Goal: Task Accomplishment & Management: Complete application form

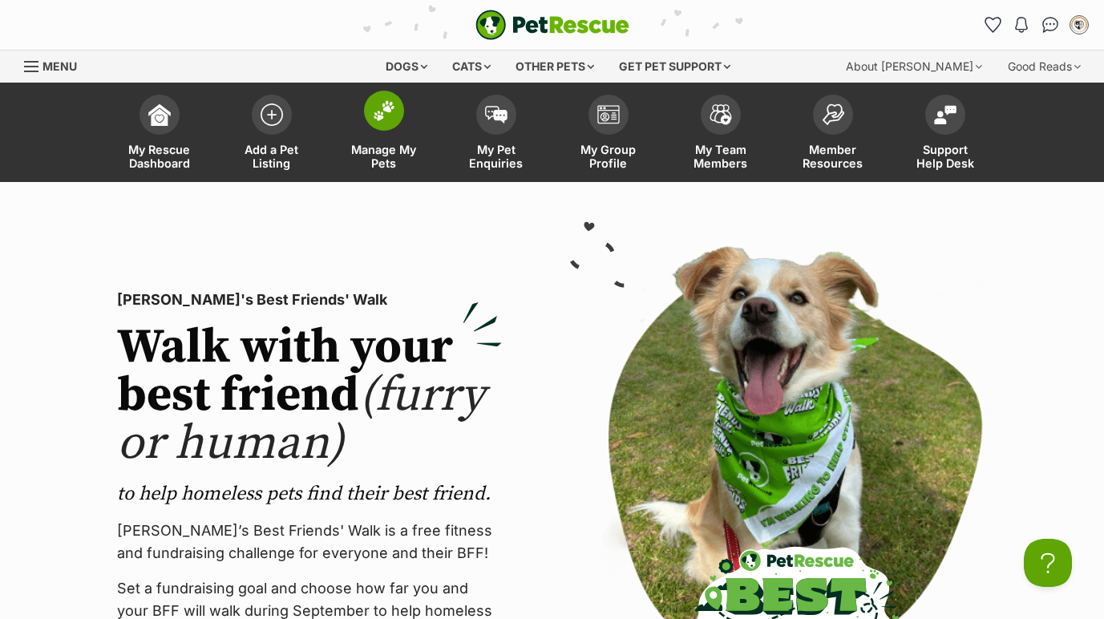
click at [389, 127] on span at bounding box center [384, 111] width 40 height 40
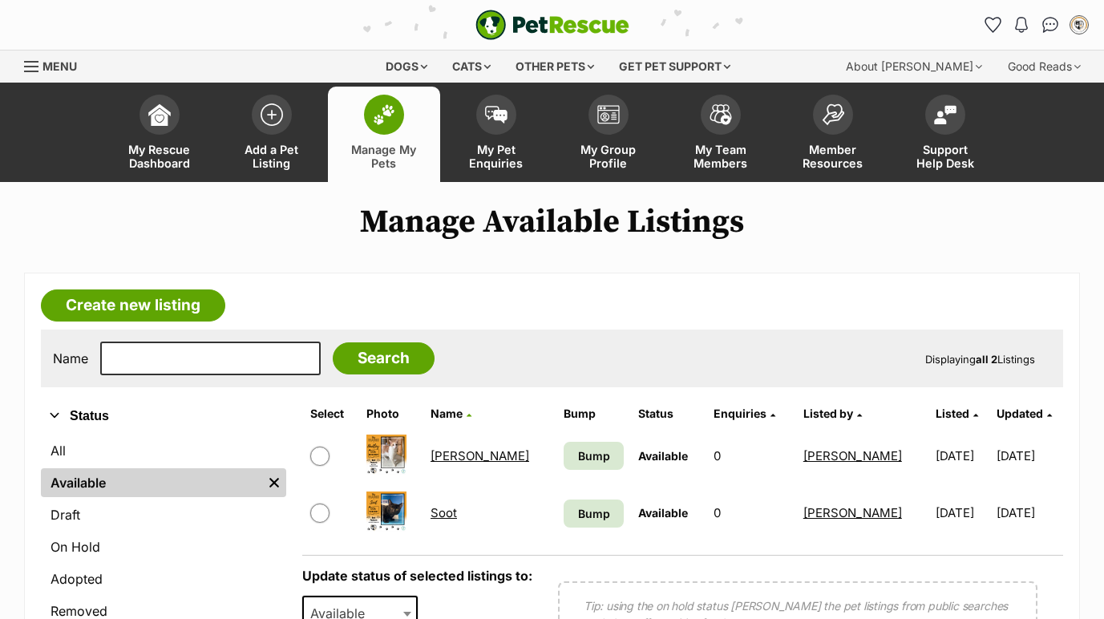
click at [461, 451] on link "[PERSON_NAME]" at bounding box center [479, 455] width 99 height 15
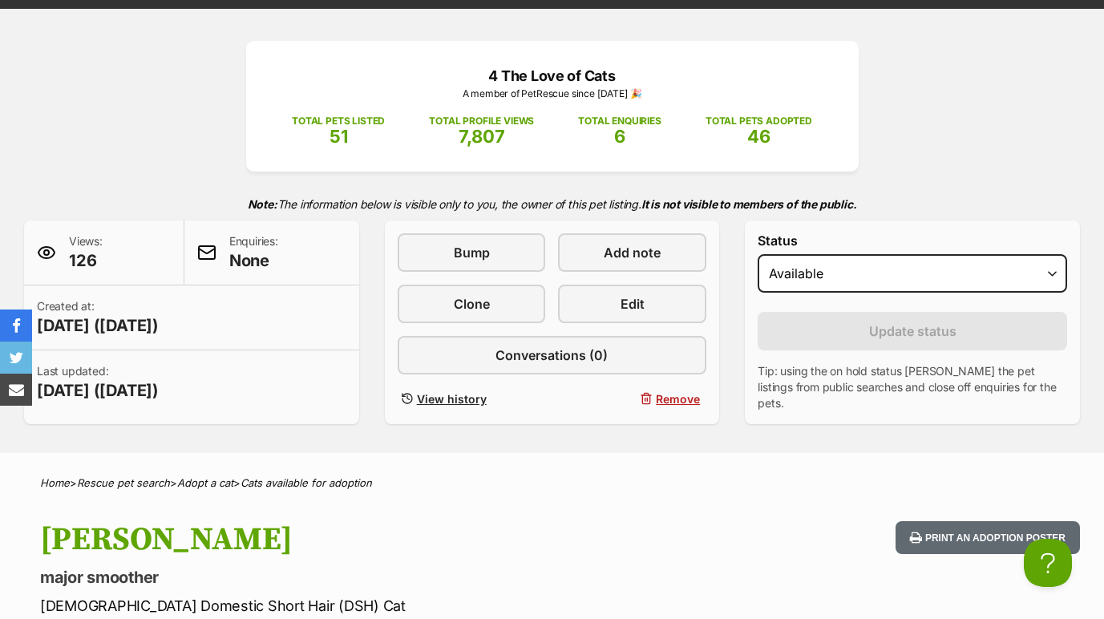
scroll to position [197, 0]
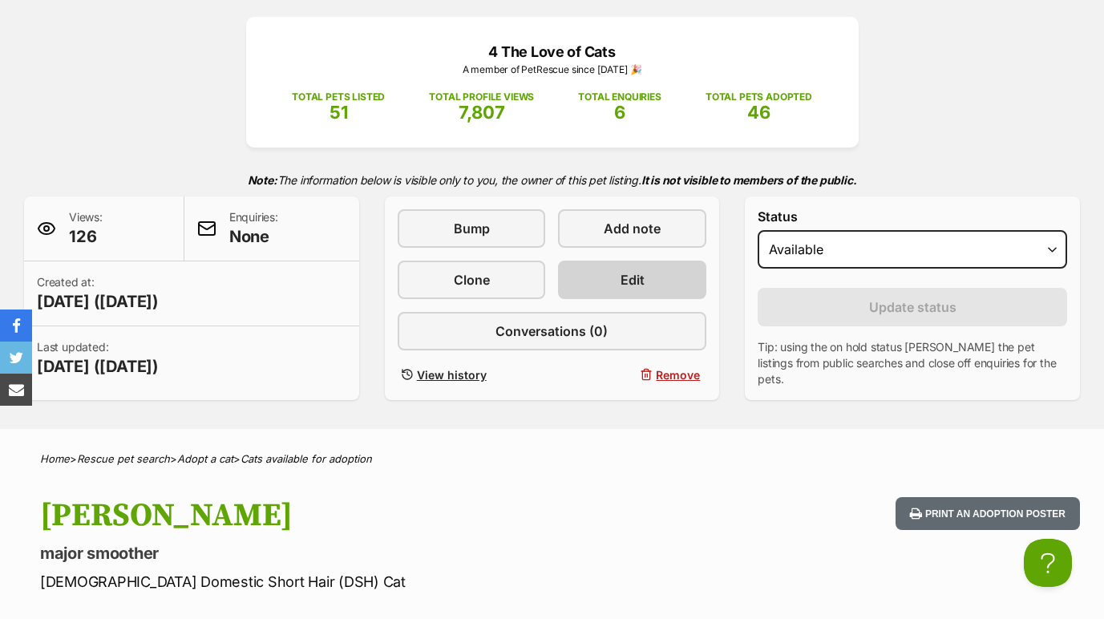
click at [685, 281] on link "Edit" at bounding box center [632, 280] width 148 height 38
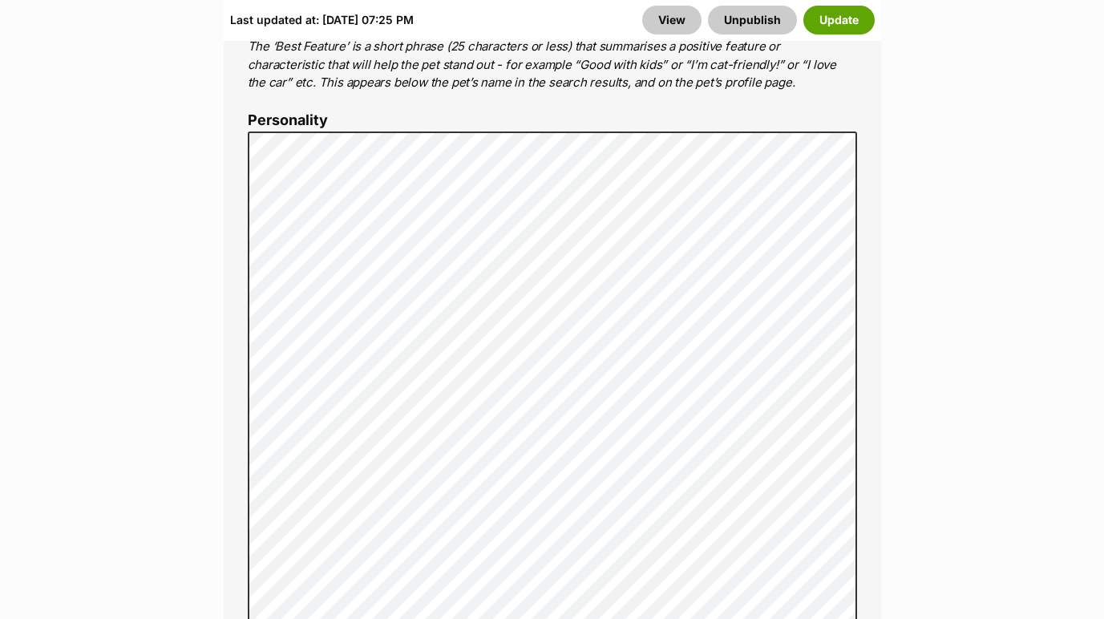
scroll to position [1340, 0]
click at [856, 21] on button "Update" at bounding box center [838, 20] width 71 height 29
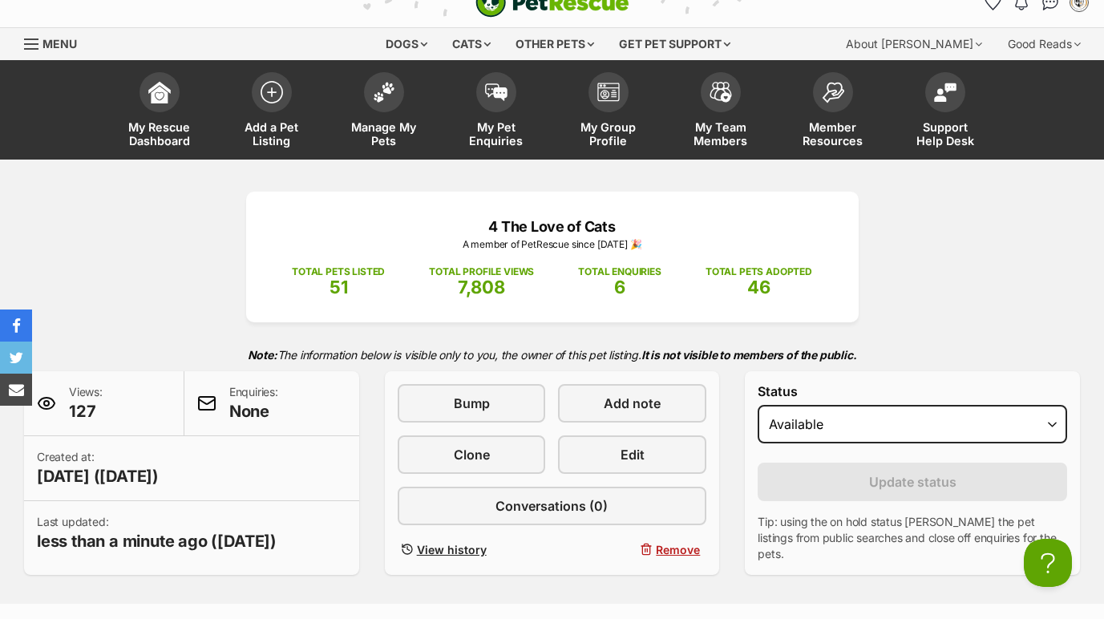
scroll to position [28, 0]
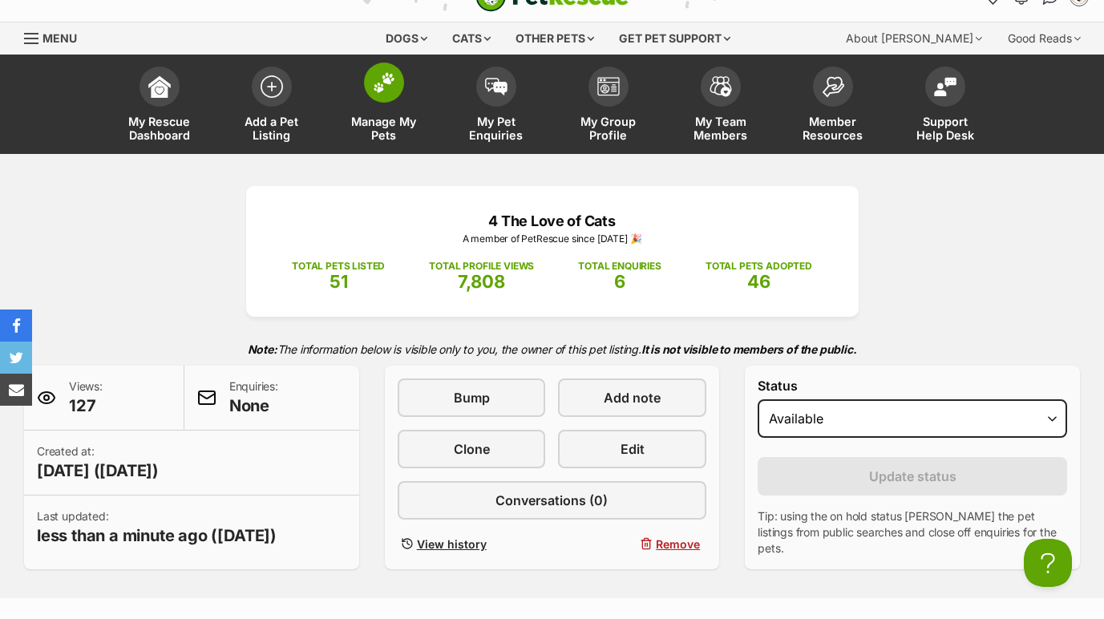
click at [397, 96] on span at bounding box center [384, 83] width 40 height 40
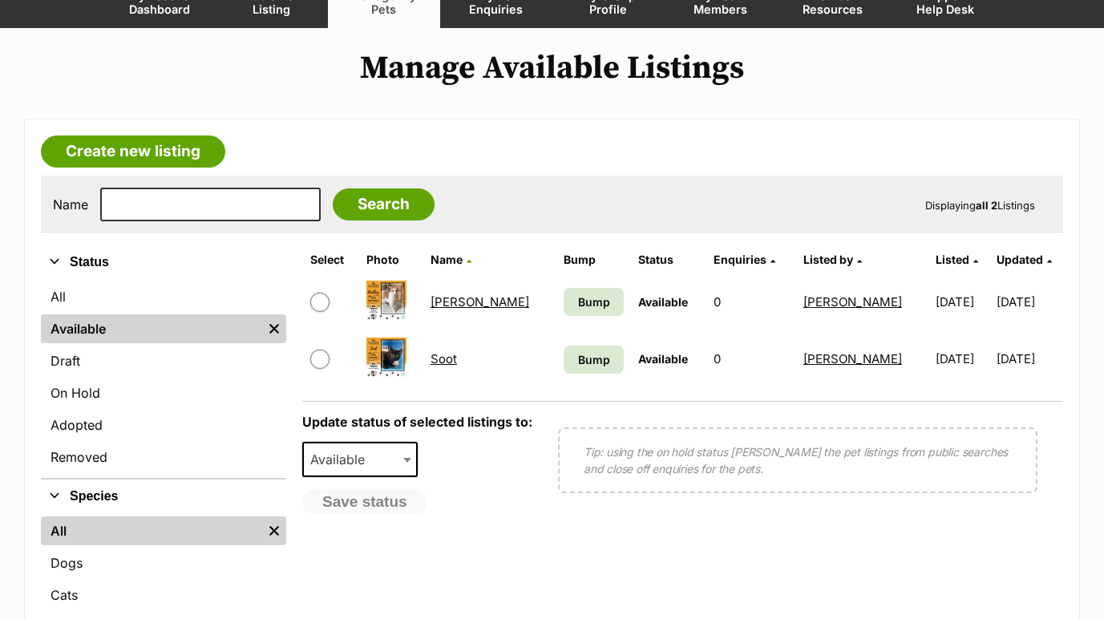
scroll to position [156, 0]
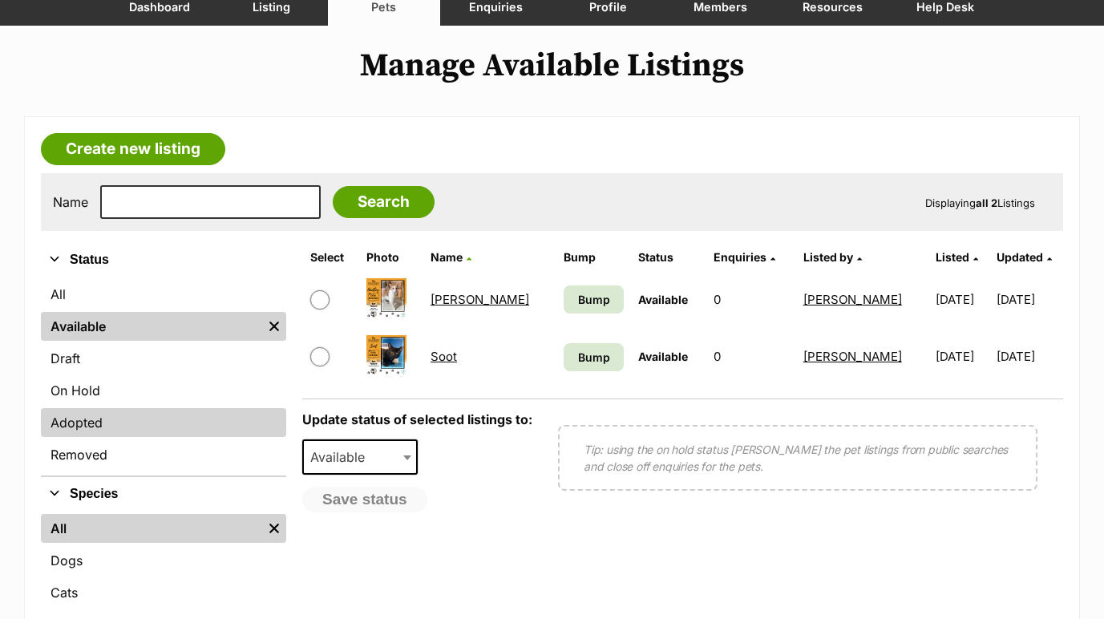
click at [156, 434] on link "Adopted" at bounding box center [163, 422] width 245 height 29
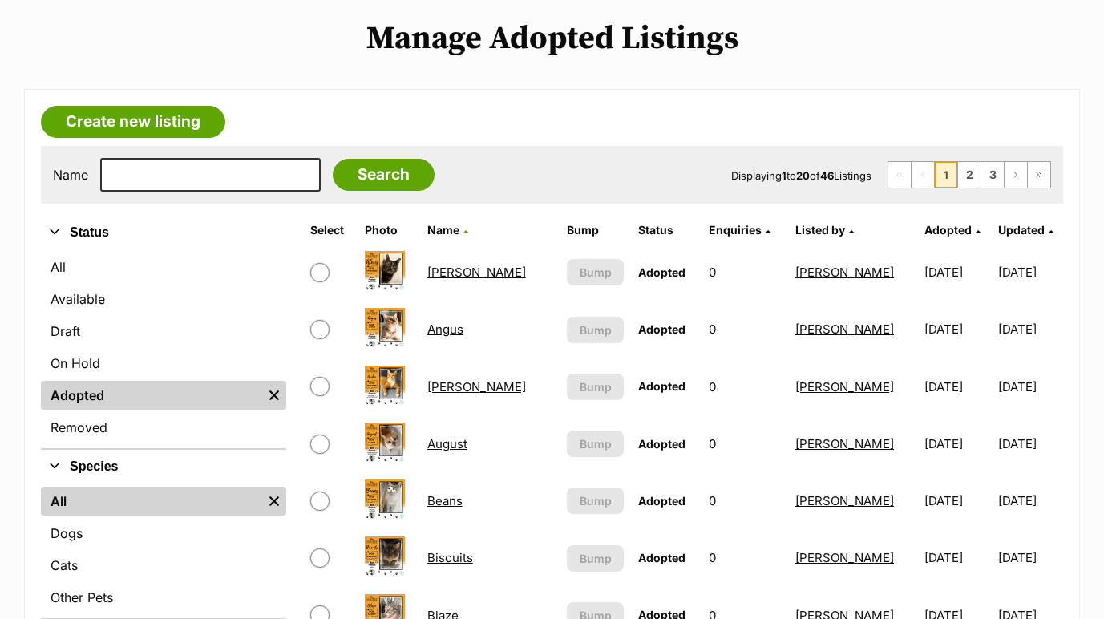
scroll to position [190, 0]
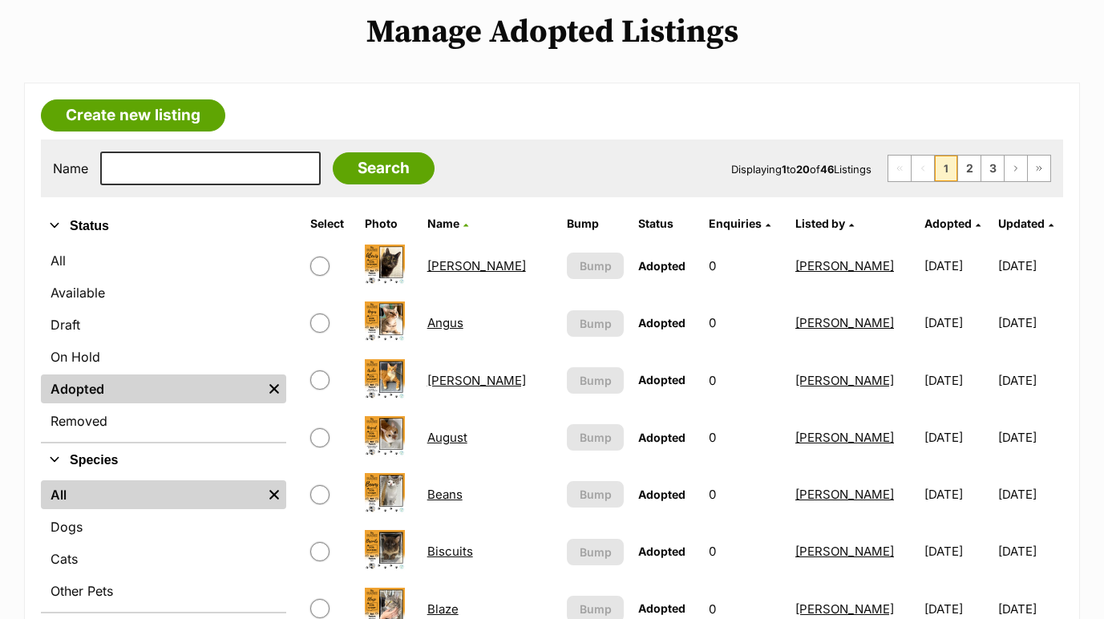
click at [322, 388] on input "checkbox" at bounding box center [319, 379] width 19 height 19
checkbox input "true"
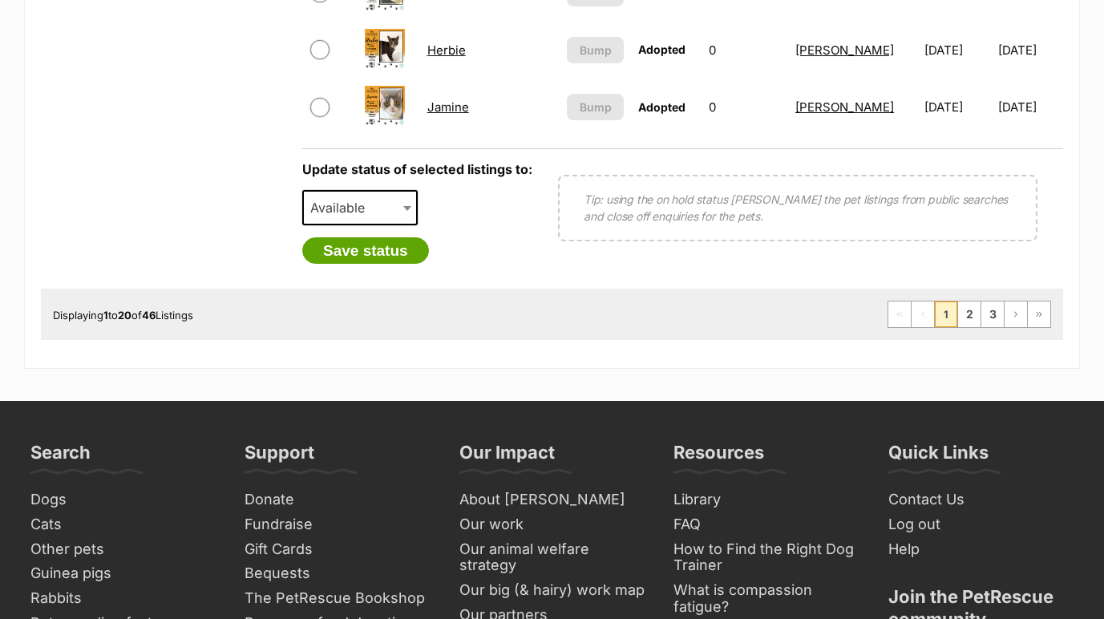
scroll to position [1427, 0]
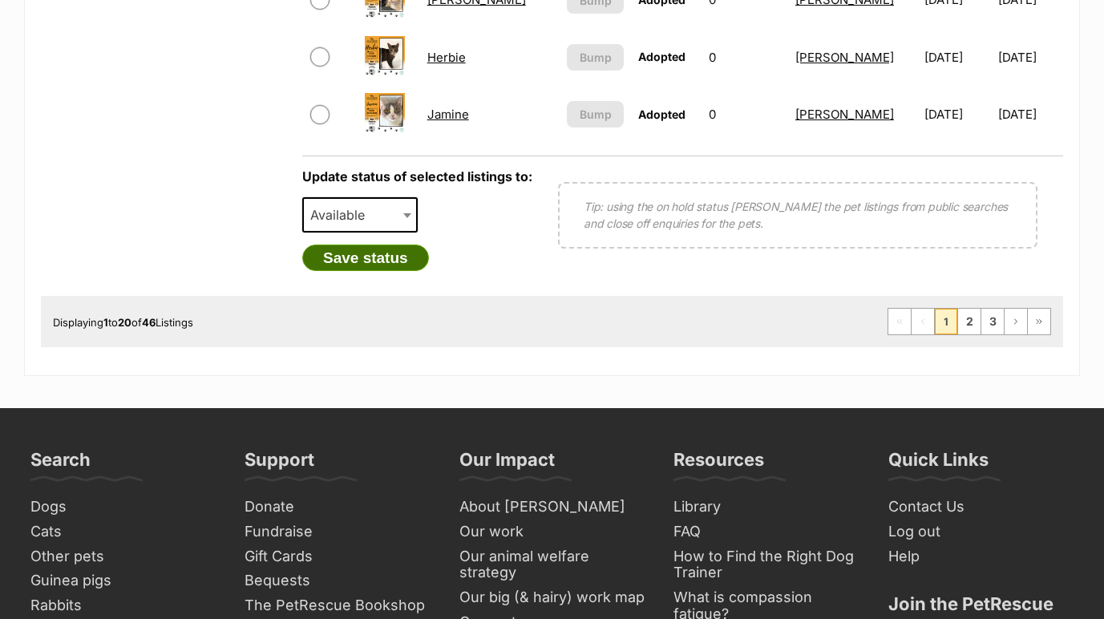
click at [381, 258] on button "Save status" at bounding box center [365, 258] width 127 height 27
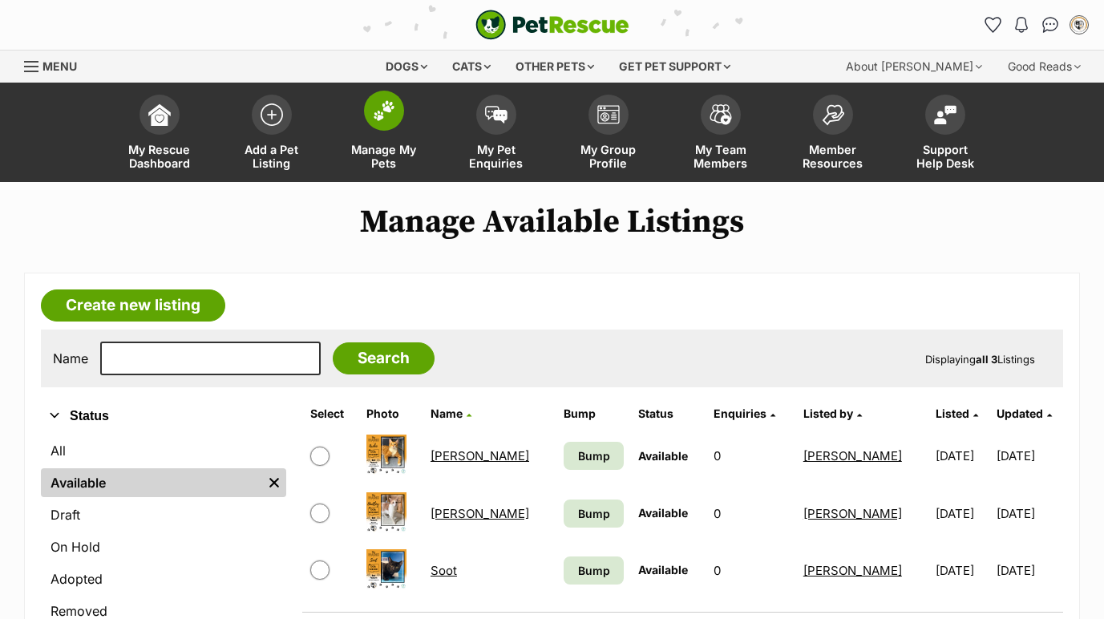
click at [390, 111] on img at bounding box center [384, 110] width 22 height 21
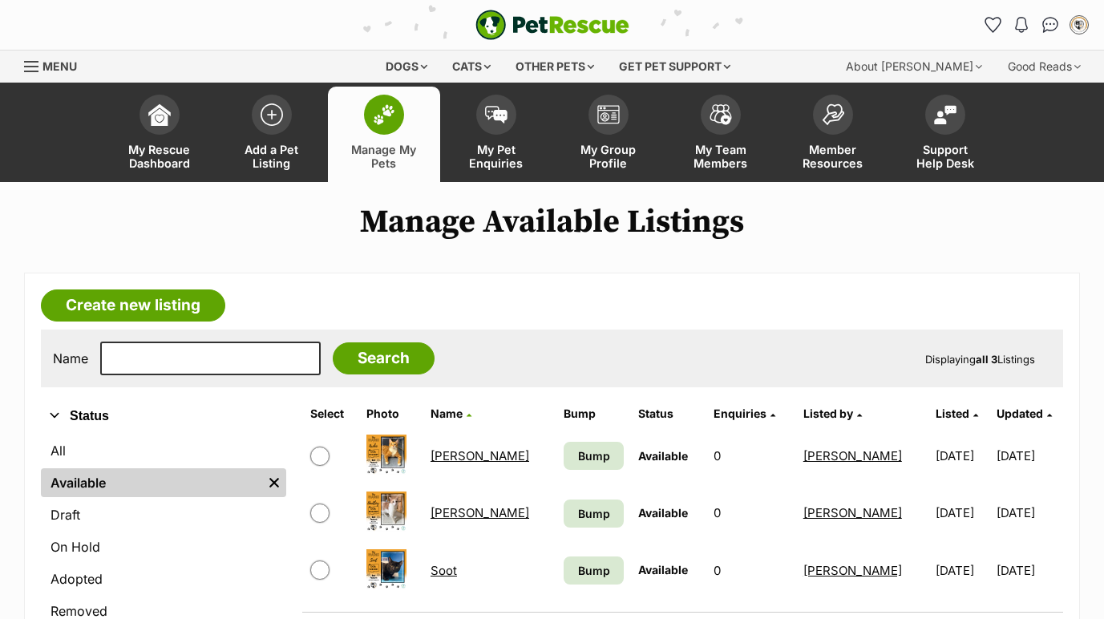
click at [578, 570] on span "Bump" at bounding box center [594, 570] width 32 height 17
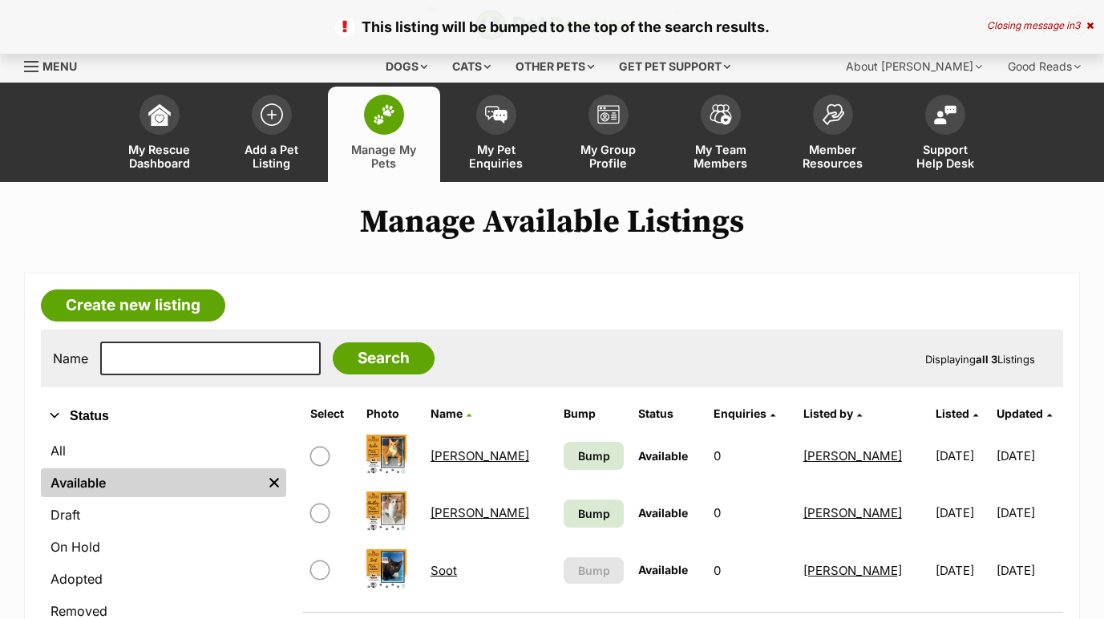
click at [568, 515] on link "Bump" at bounding box center [594, 513] width 61 height 28
click at [471, 458] on link "[PERSON_NAME]" at bounding box center [479, 455] width 99 height 15
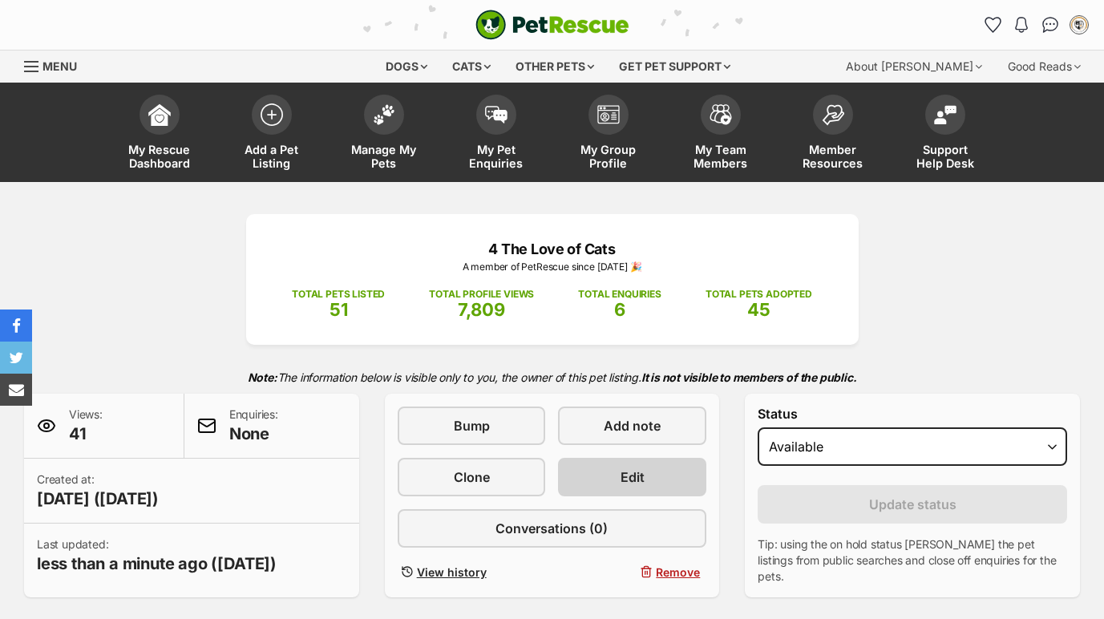
click at [633, 486] on span "Edit" at bounding box center [632, 476] width 24 height 19
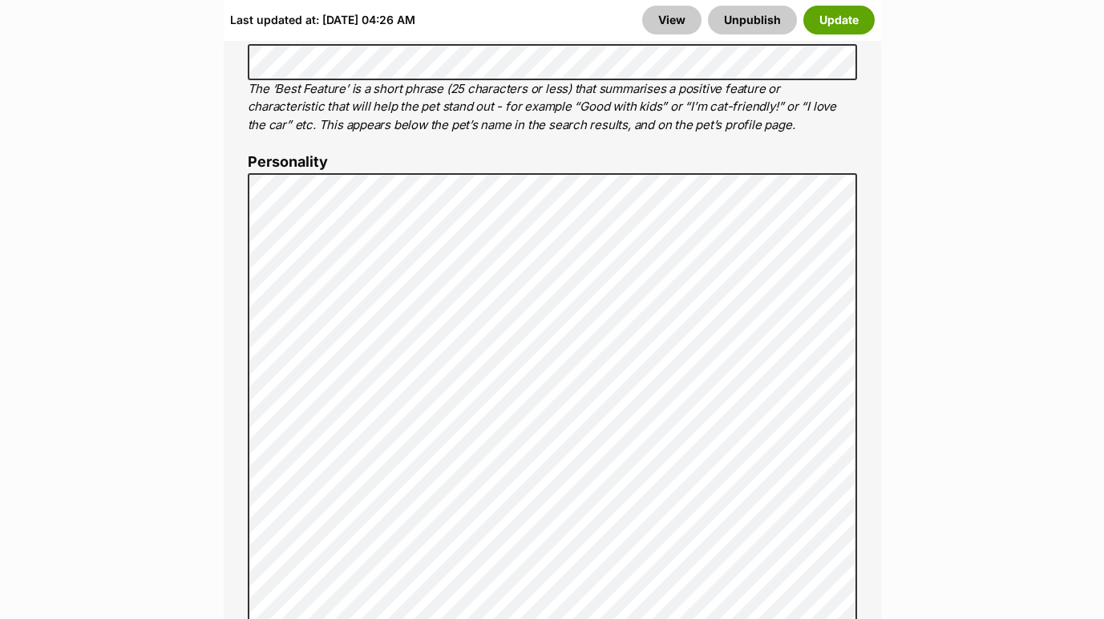
scroll to position [1273, 0]
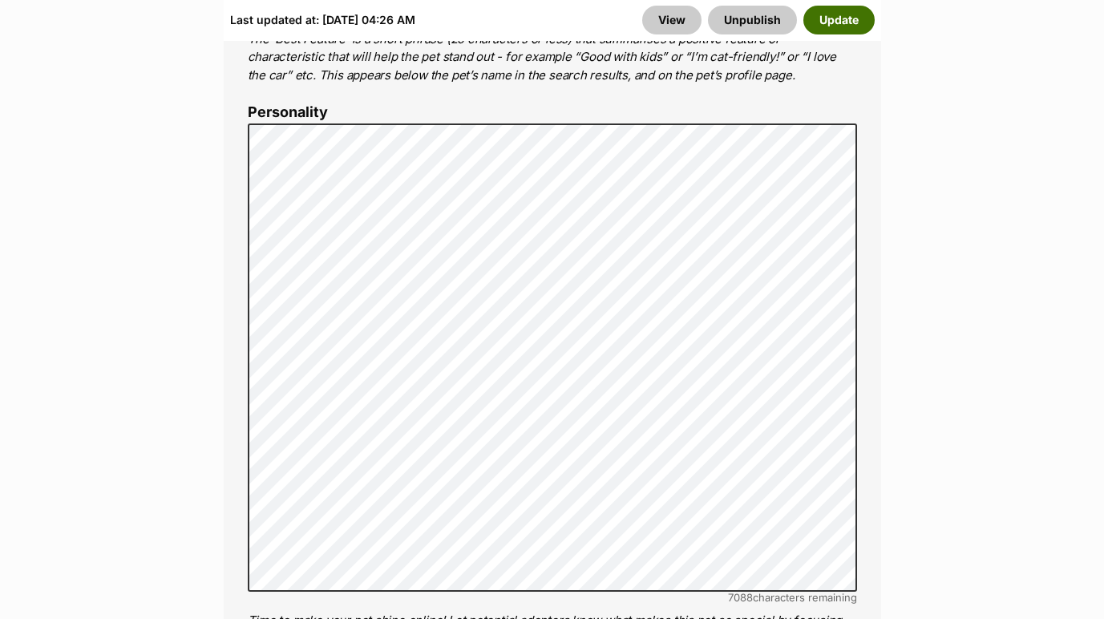
click at [847, 25] on button "Update" at bounding box center [838, 20] width 71 height 29
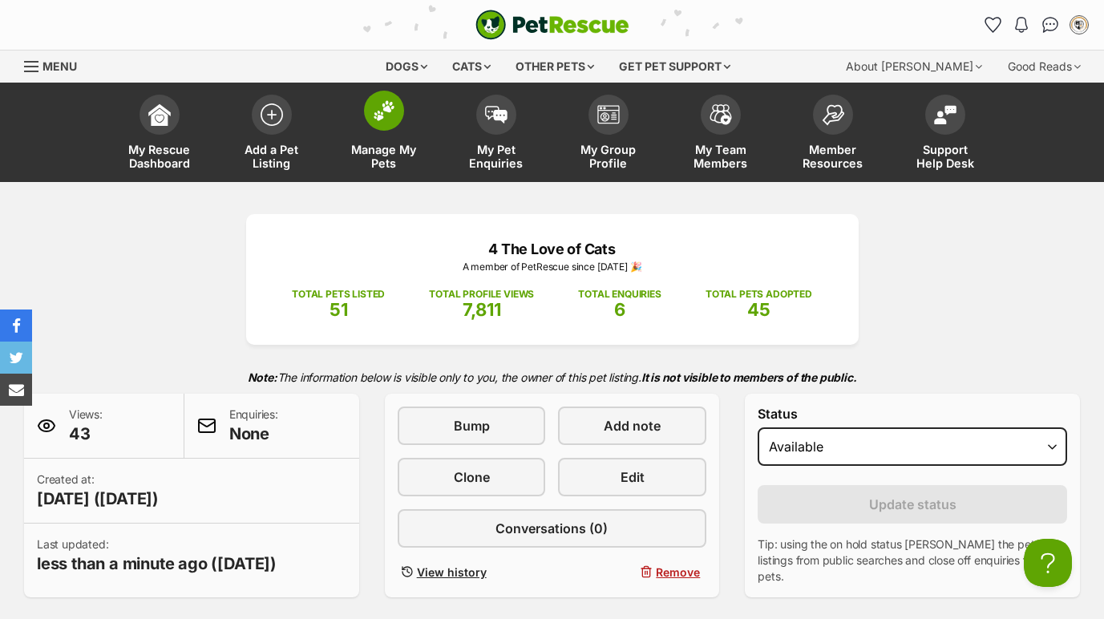
click at [400, 127] on link "Manage My Pets" at bounding box center [384, 134] width 112 height 95
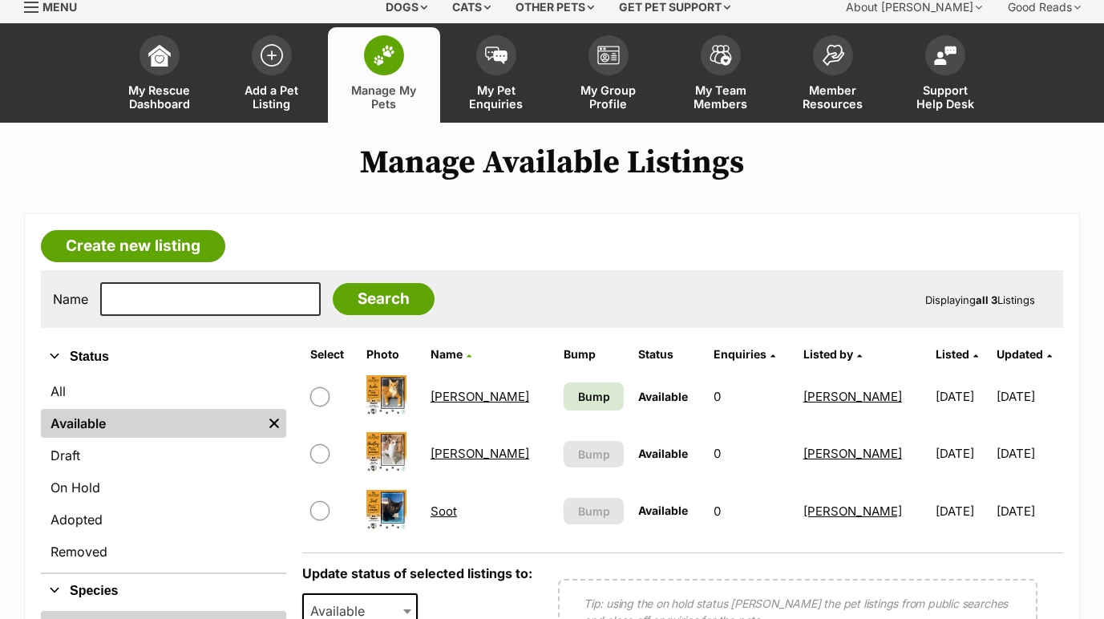
scroll to position [60, 0]
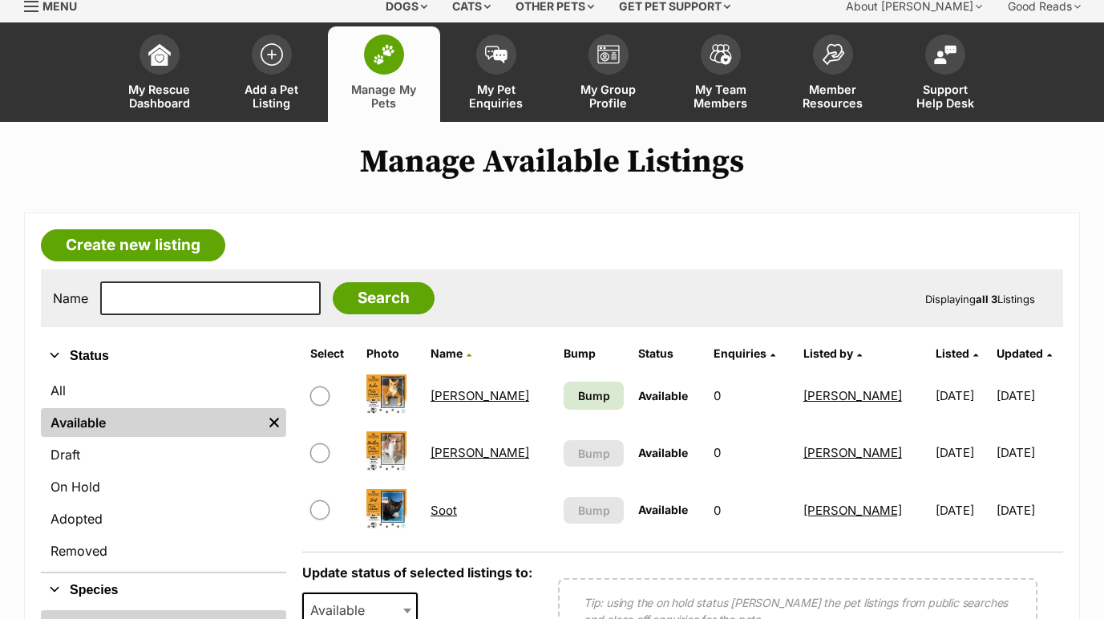
click at [578, 402] on span "Bump" at bounding box center [594, 395] width 32 height 17
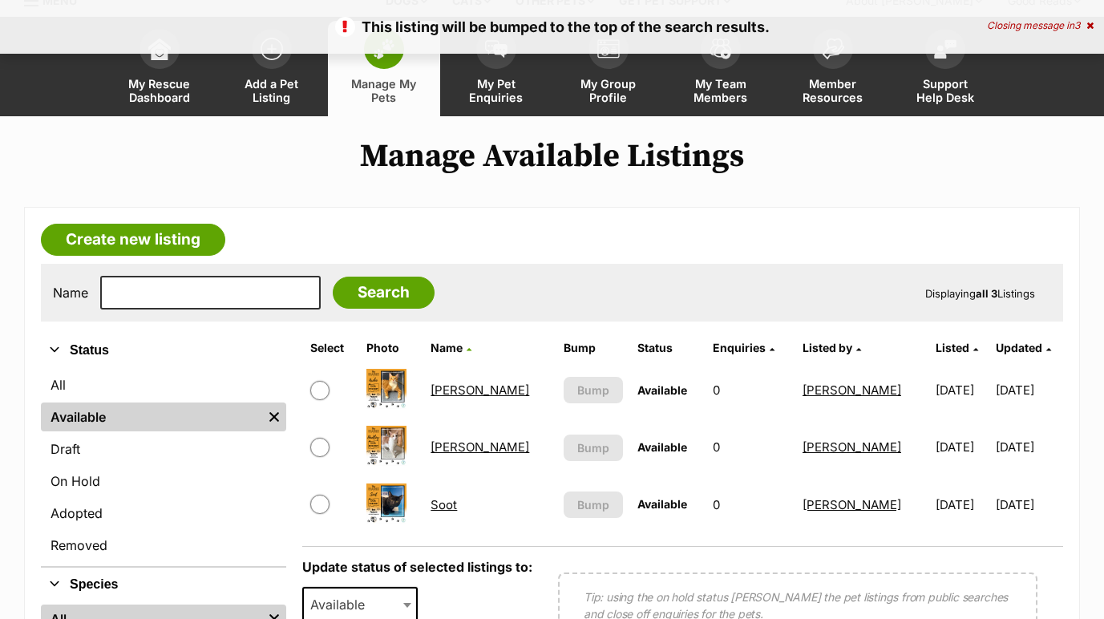
scroll to position [58, 0]
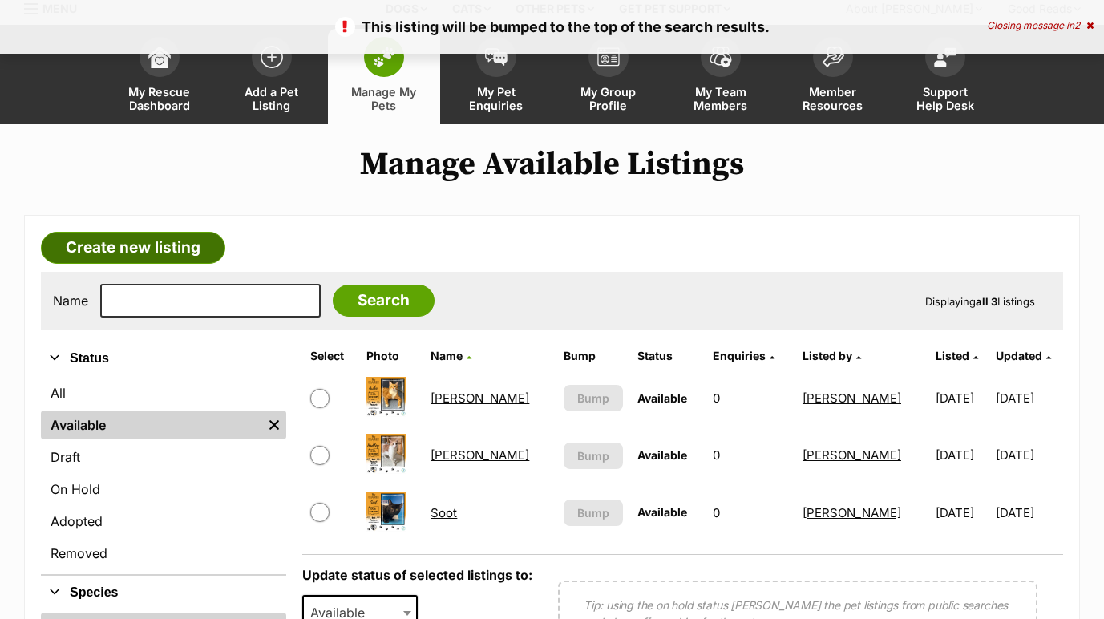
click at [190, 249] on link "Create new listing" at bounding box center [133, 248] width 184 height 32
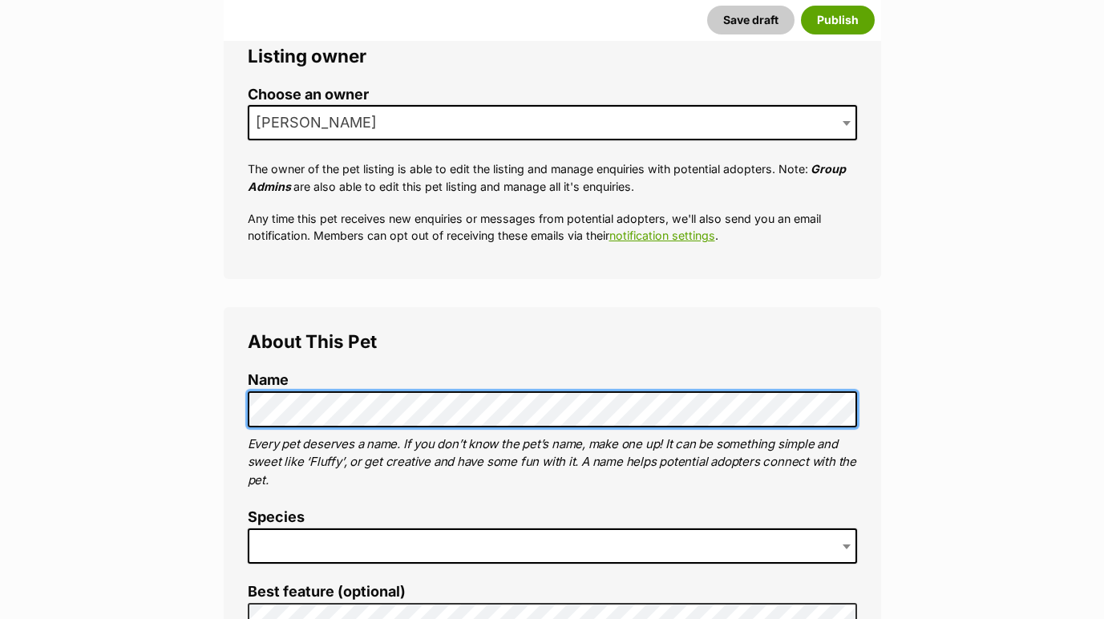
scroll to position [300, 0]
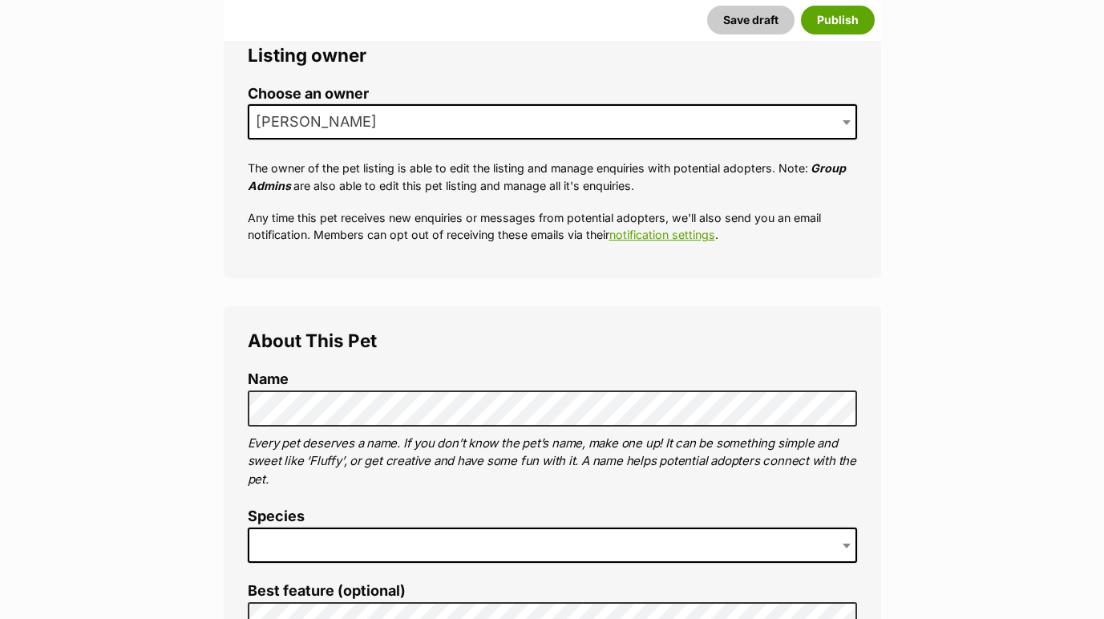
click at [382, 541] on span at bounding box center [552, 544] width 609 height 35
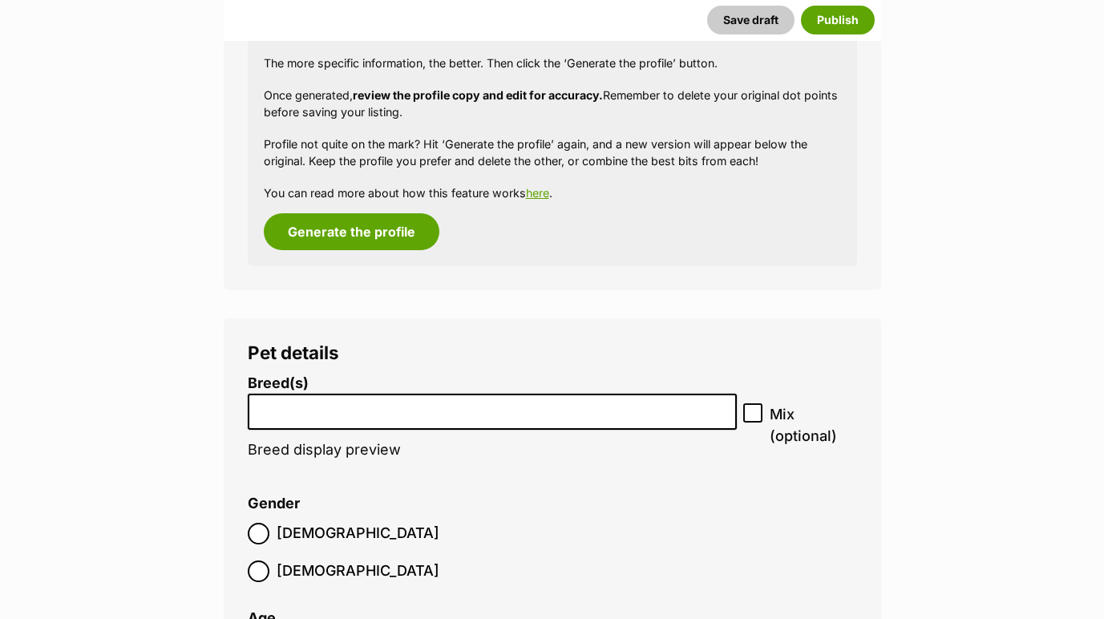
scroll to position [1861, 0]
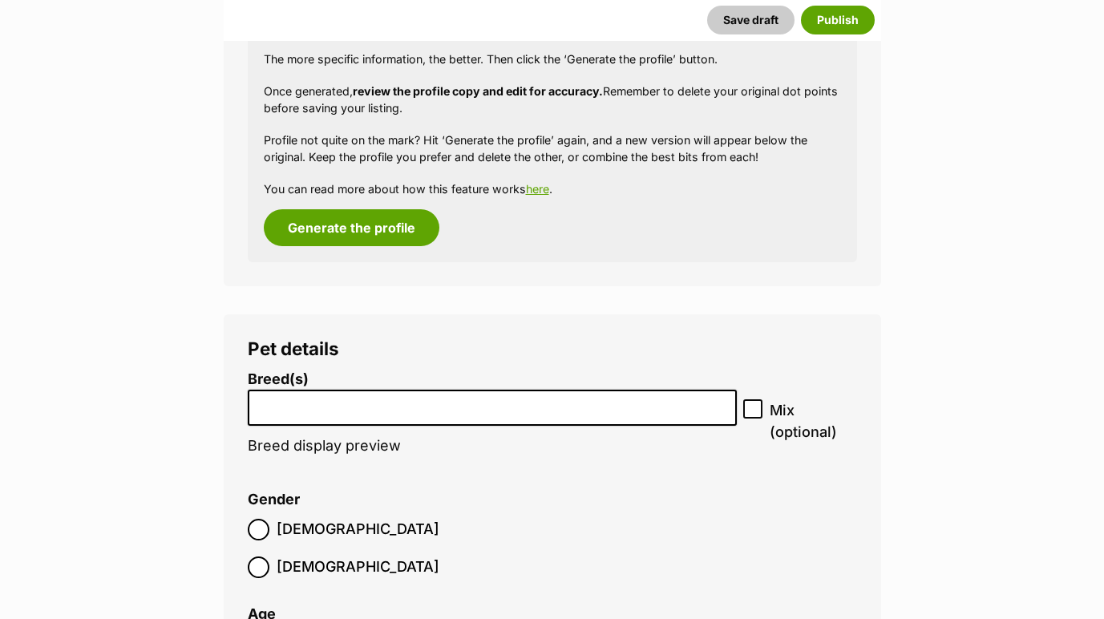
click at [457, 395] on input "search" at bounding box center [492, 403] width 479 height 17
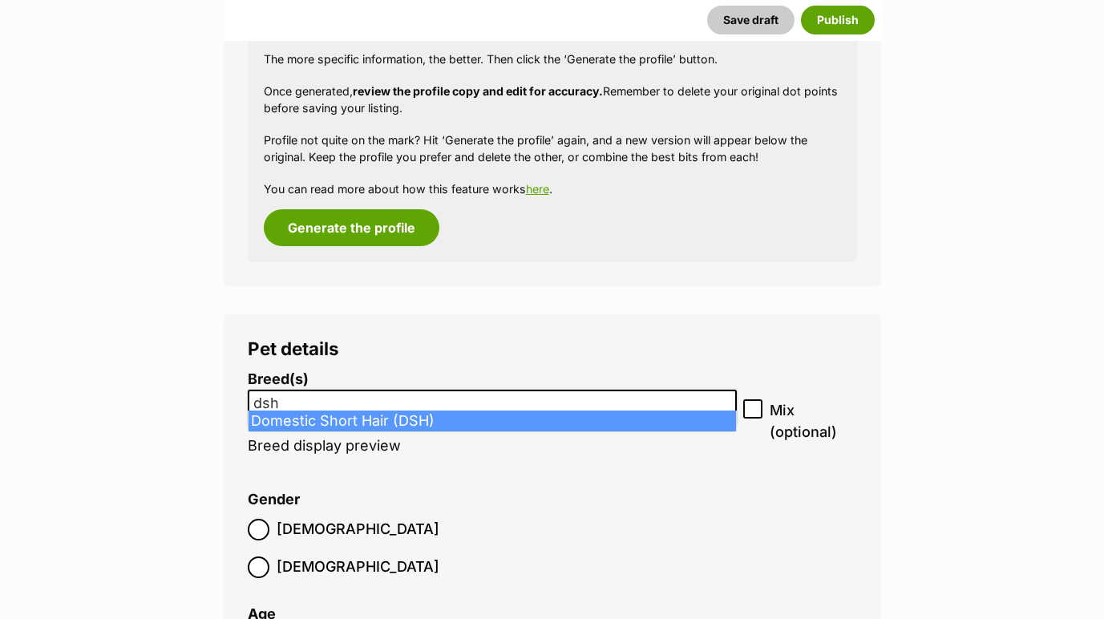
type input "dsh"
select select "252102"
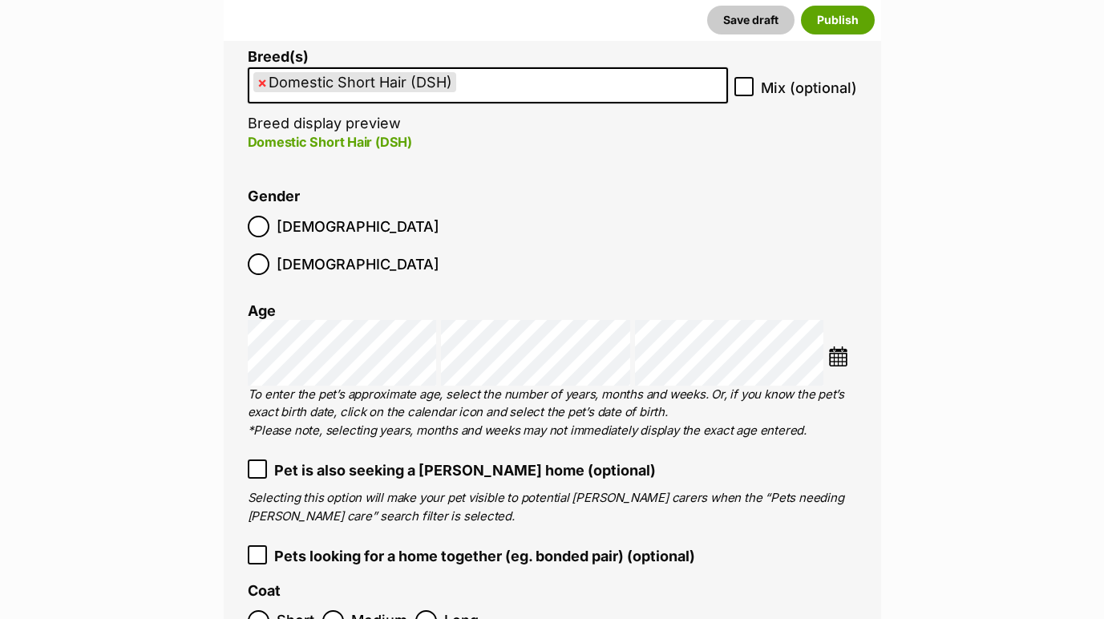
scroll to position [2189, 0]
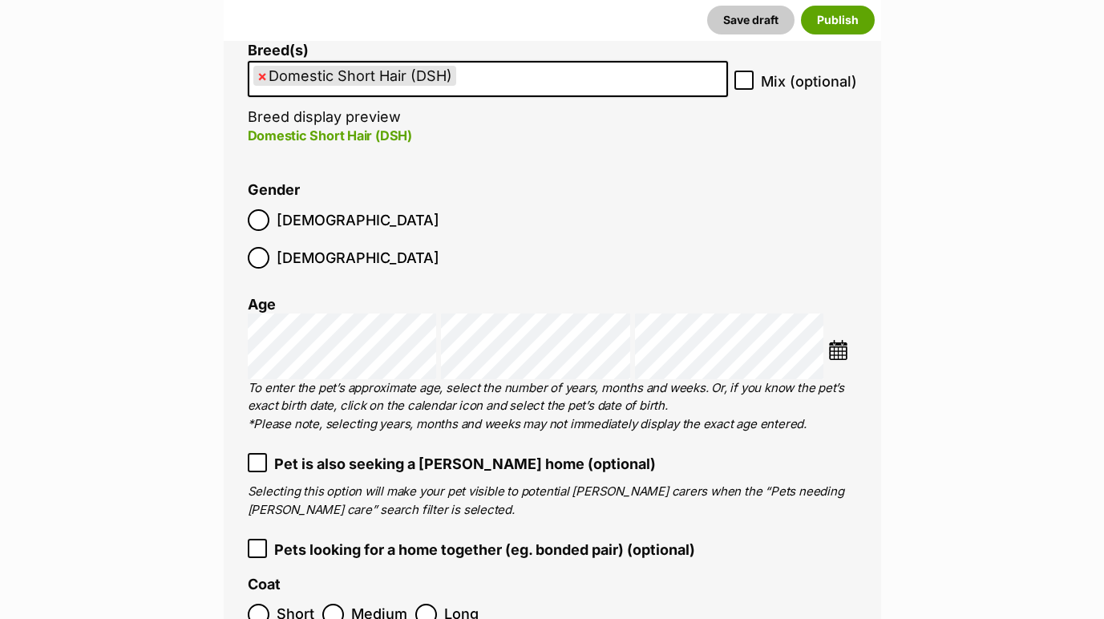
click at [843, 340] on img at bounding box center [838, 350] width 20 height 20
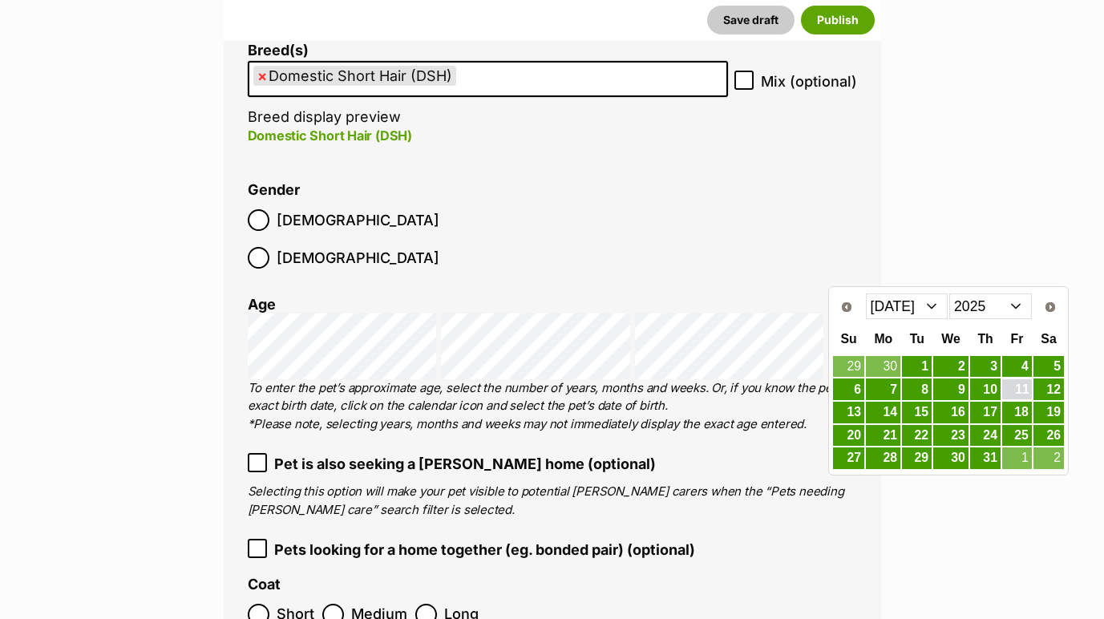
click at [1013, 388] on link "11" at bounding box center [1017, 389] width 30 height 20
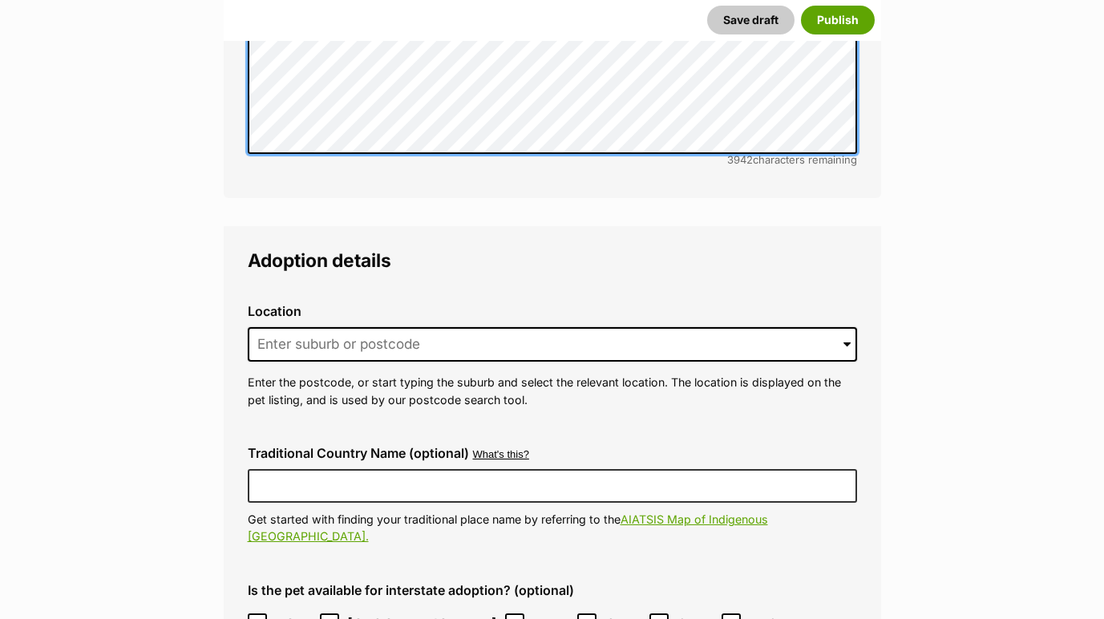
scroll to position [4160, 0]
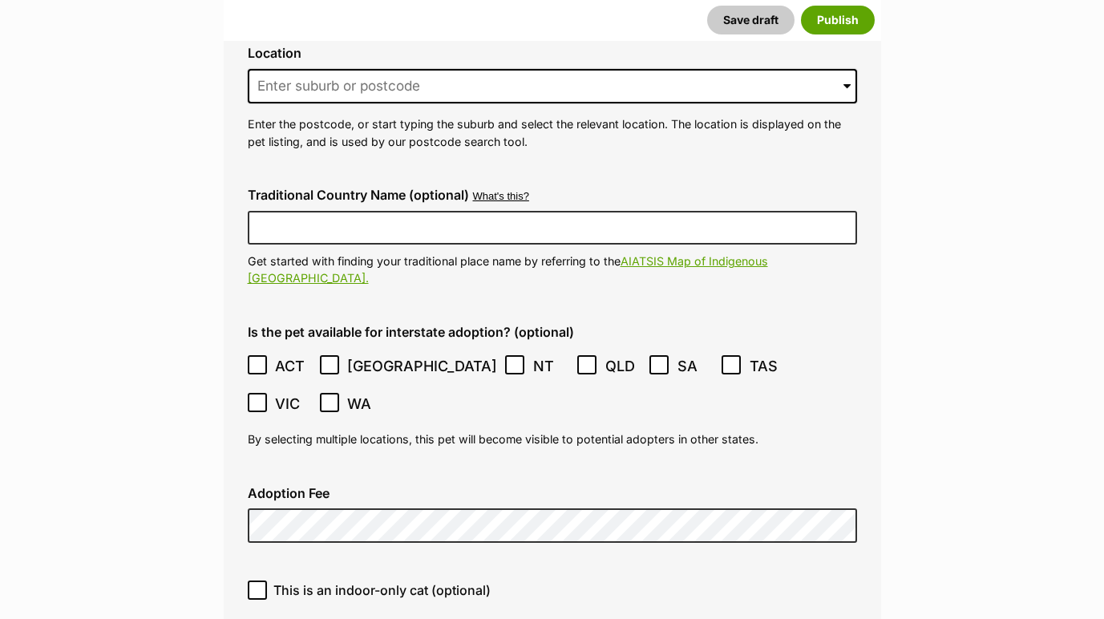
click at [252, 359] on icon at bounding box center [257, 364] width 11 height 11
click at [325, 359] on icon at bounding box center [329, 364] width 11 height 11
click at [725, 359] on icon at bounding box center [730, 364] width 11 height 11
click at [335, 397] on icon at bounding box center [329, 402] width 11 height 11
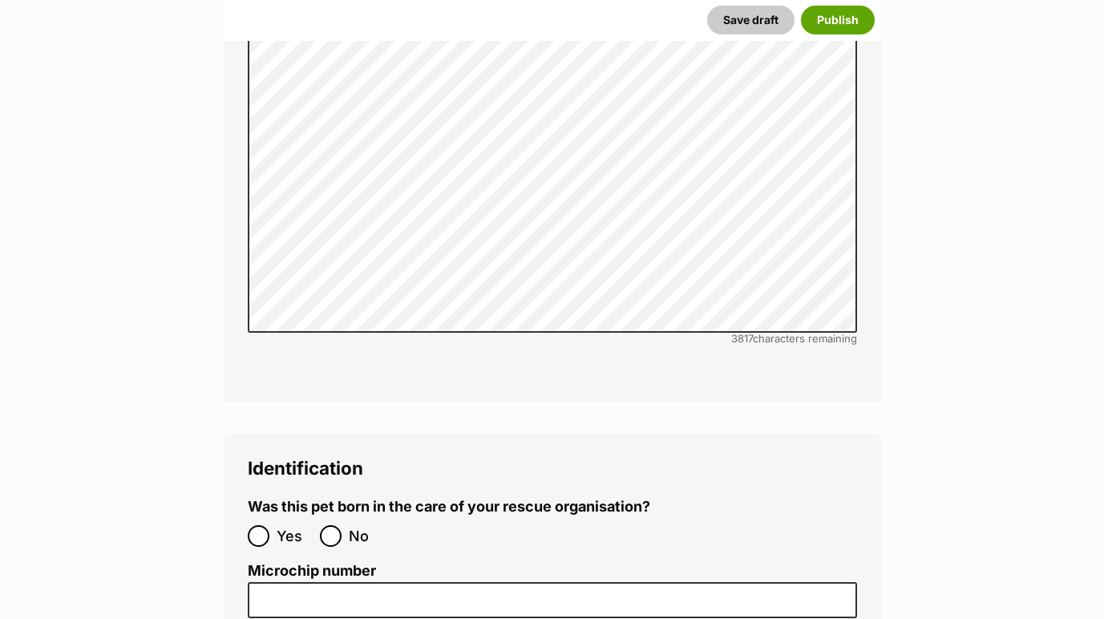
scroll to position [5286, 0]
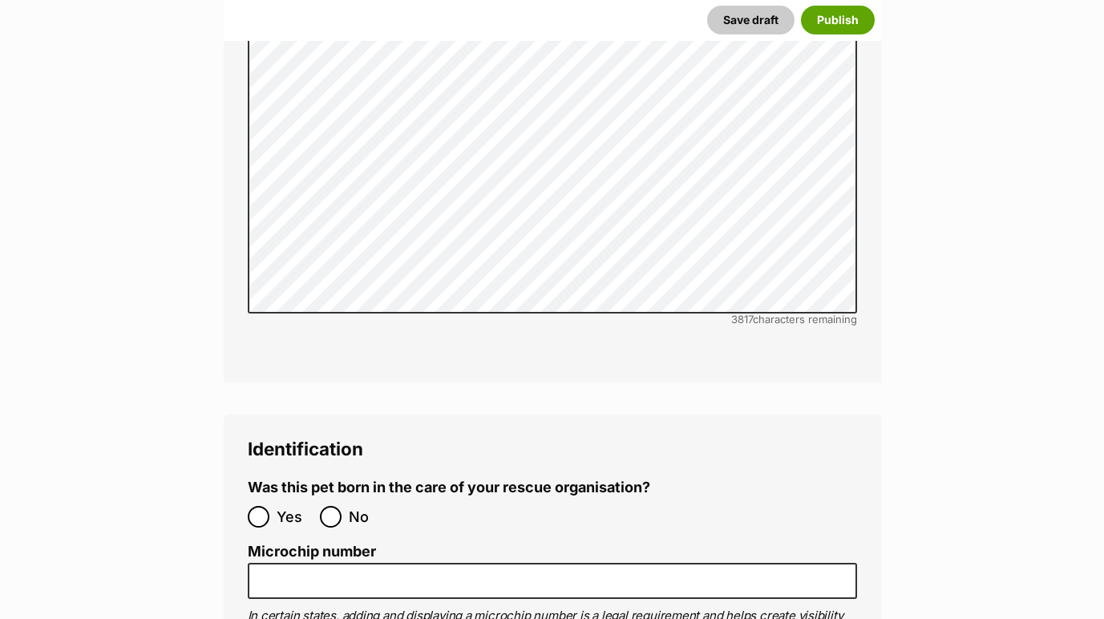
click at [333, 506] on input "No" at bounding box center [331, 517] width 22 height 22
radio input "true"
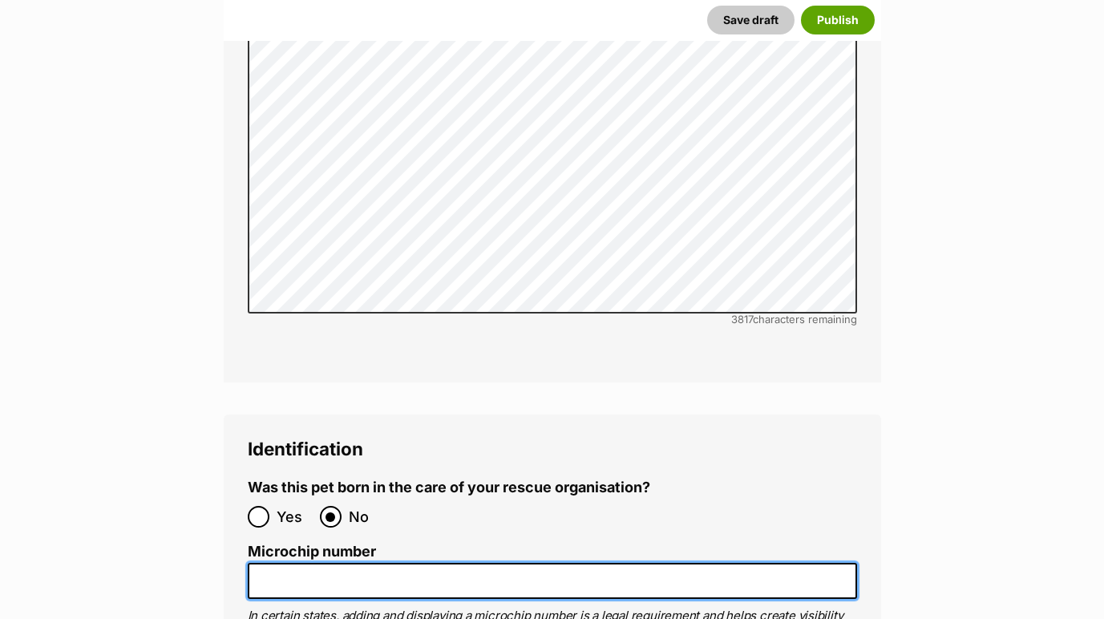
click at [393, 563] on input "Microchip number" at bounding box center [552, 581] width 609 height 36
paste input "991003003490373"
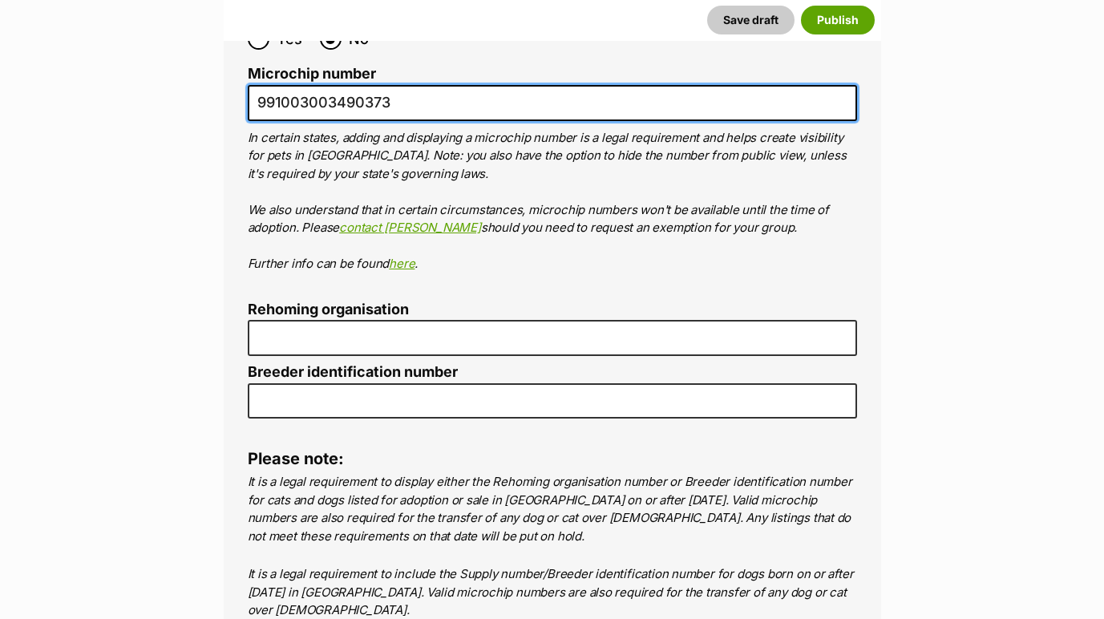
scroll to position [5766, 0]
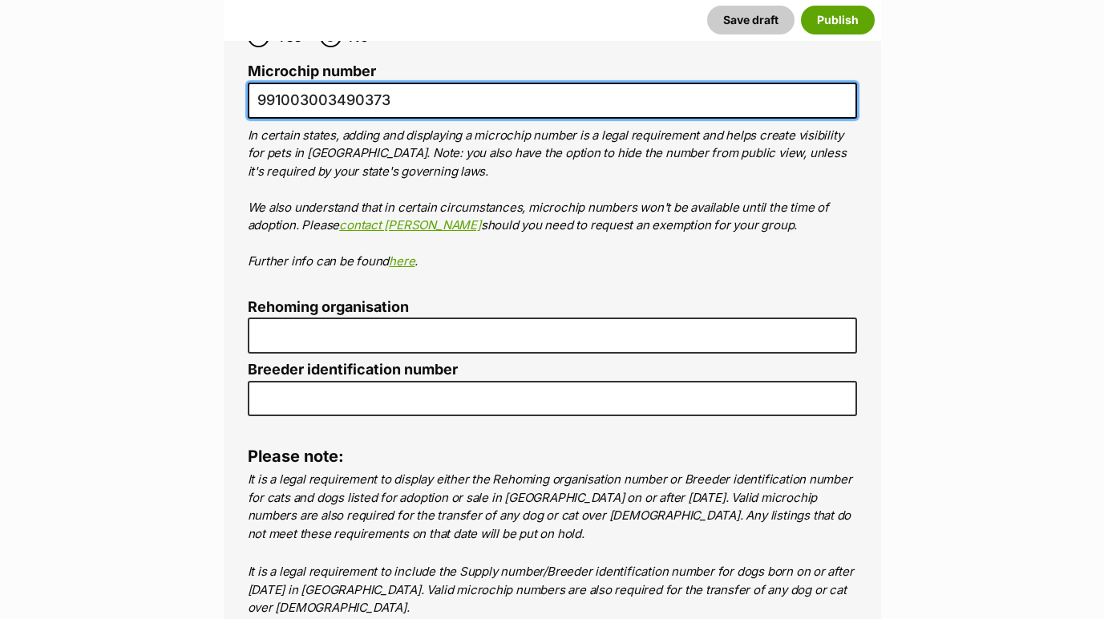
type input "991003003490373"
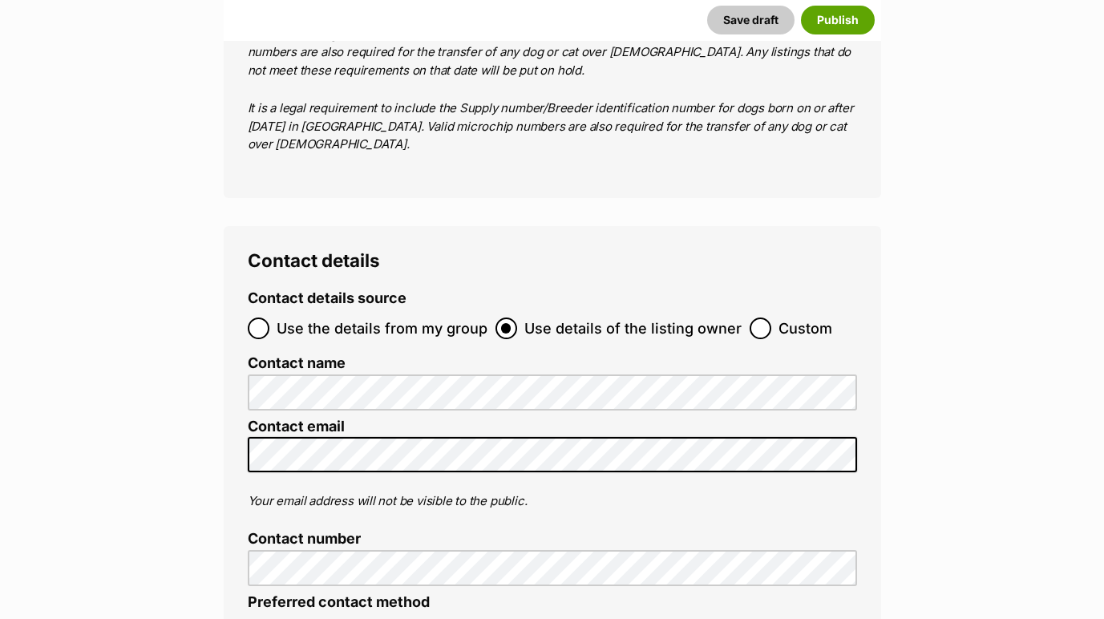
scroll to position [6231, 0]
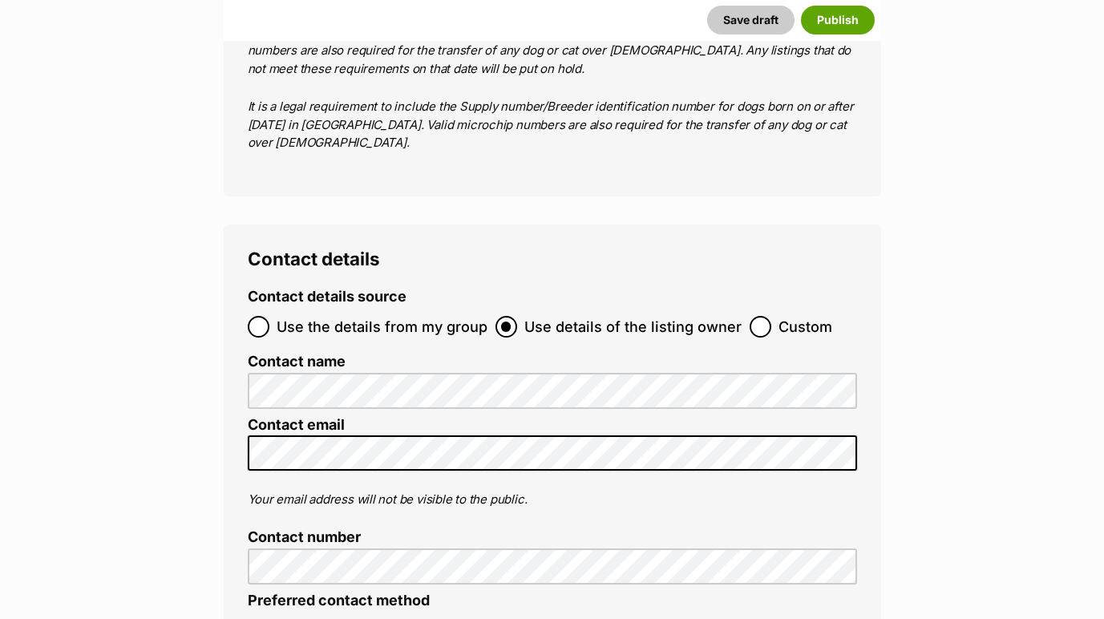
type input "4 The Love of Cats"
click at [266, 316] on input "Use the details from my group" at bounding box center [259, 327] width 22 height 22
radio input "true"
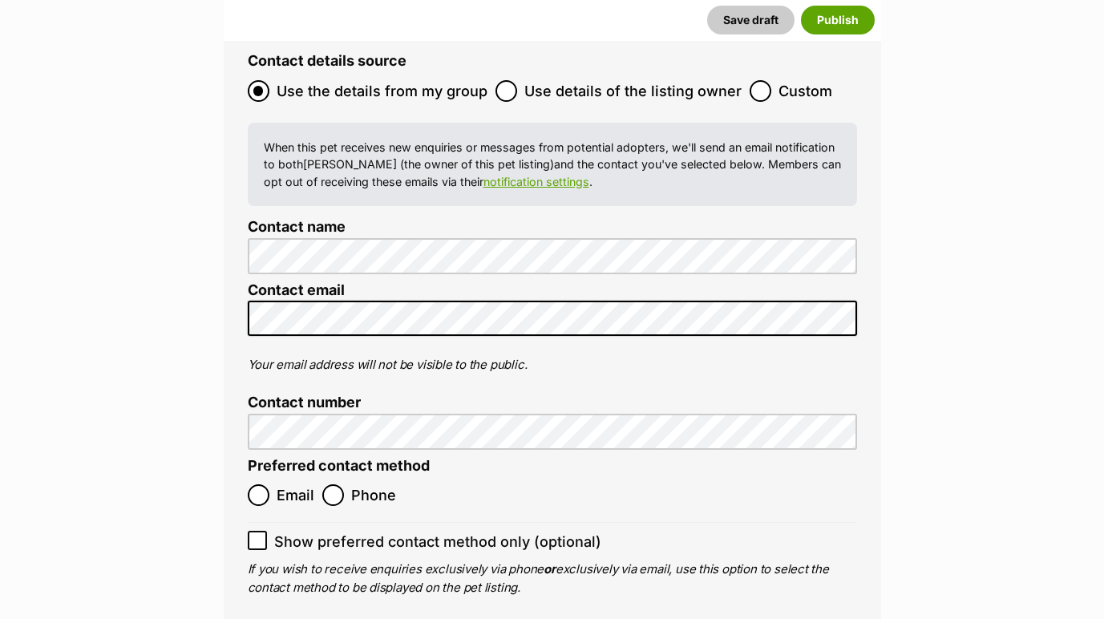
scroll to position [6470, 0]
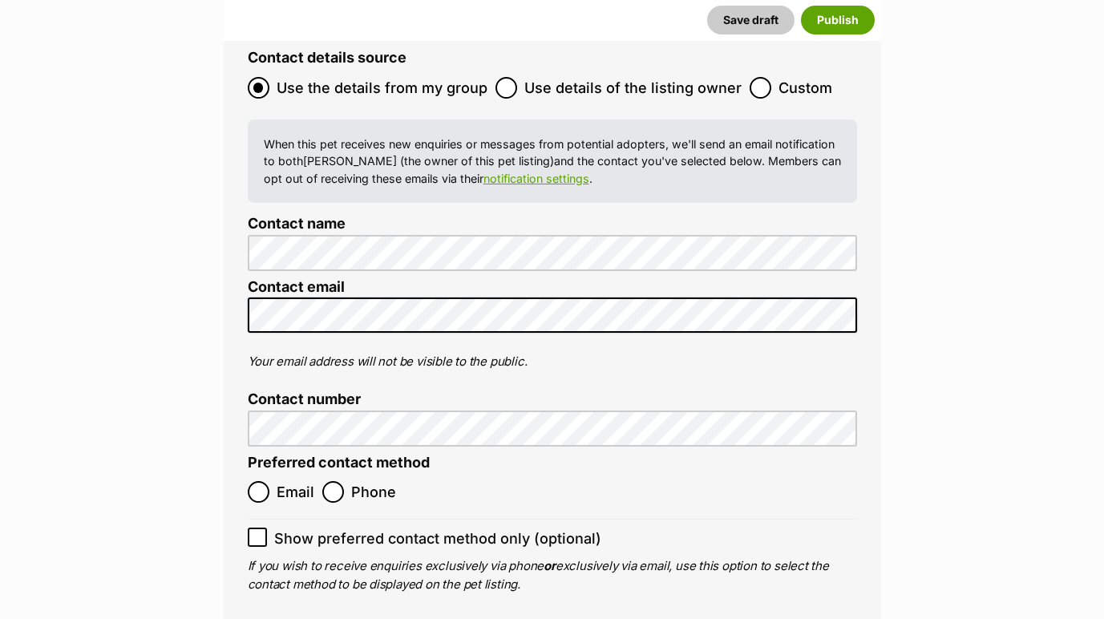
click at [269, 481] on input "Email" at bounding box center [259, 492] width 22 height 22
radio input "true"
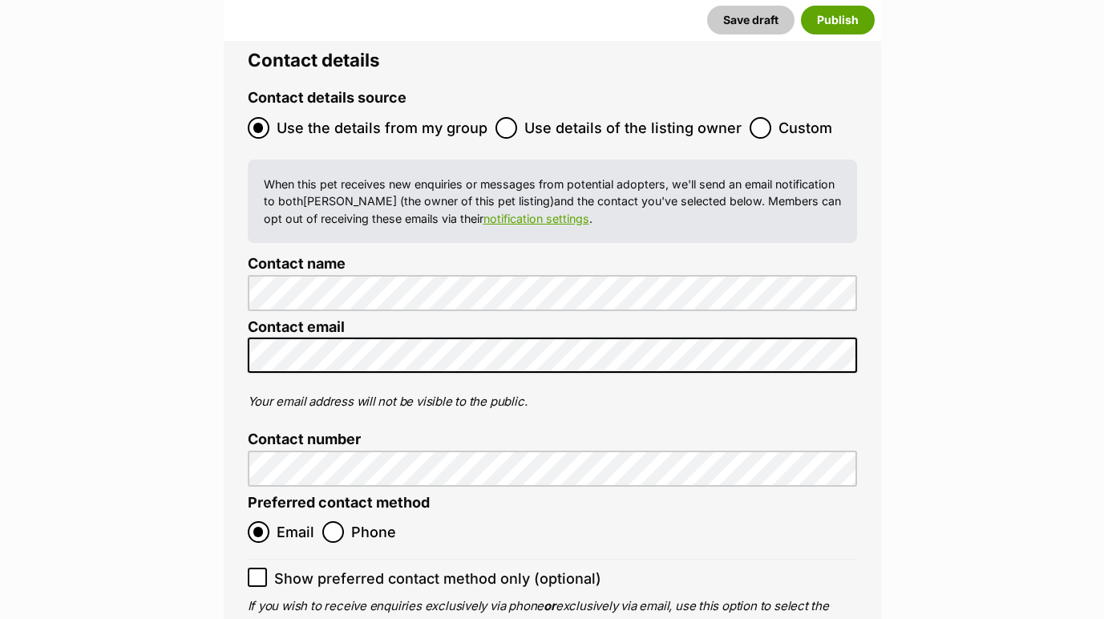
scroll to position [6513, 0]
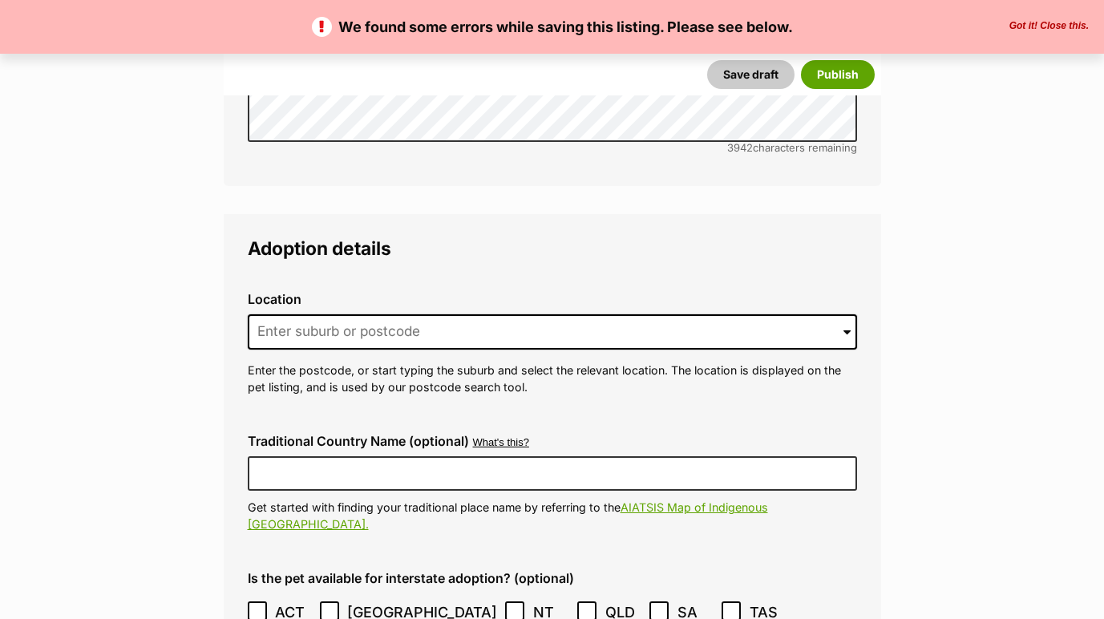
scroll to position [4044, 0]
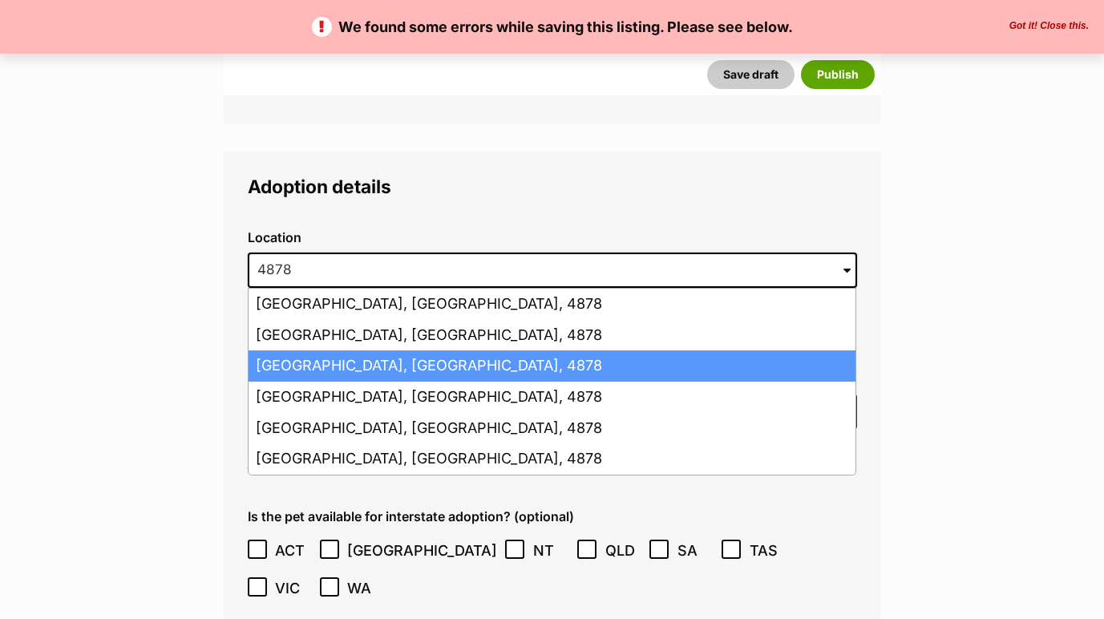
click at [461, 350] on li "Smithfield, Queensland, 4878" at bounding box center [552, 365] width 607 height 31
type input "Smithfield, Queensland, 4878"
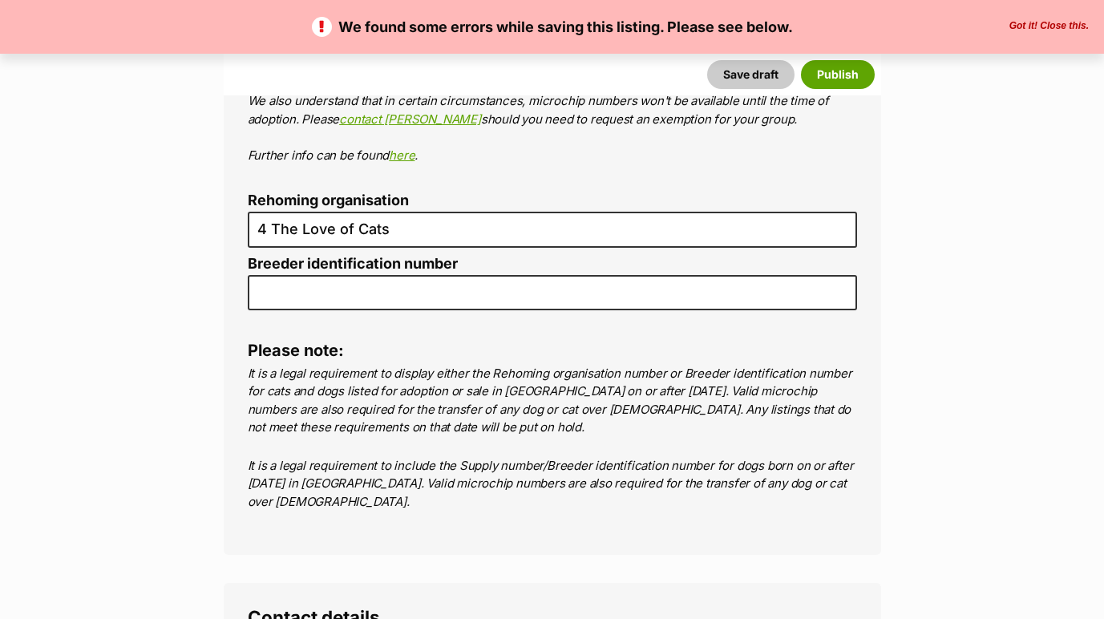
scroll to position [6434, 0]
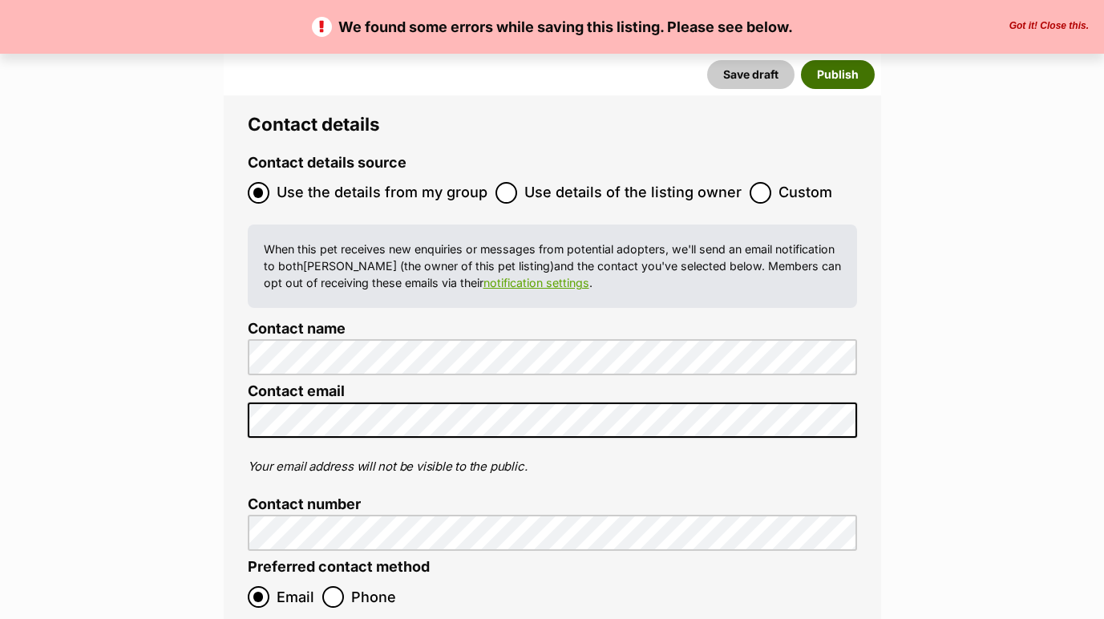
click at [848, 68] on button "Publish" at bounding box center [838, 74] width 74 height 29
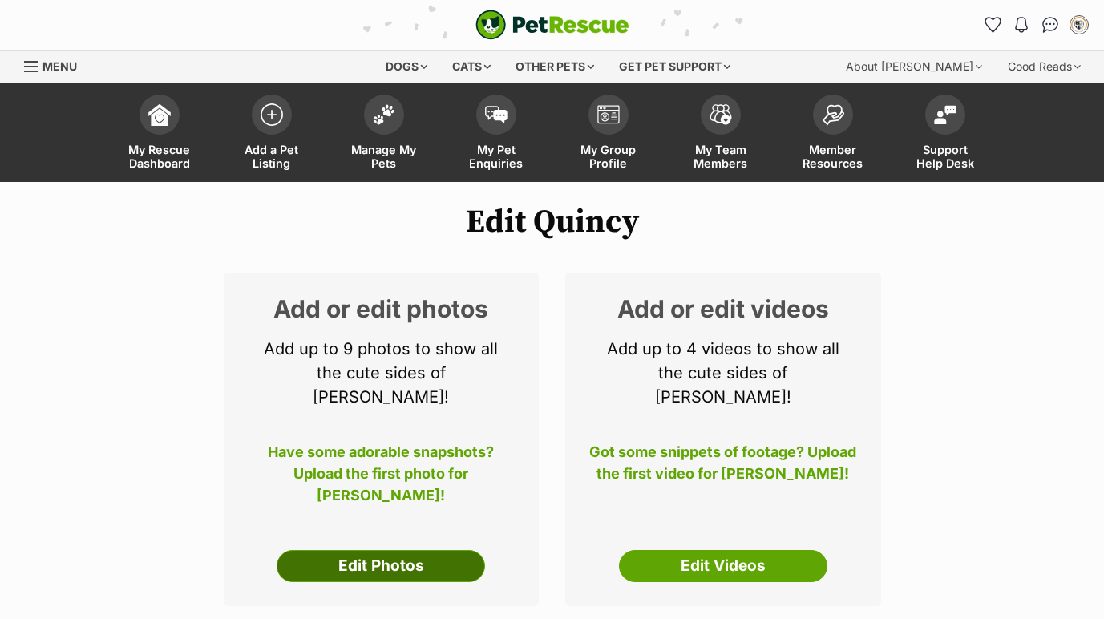
click at [425, 550] on link "Edit Photos" at bounding box center [381, 566] width 208 height 32
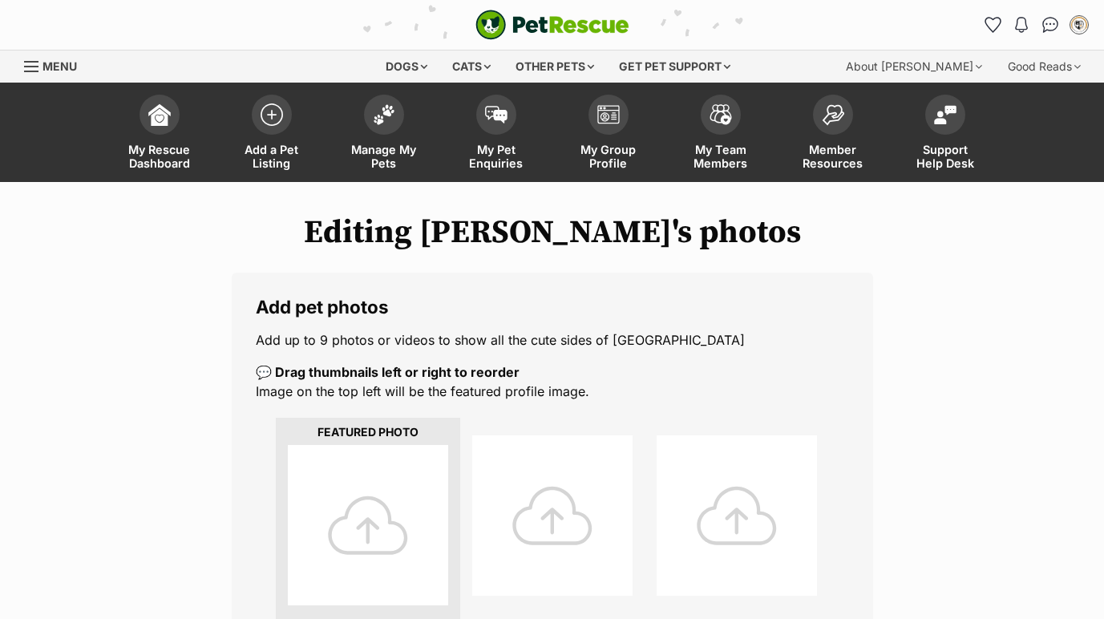
click at [387, 486] on div at bounding box center [368, 525] width 160 height 160
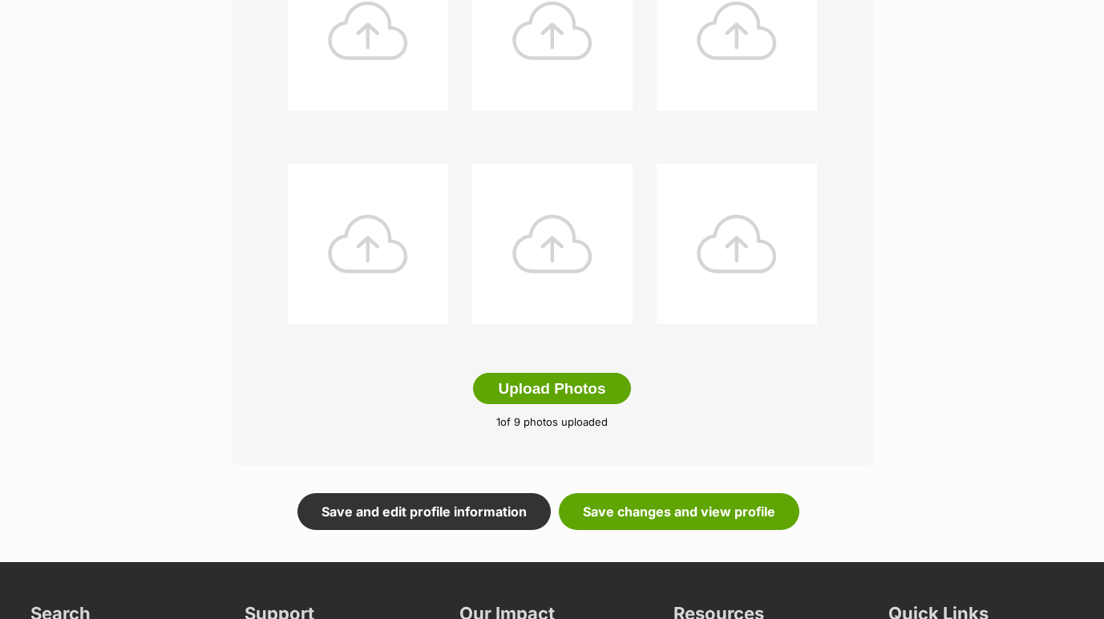
scroll to position [709, 0]
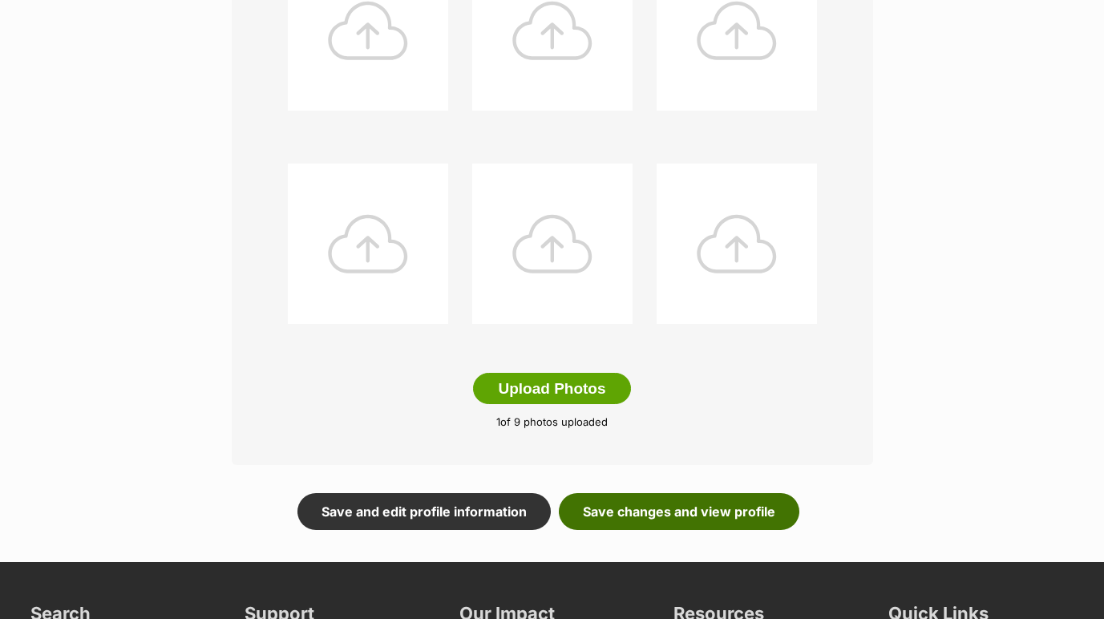
click at [718, 517] on link "Save changes and view profile" at bounding box center [679, 511] width 240 height 37
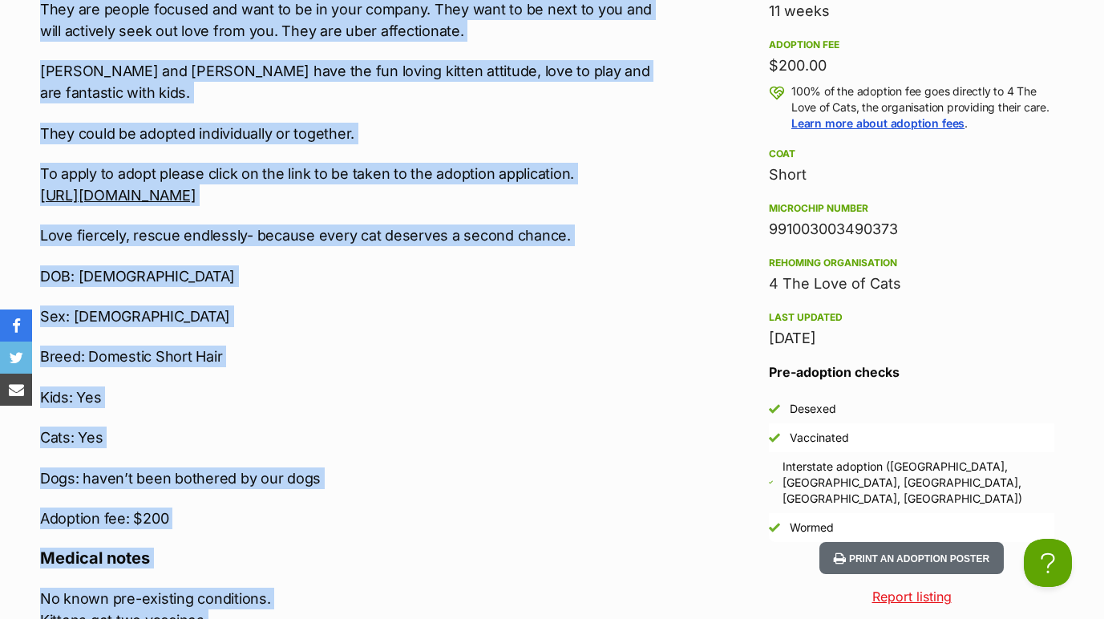
scroll to position [1711, 0]
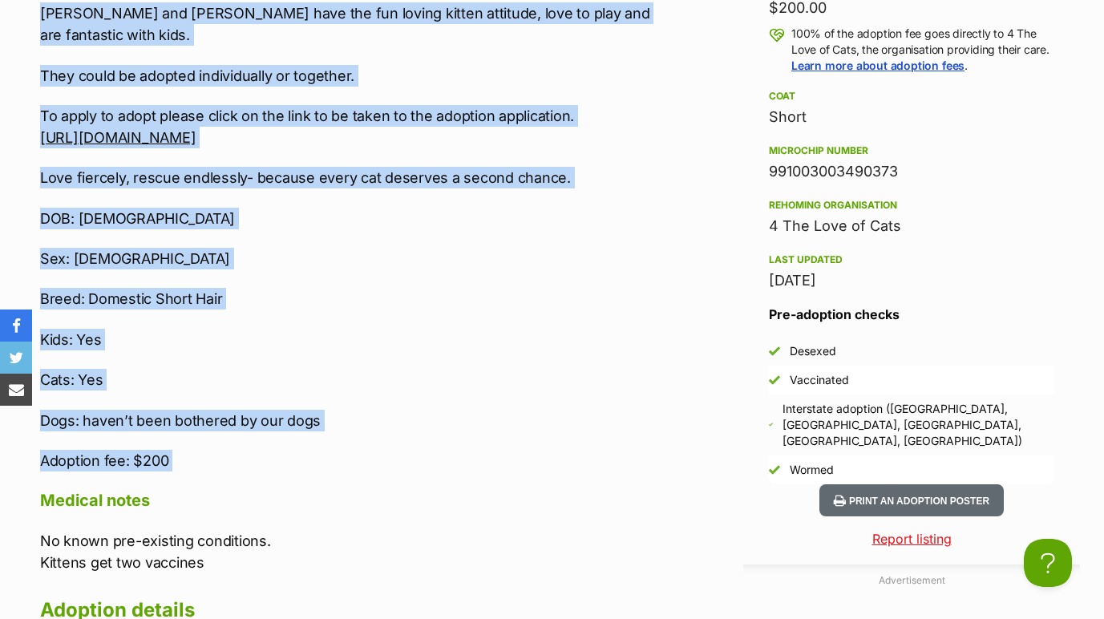
drag, startPoint x: 41, startPoint y: 191, endPoint x: 432, endPoint y: 449, distance: 468.7
click at [432, 449] on div "Upload Videos About Quincy Quincy 11/7/2025 ☆ Male ☆ DSH ☆ Energetic and Love s…" at bounding box center [348, 258] width 617 height 1143
copy div "Quincy 11/7/2025 ☆ Male ☆ DSH ☆ Energetic and Love seeking Quincy and his siste…"
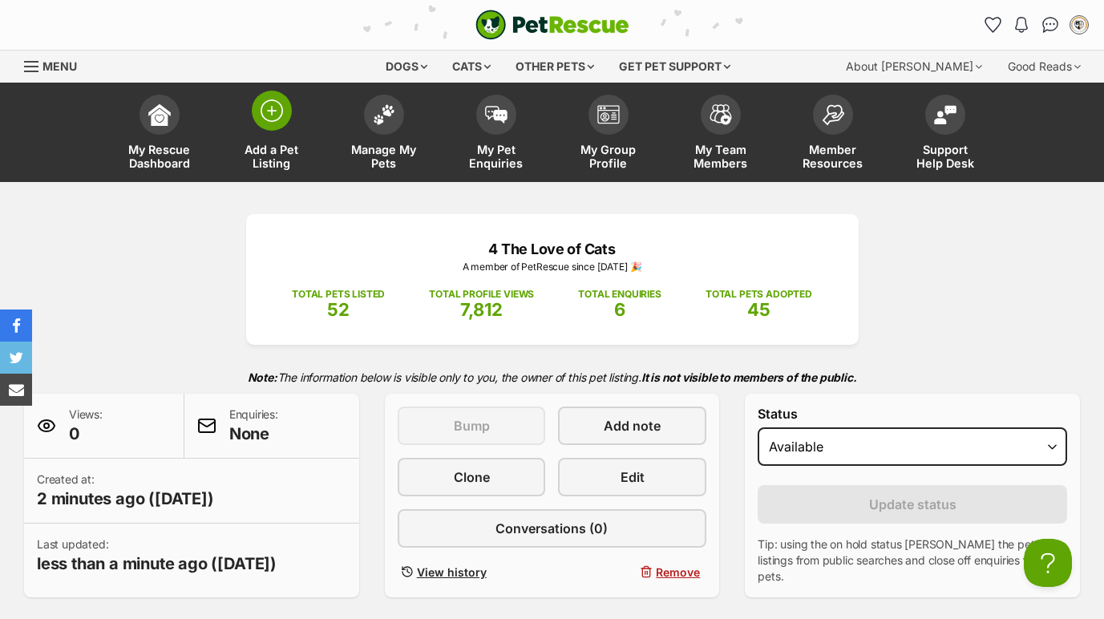
scroll to position [0, 0]
click at [285, 122] on span at bounding box center [272, 111] width 40 height 40
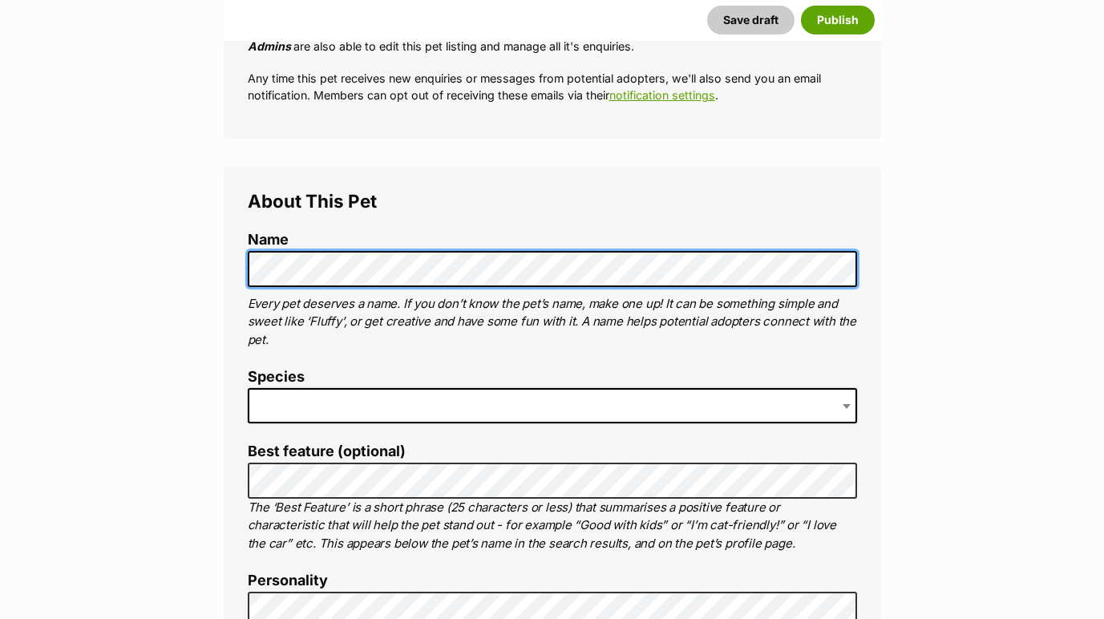
scroll to position [441, 0]
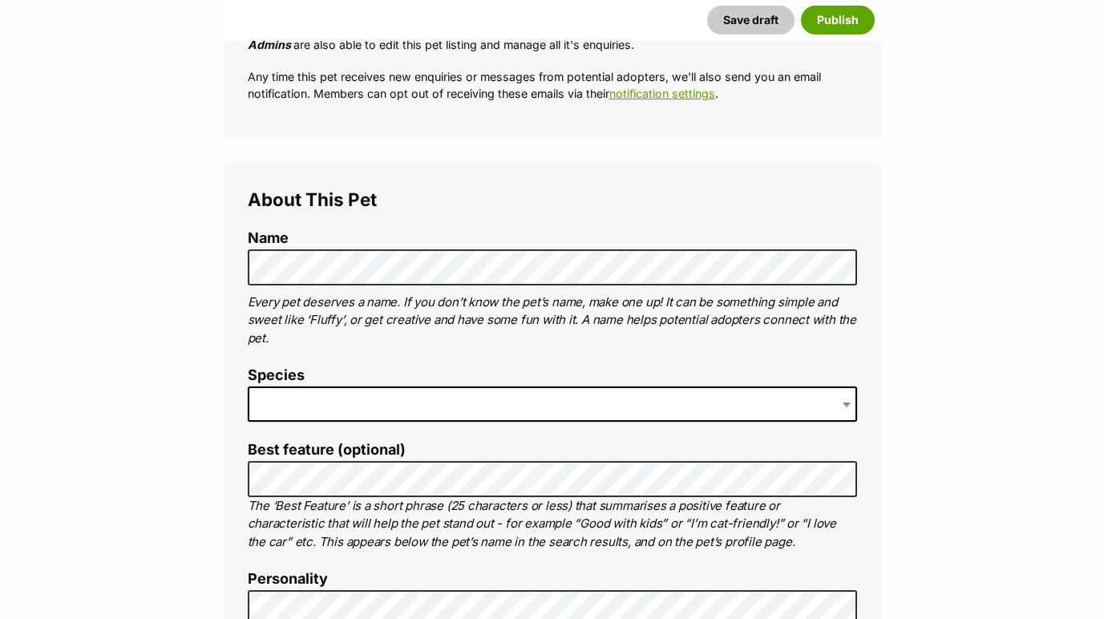
click at [325, 395] on span at bounding box center [552, 403] width 609 height 35
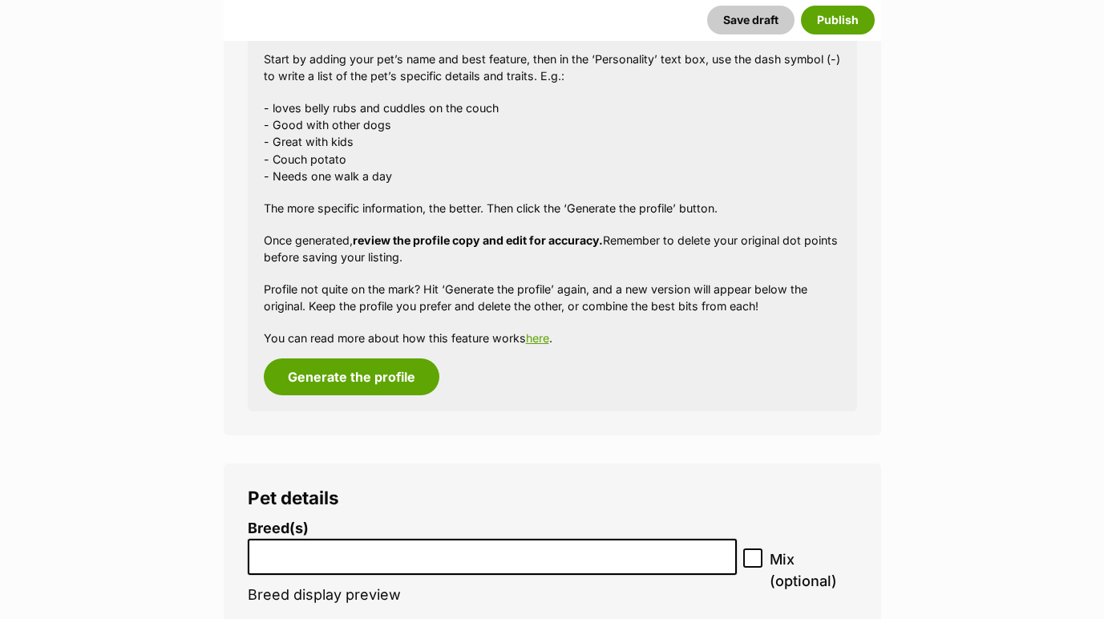
scroll to position [1699, 0]
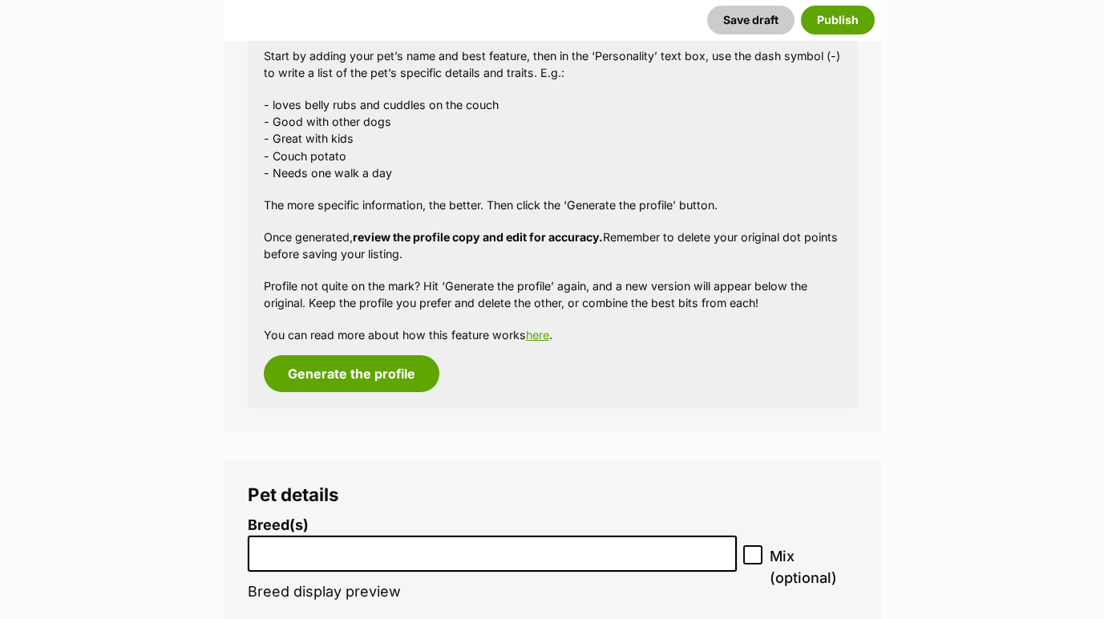
click at [362, 519] on li "Breed(s) Abyssinian American Bobtail American Curl American Shorthair American …" at bounding box center [493, 567] width 490 height 100
click at [351, 541] on input "search" at bounding box center [492, 549] width 479 height 17
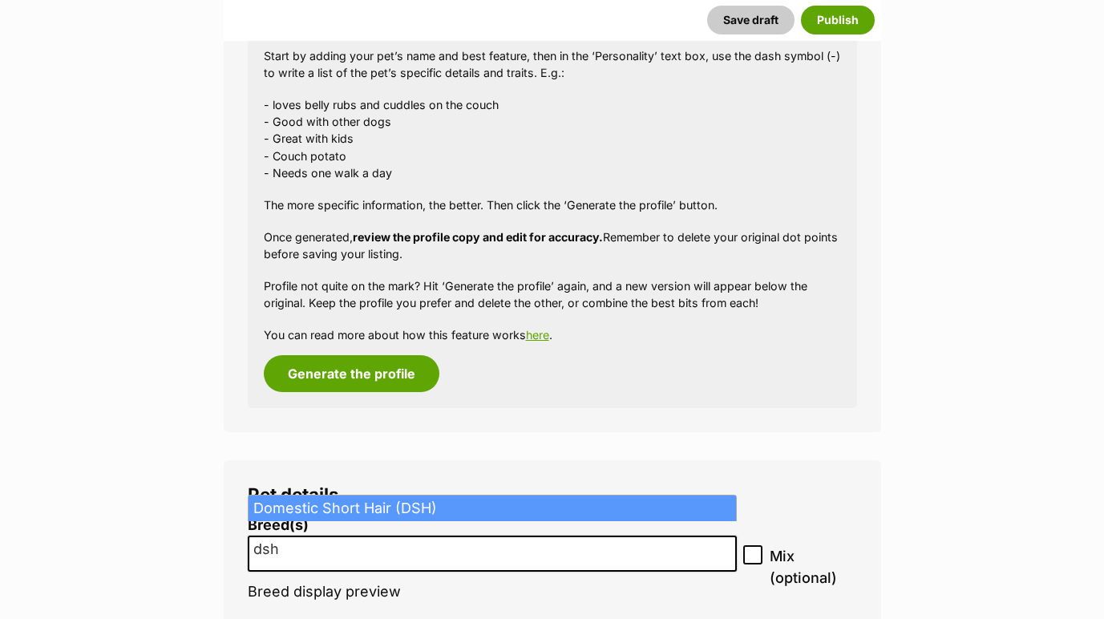
type input "dsh"
select select "252102"
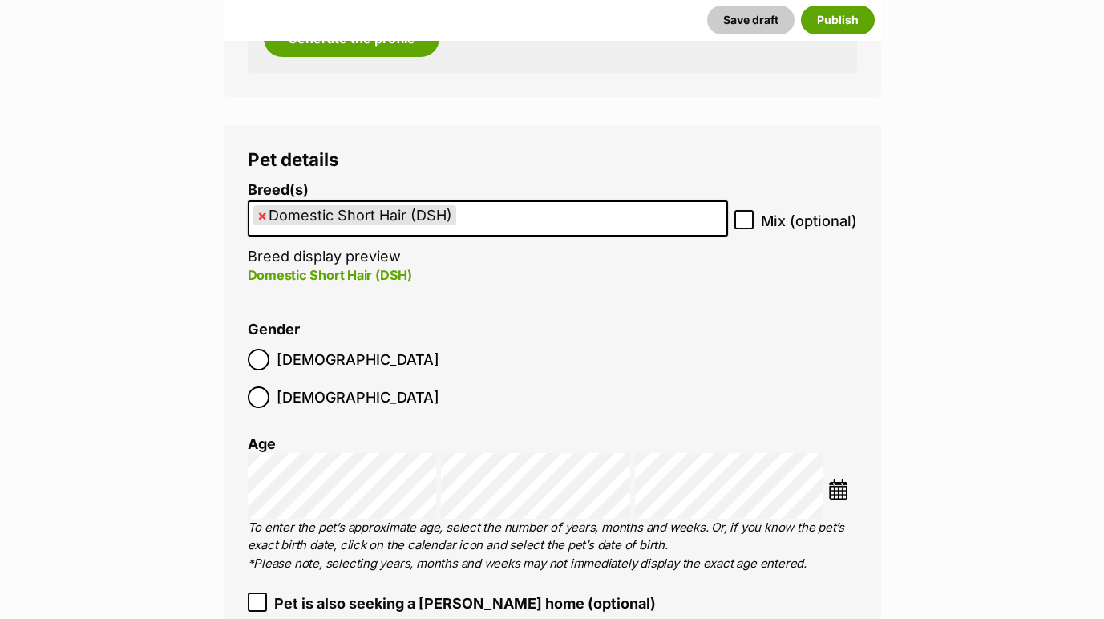
scroll to position [2047, 0]
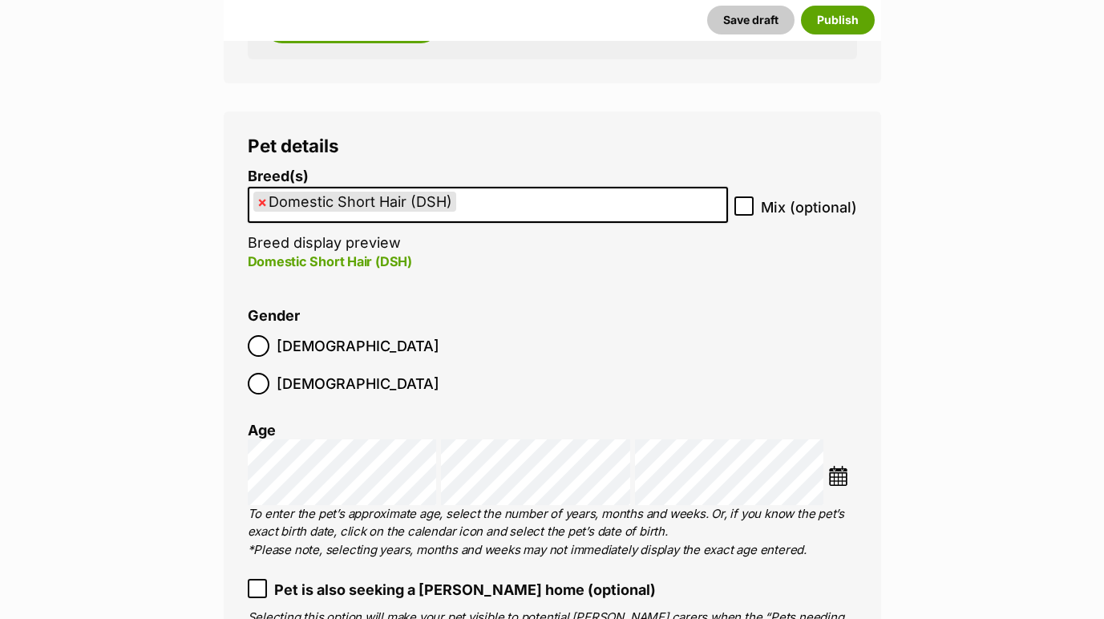
click at [835, 466] on img at bounding box center [838, 476] width 20 height 20
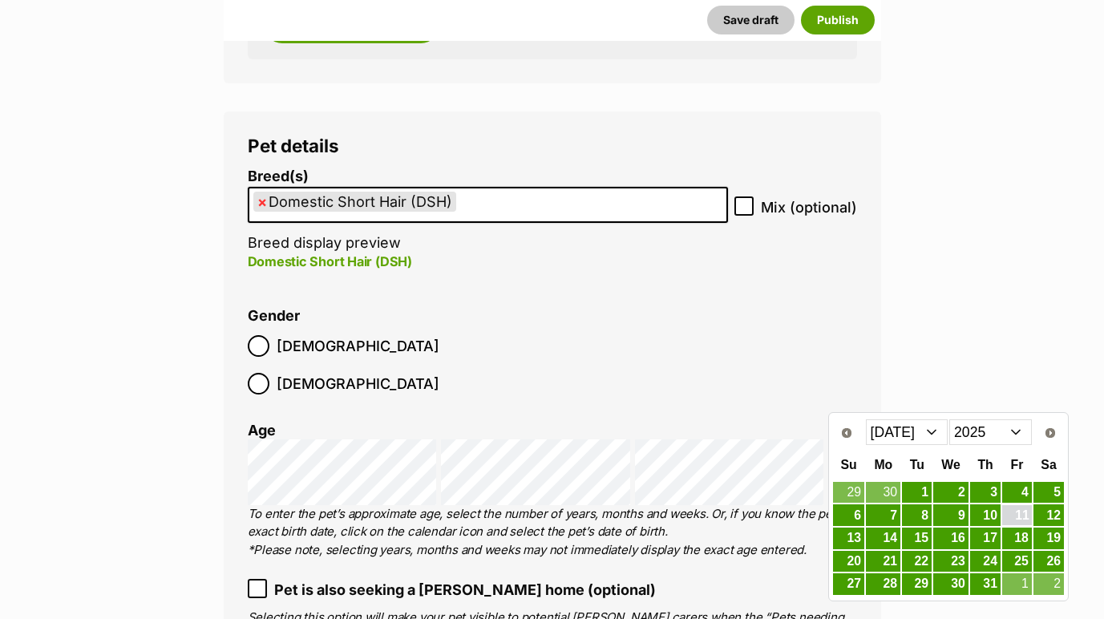
click at [1011, 513] on link "11" at bounding box center [1017, 515] width 30 height 20
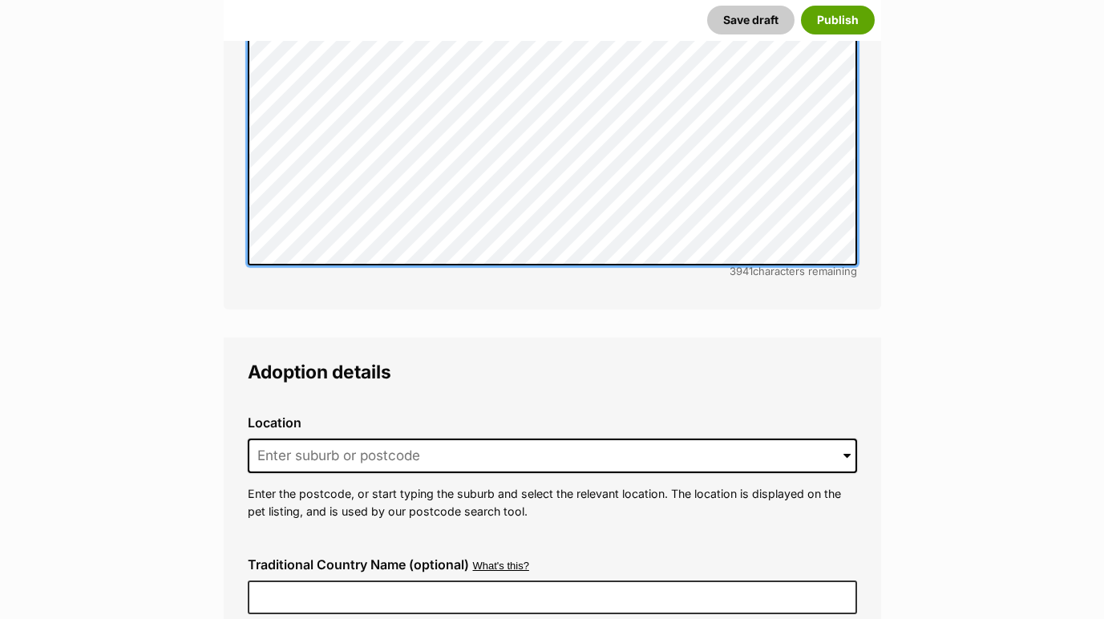
scroll to position [3836, 0]
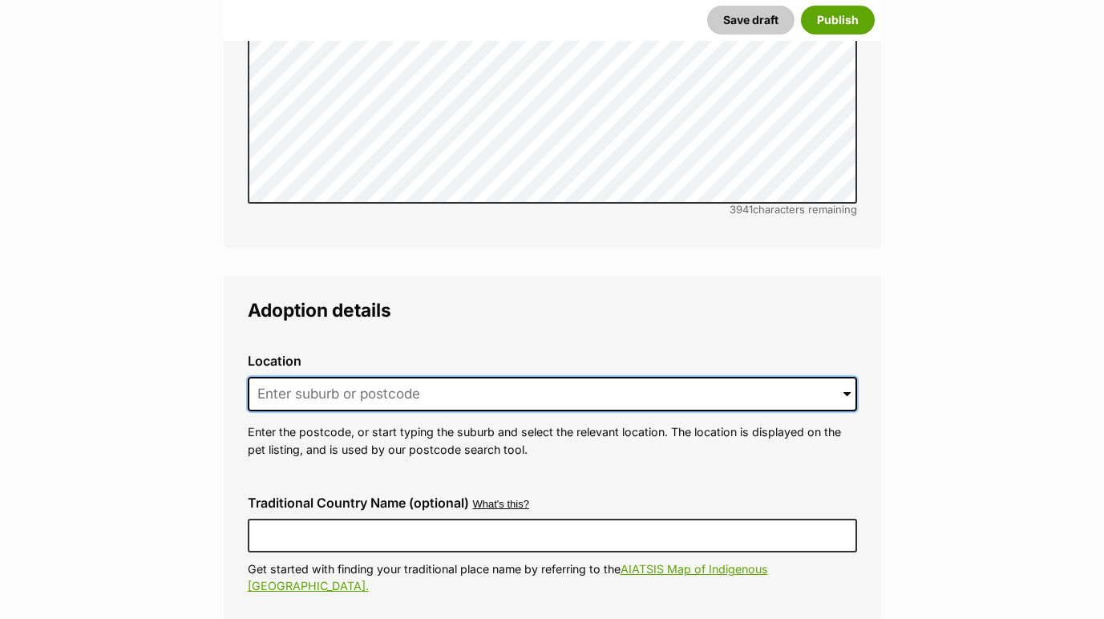
click at [466, 377] on input at bounding box center [552, 394] width 609 height 35
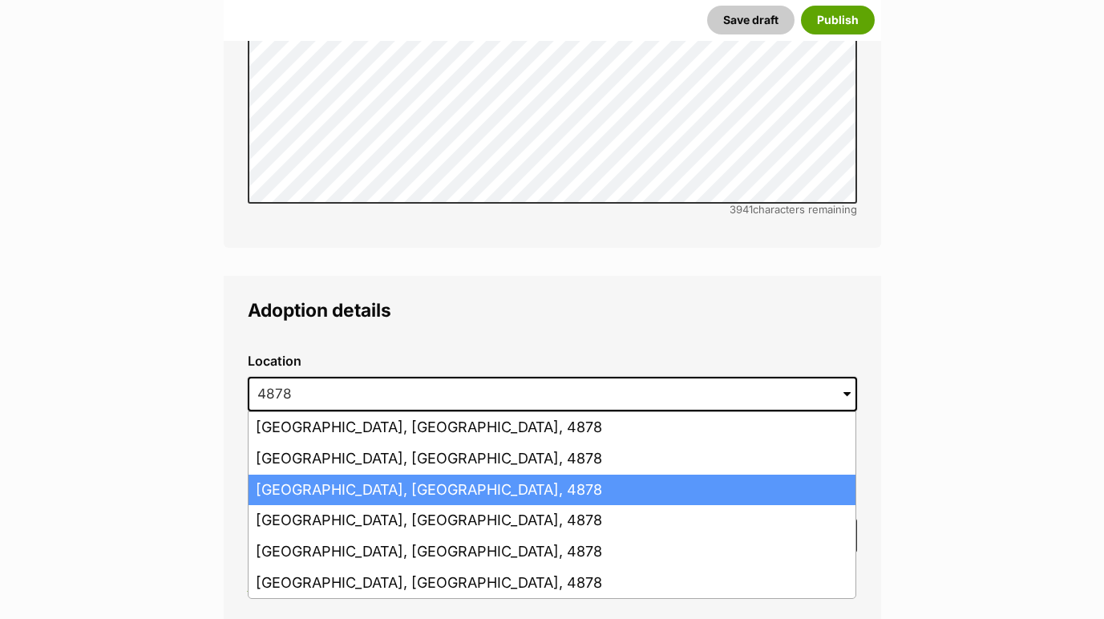
click at [396, 475] on li "Smithfield, Queensland, 4878" at bounding box center [552, 490] width 607 height 31
type input "Smithfield, Queensland, 4878"
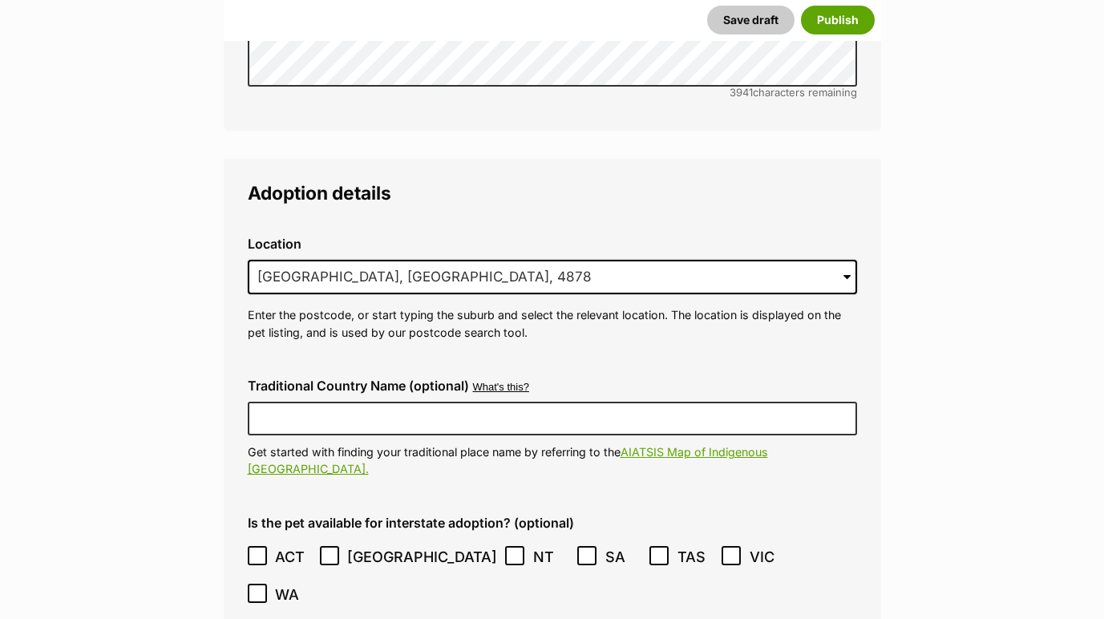
scroll to position [3967, 0]
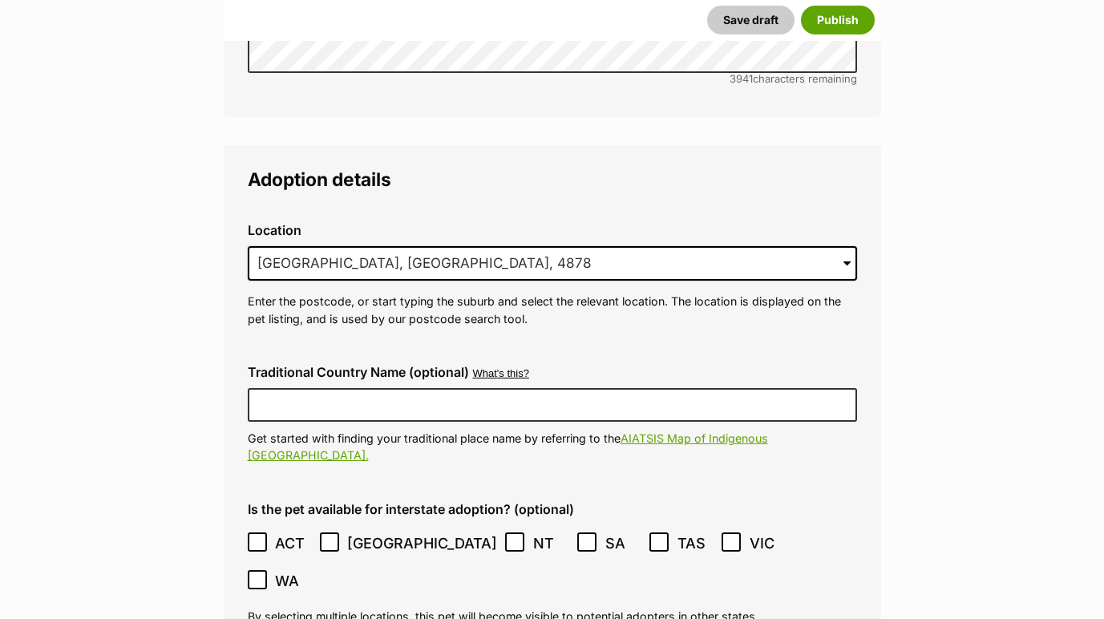
click at [509, 536] on icon at bounding box center [514, 541] width 11 height 11
click at [653, 536] on icon at bounding box center [658, 541] width 11 height 11
click at [263, 574] on icon at bounding box center [257, 579] width 11 height 11
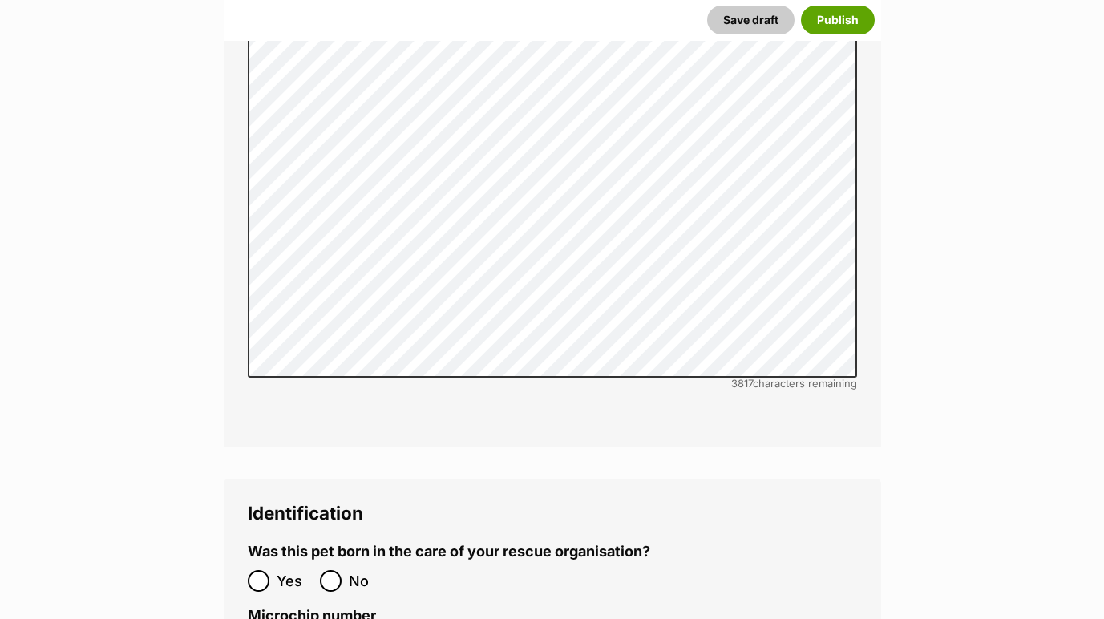
scroll to position [5208, 0]
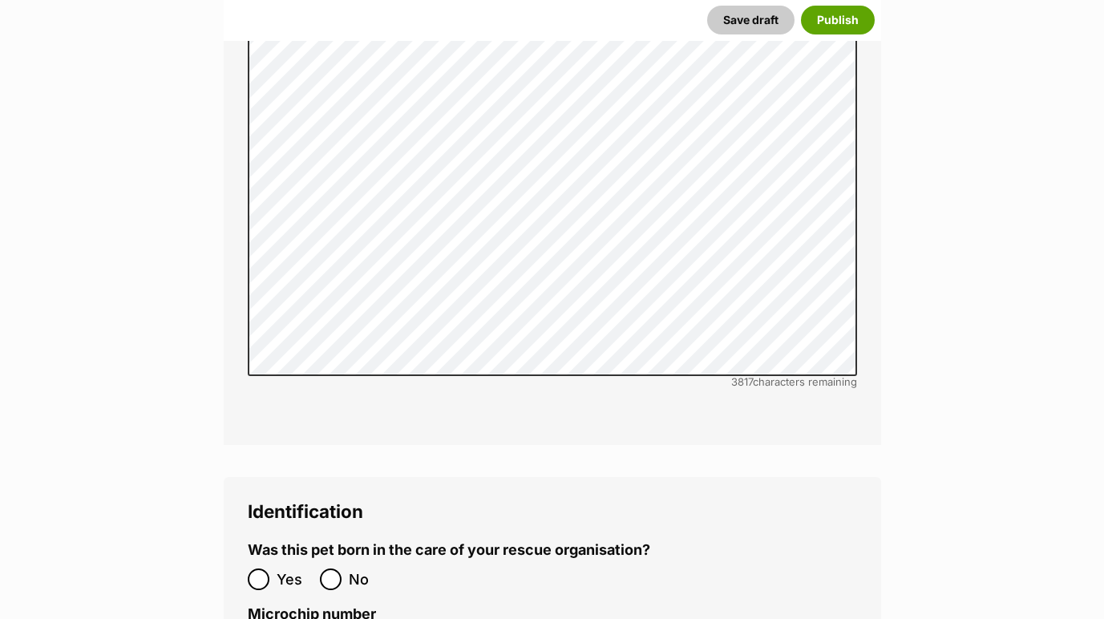
click at [333, 568] on input "No" at bounding box center [331, 579] width 22 height 22
radio input "true"
paste input "991003003490362"
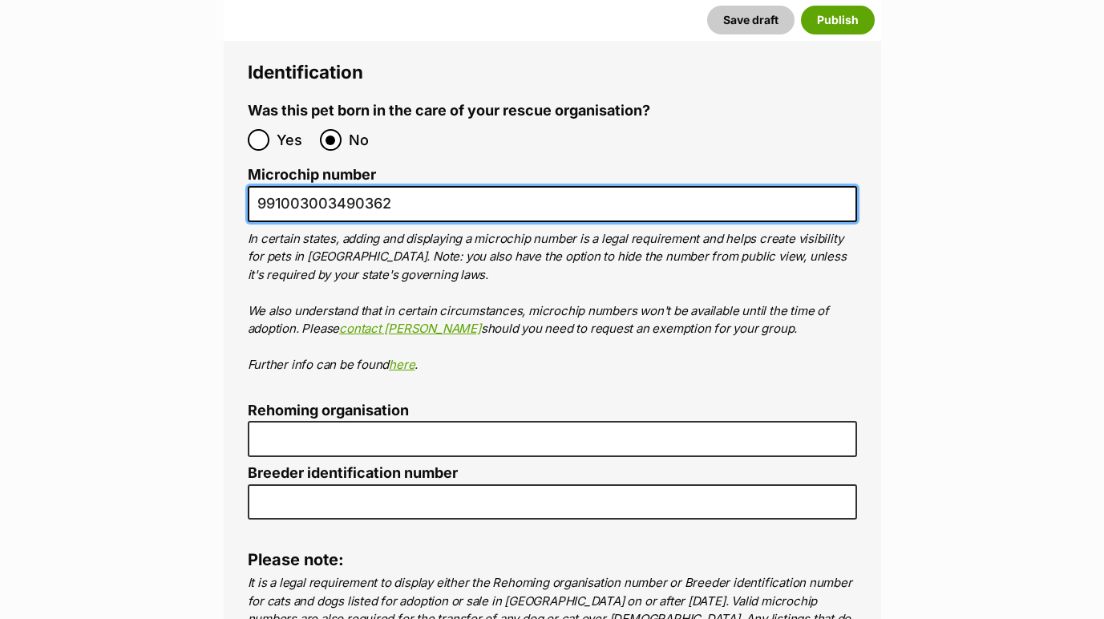
scroll to position [5660, 0]
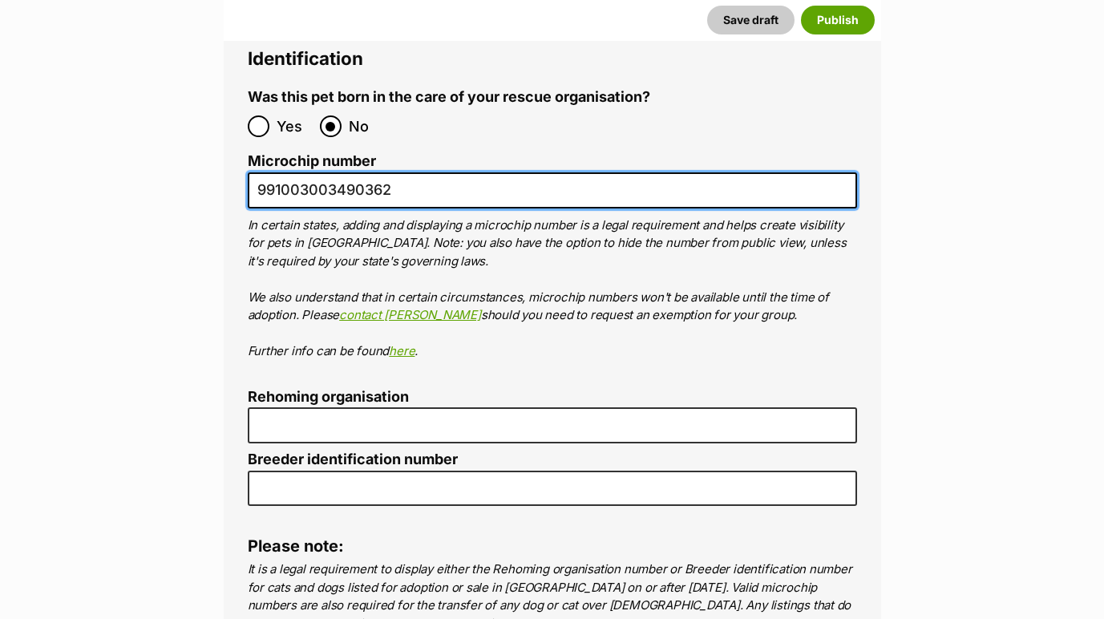
type input "991003003490362"
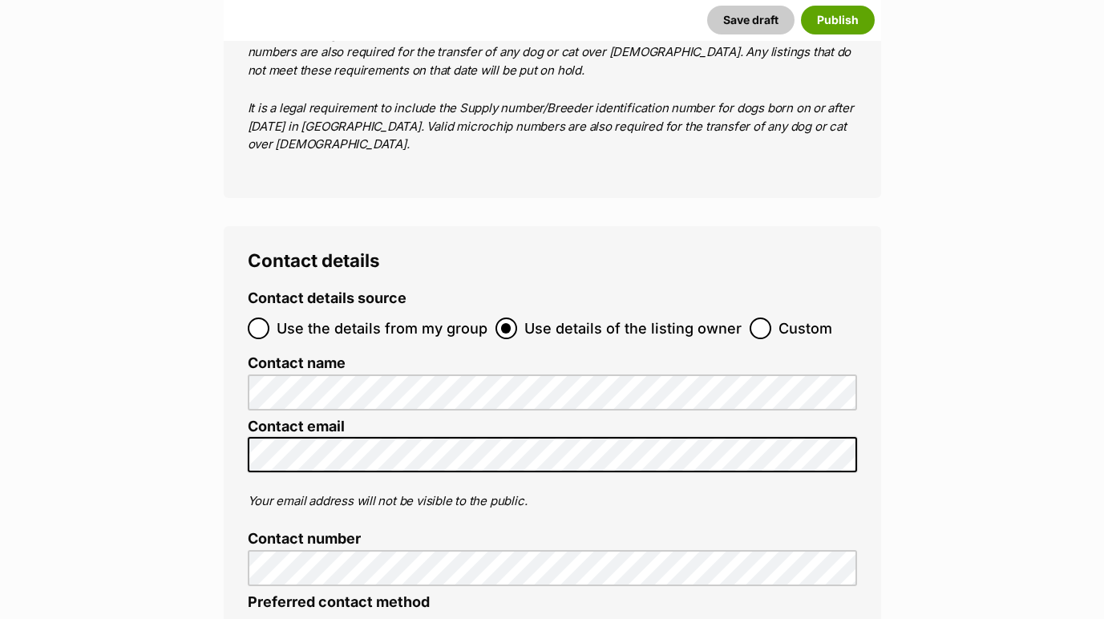
scroll to position [6213, 0]
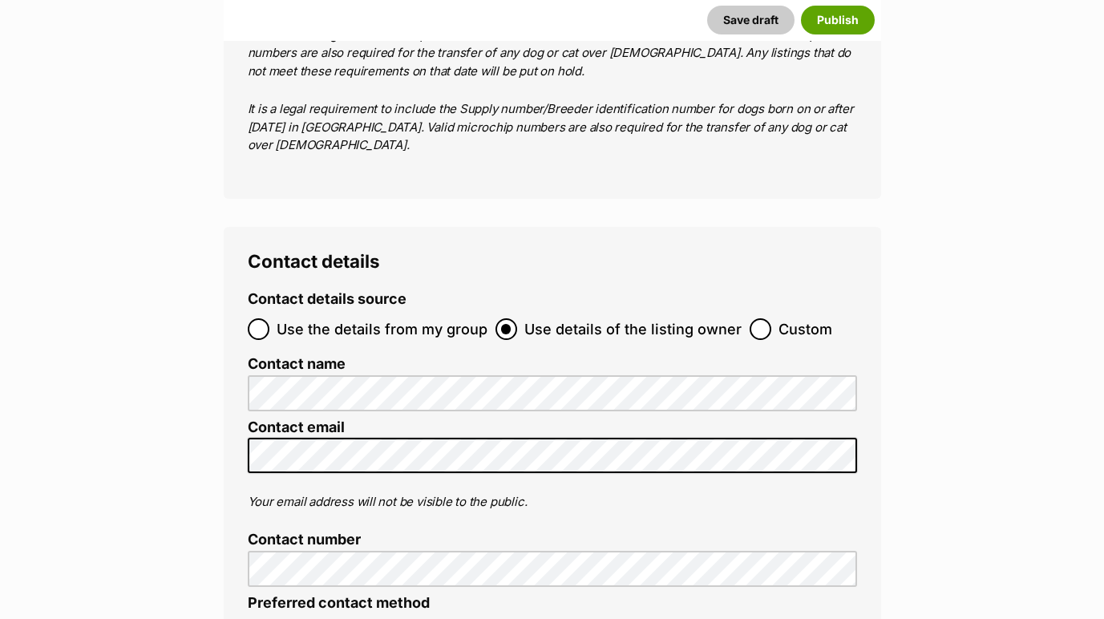
type input "4 The Love of Cats"
click at [259, 318] on input "Use the details from my group" at bounding box center [259, 329] width 22 height 22
radio input "true"
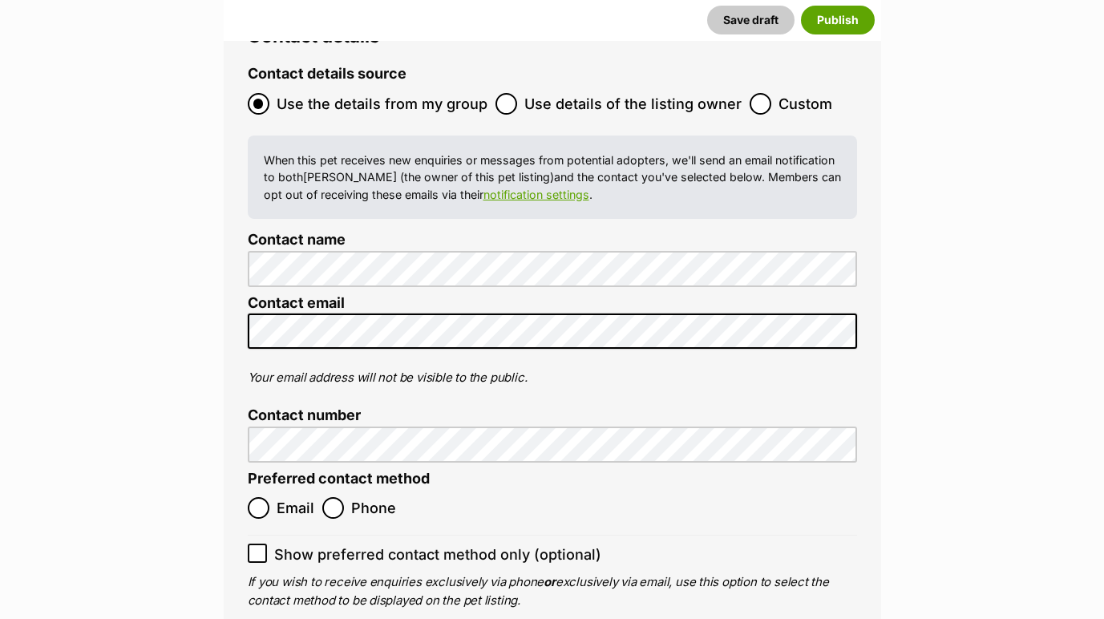
scroll to position [6445, 0]
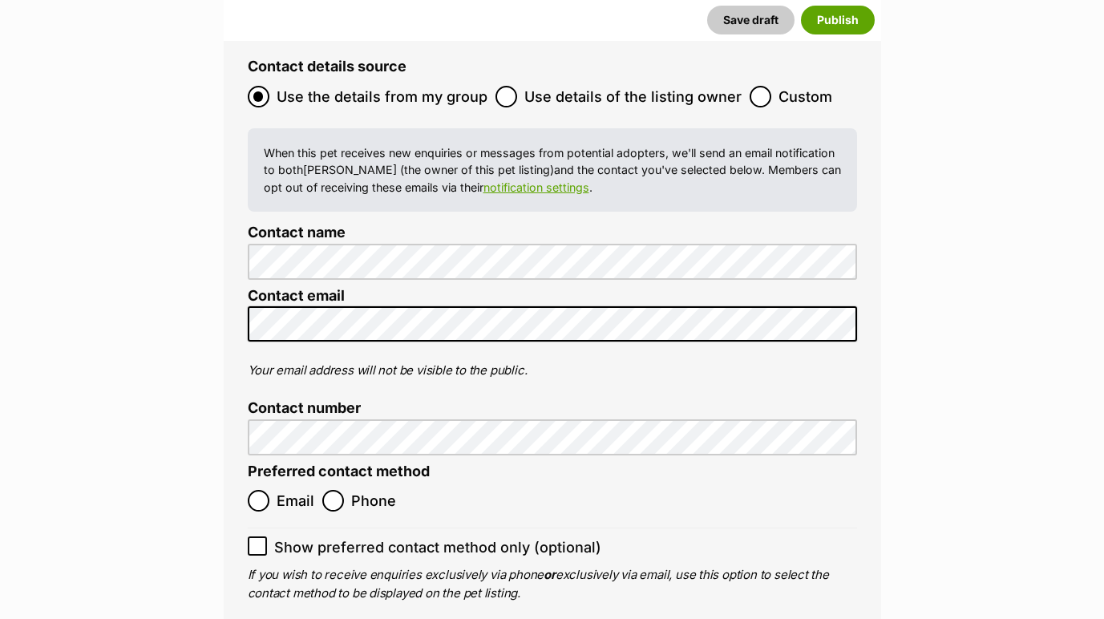
click at [265, 490] on input "Email" at bounding box center [259, 501] width 22 height 22
radio input "true"
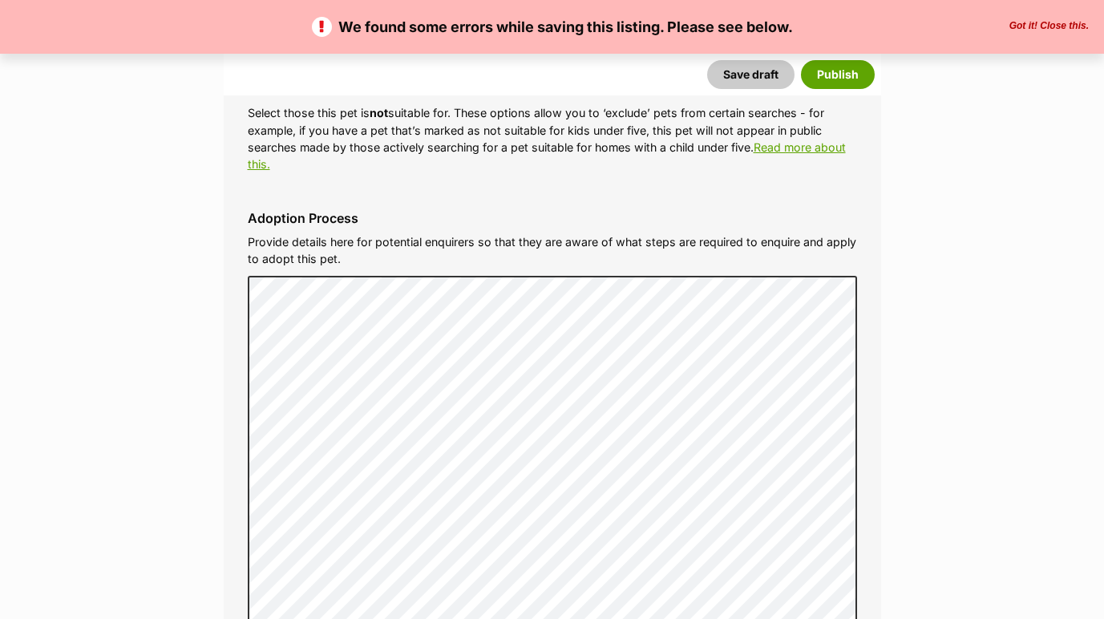
scroll to position [4978, 0]
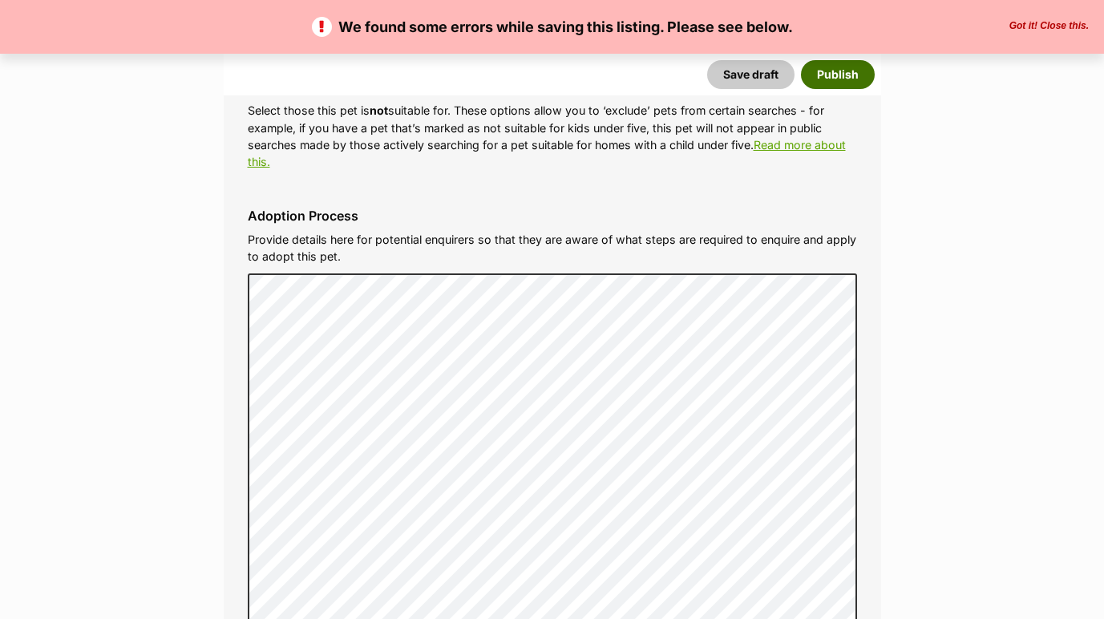
click at [844, 76] on button "Publish" at bounding box center [838, 74] width 74 height 29
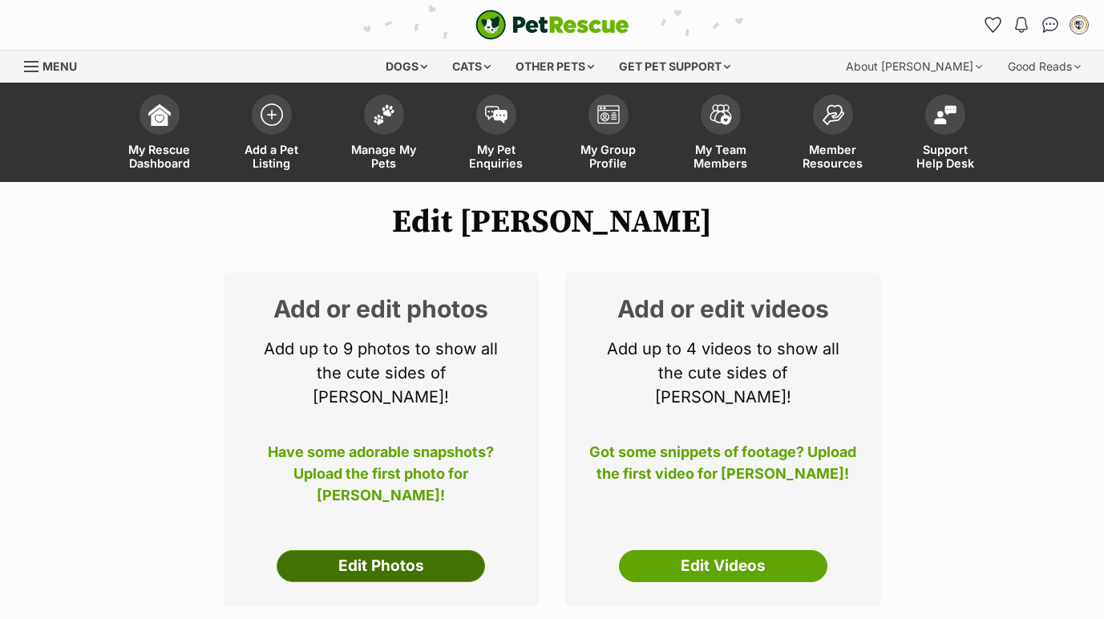
click at [394, 550] on link "Edit Photos" at bounding box center [381, 566] width 208 height 32
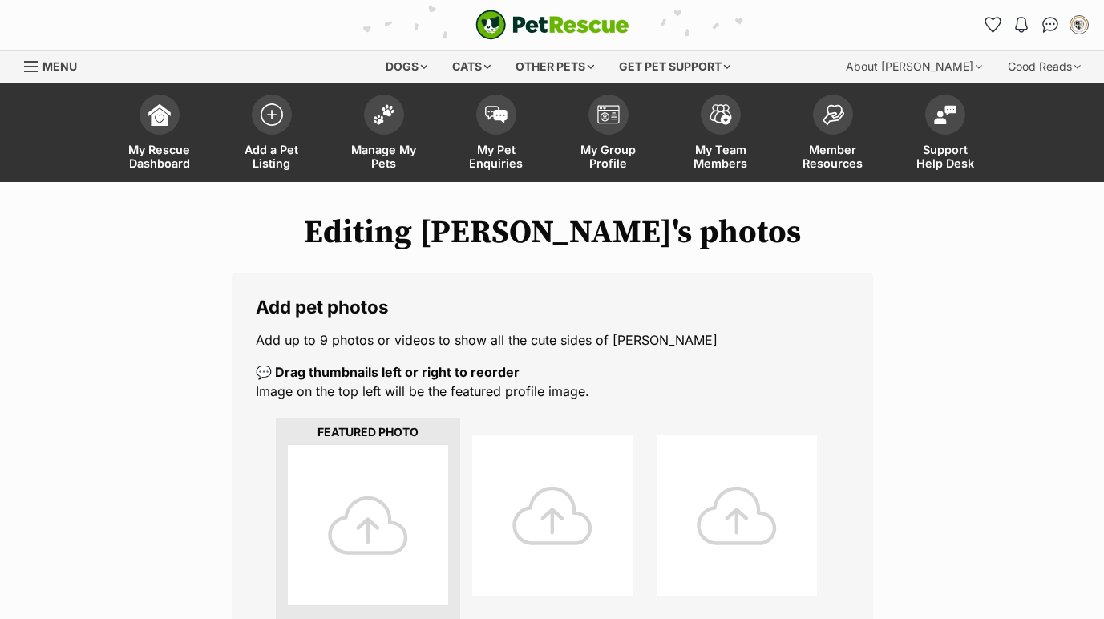
click at [391, 485] on div at bounding box center [368, 525] width 160 height 160
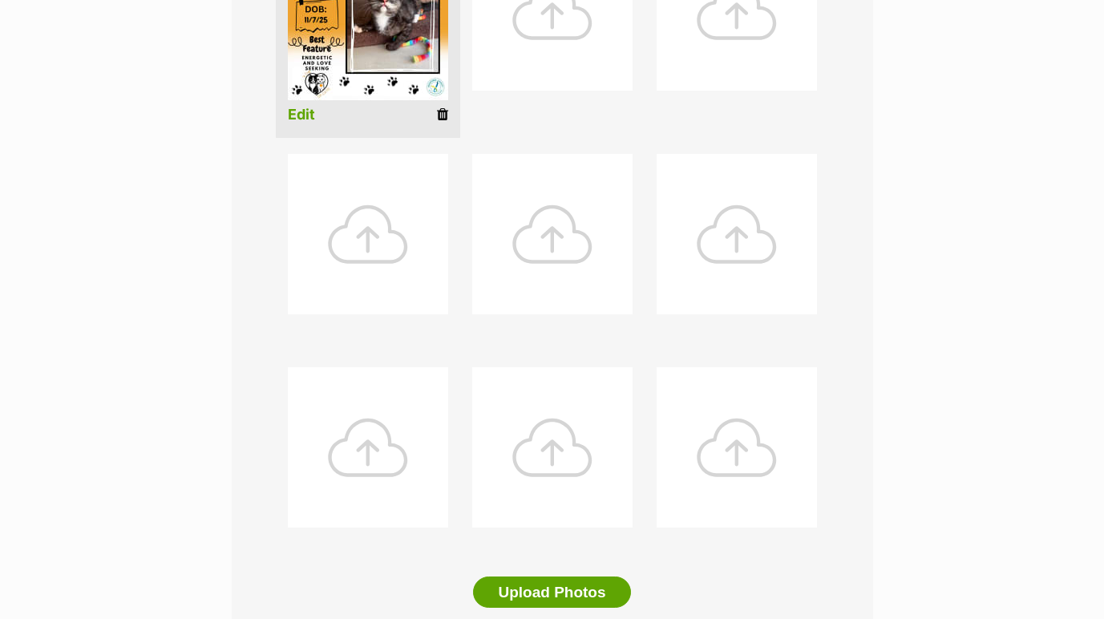
scroll to position [786, 0]
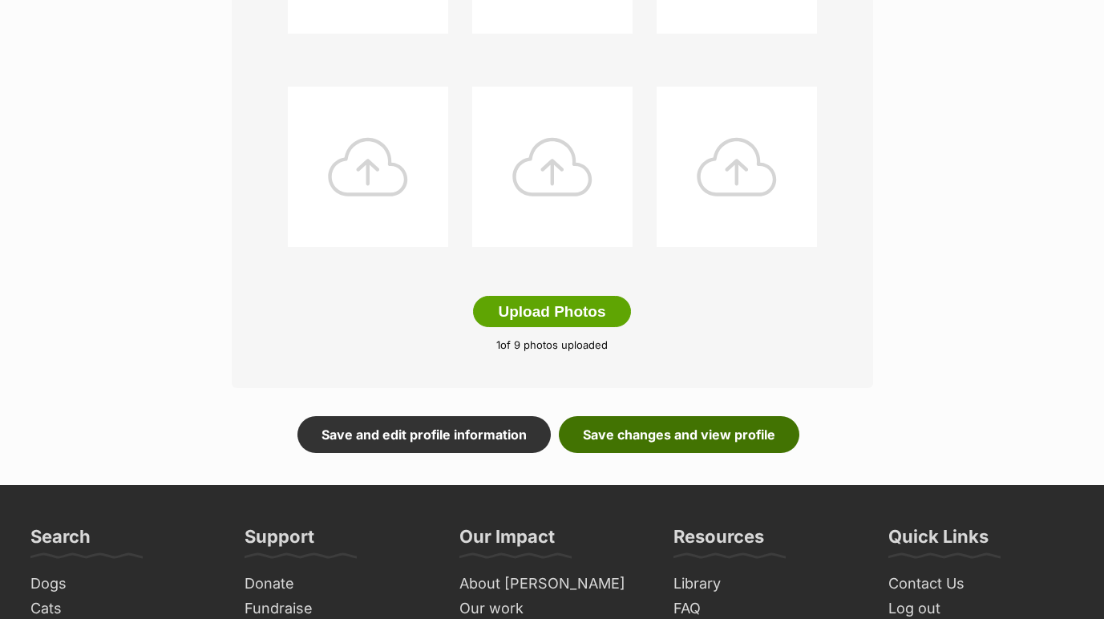
click at [766, 422] on link "Save changes and view profile" at bounding box center [679, 434] width 240 height 37
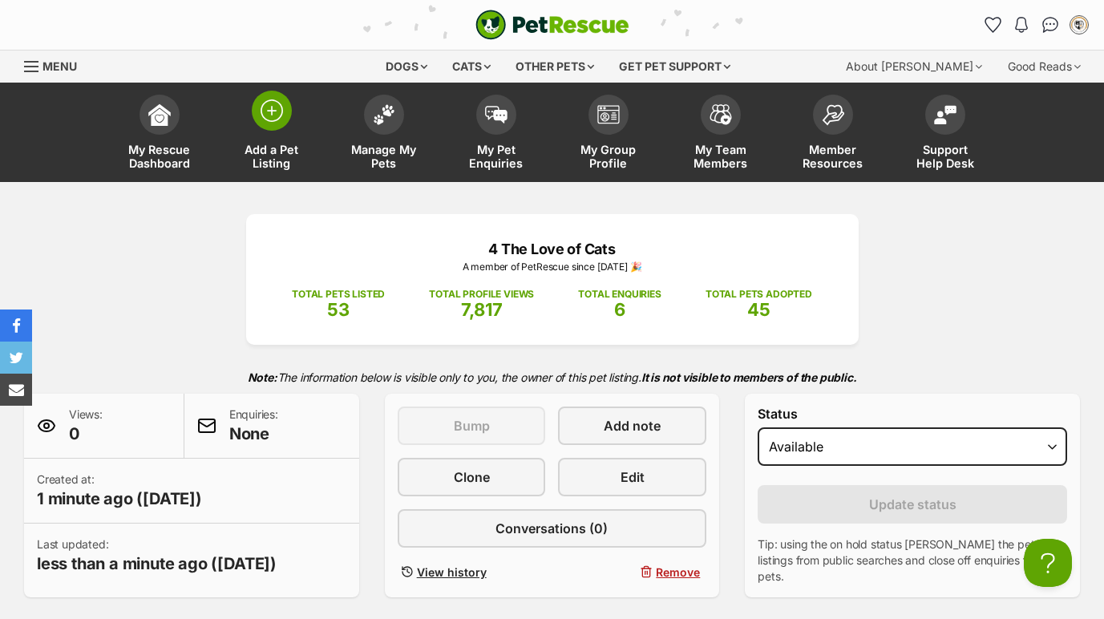
click at [278, 113] on img at bounding box center [272, 110] width 22 height 22
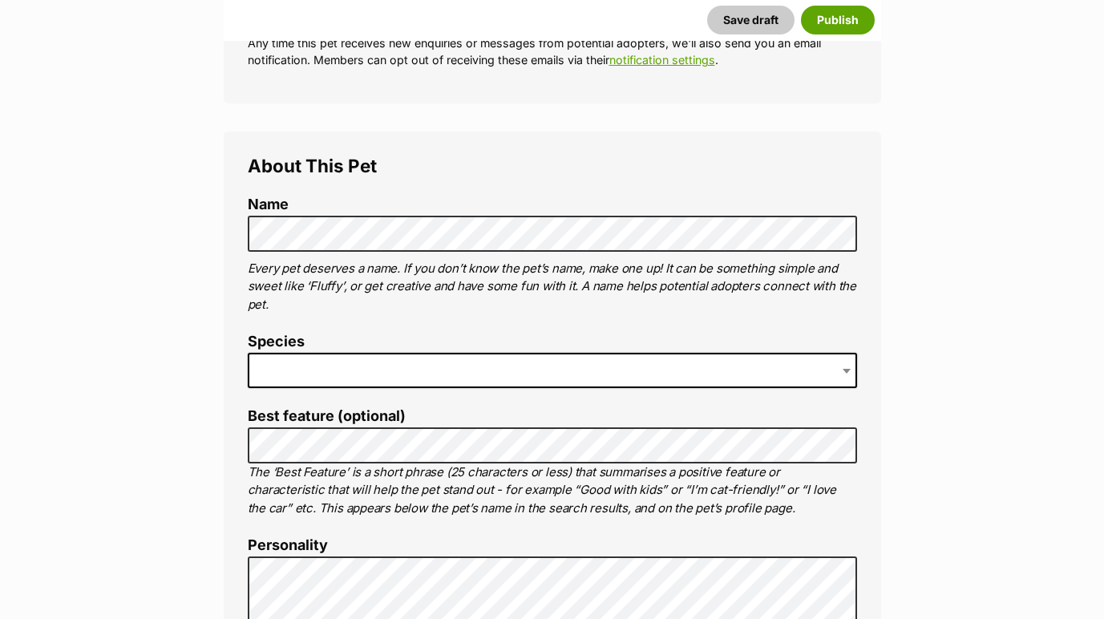
scroll to position [477, 0]
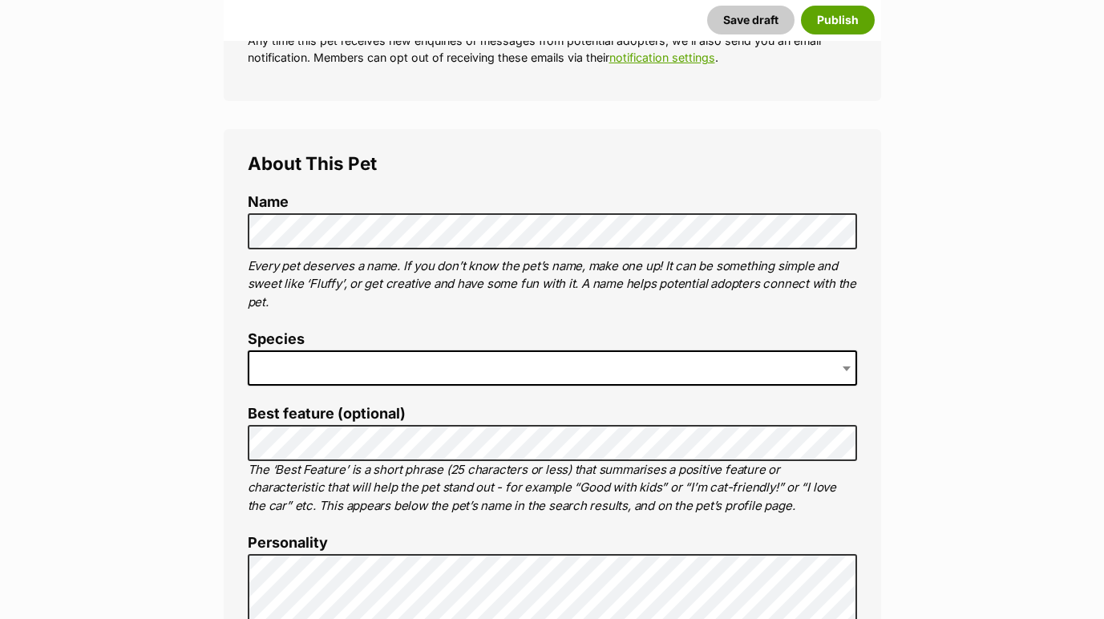
click at [423, 385] on li "Species" at bounding box center [552, 364] width 609 height 67
click at [422, 362] on span at bounding box center [552, 367] width 609 height 35
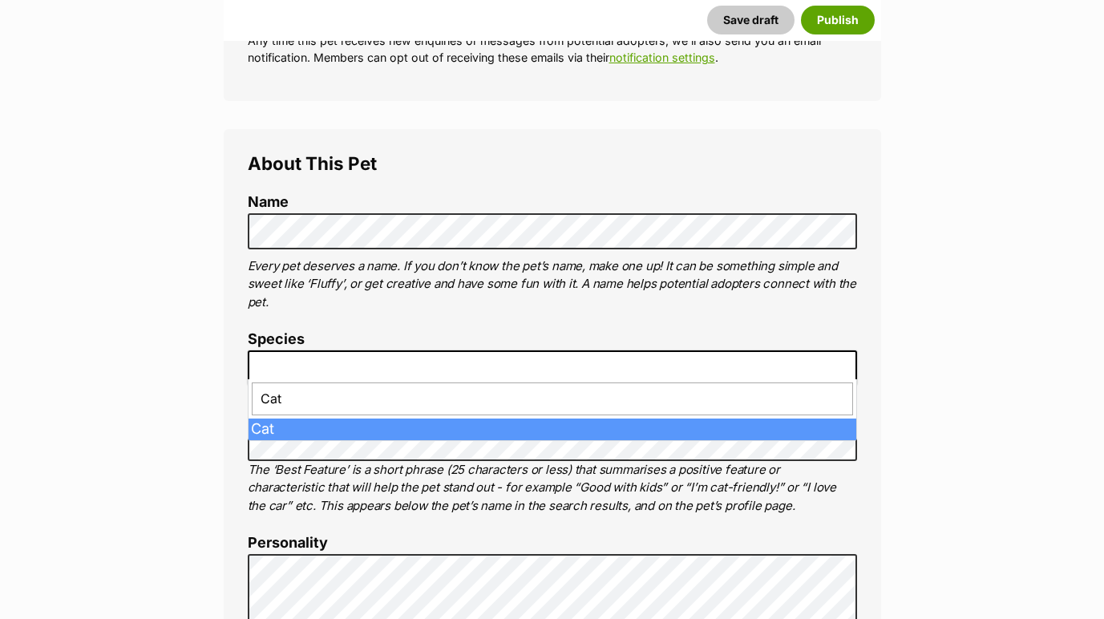
type input "Cat"
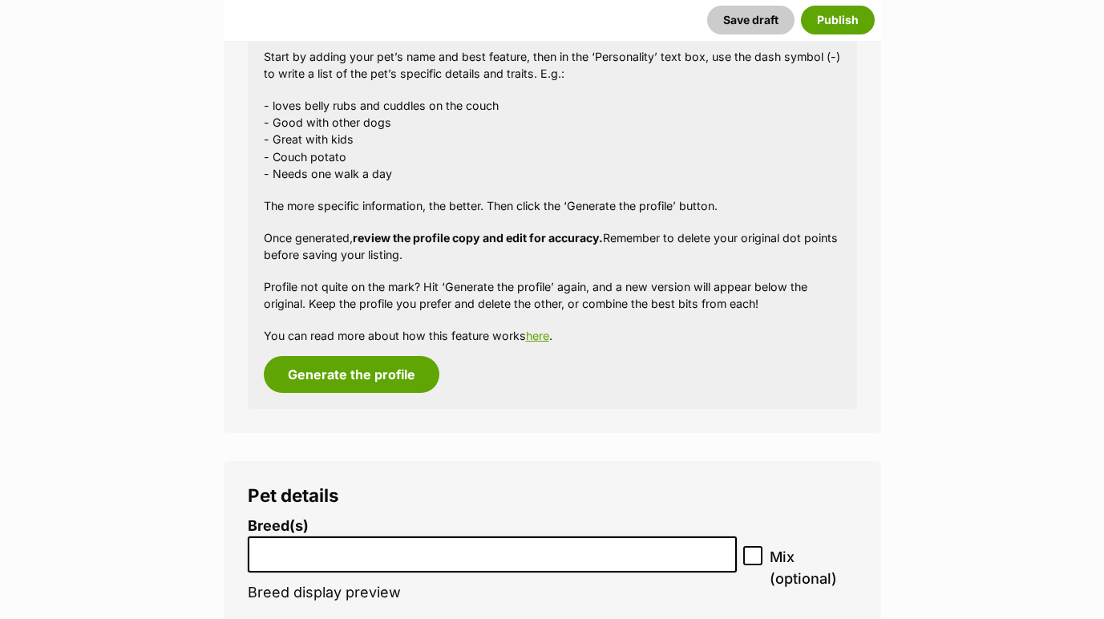
scroll to position [1657, 0]
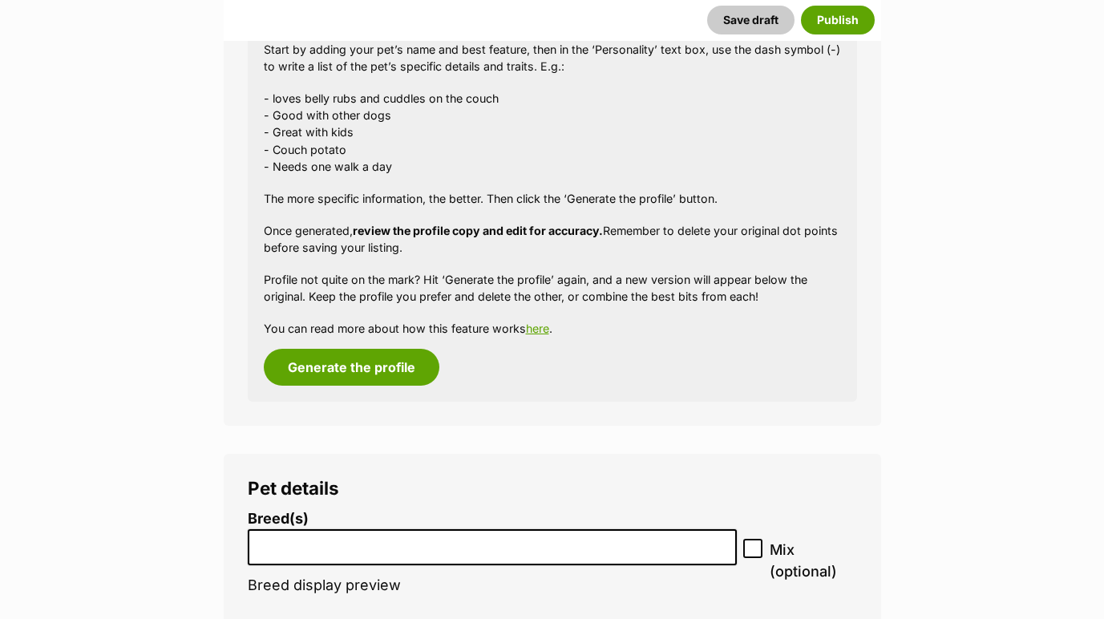
click at [350, 546] on li at bounding box center [492, 547] width 479 height 33
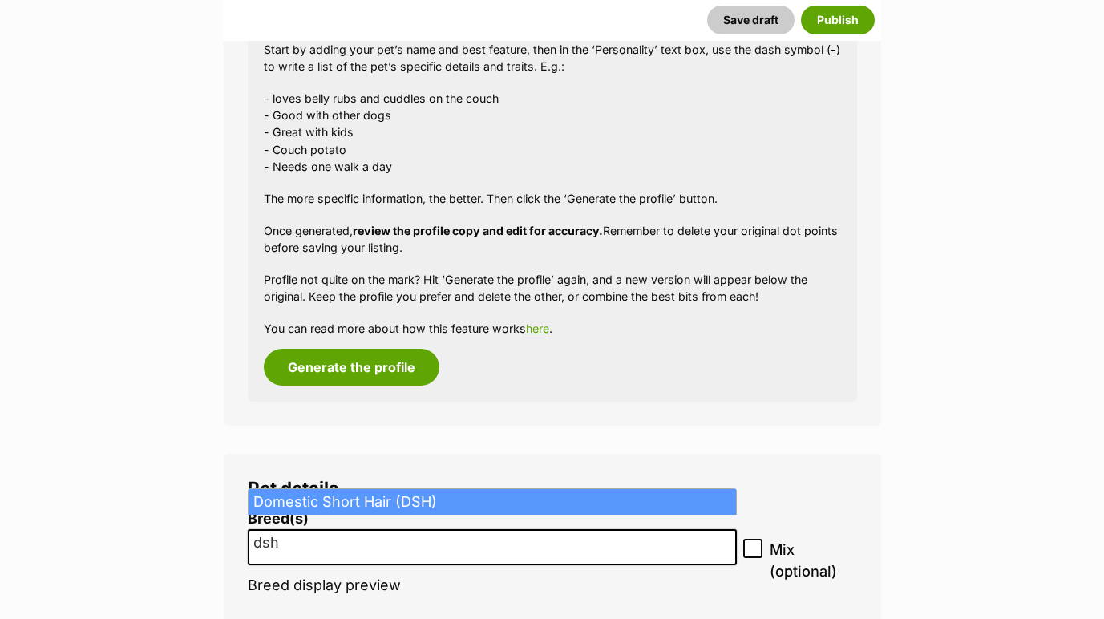
type input "dsh"
select select "252102"
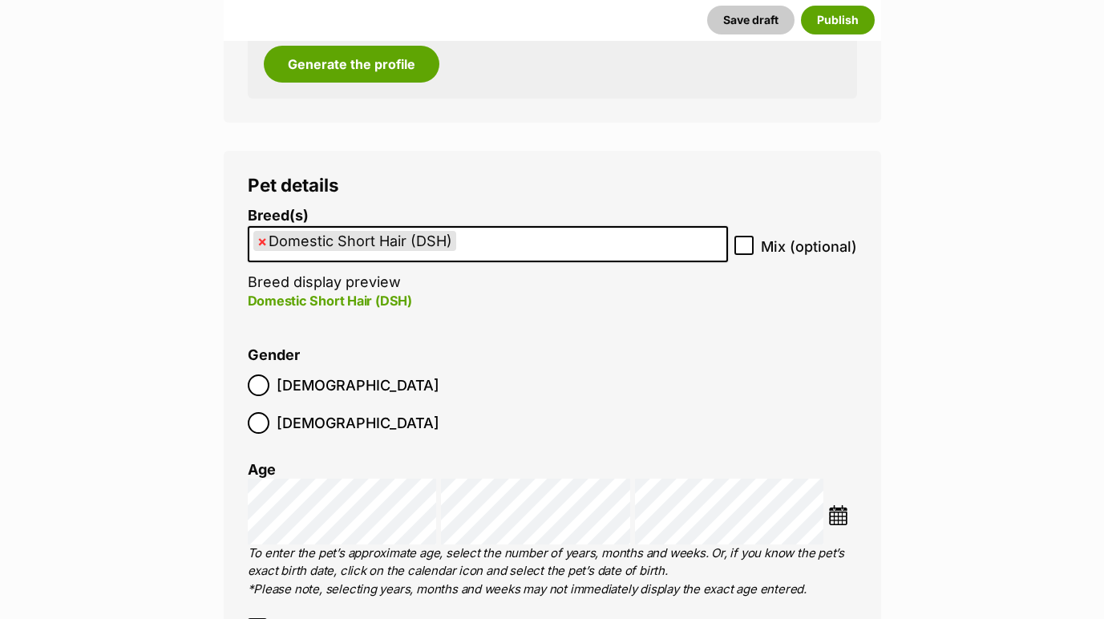
scroll to position [1982, 0]
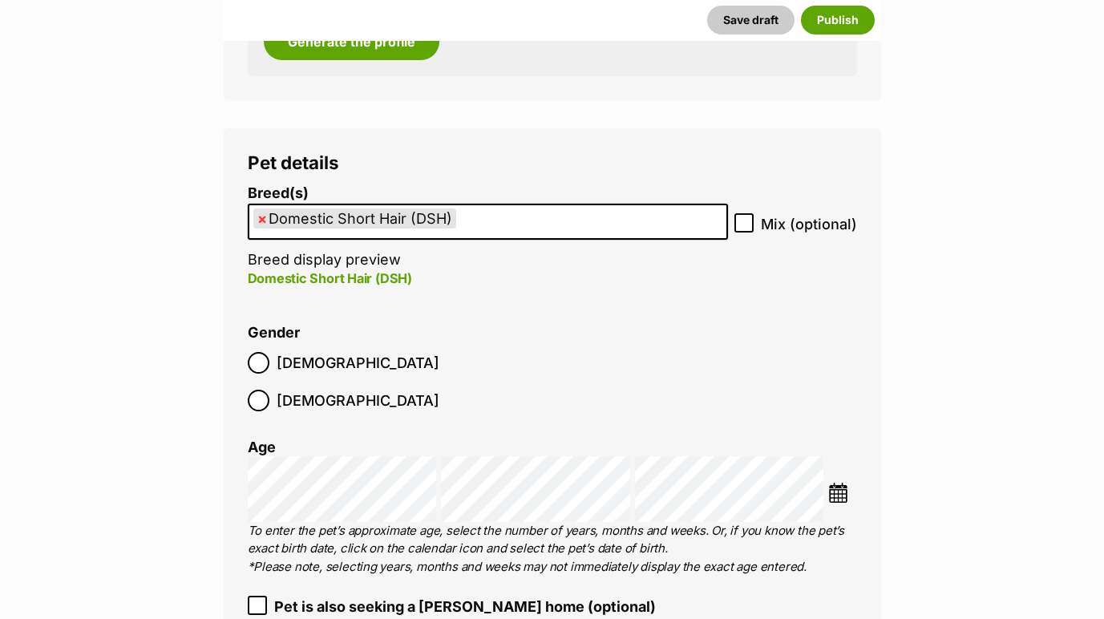
click at [839, 483] on img at bounding box center [838, 493] width 20 height 20
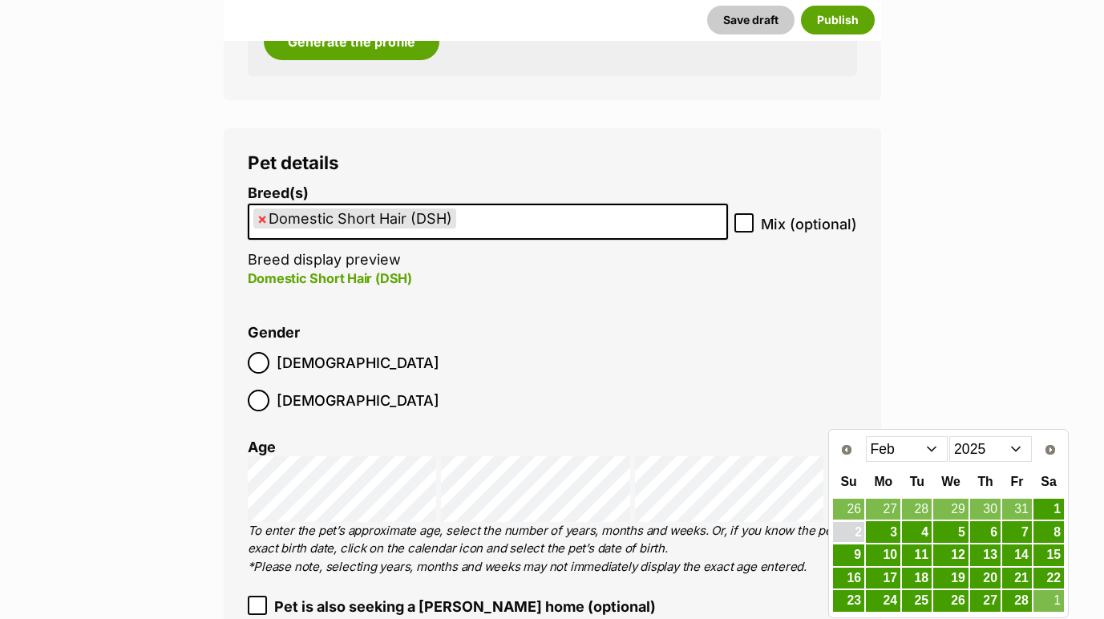
click at [859, 528] on link "2" at bounding box center [848, 532] width 31 height 20
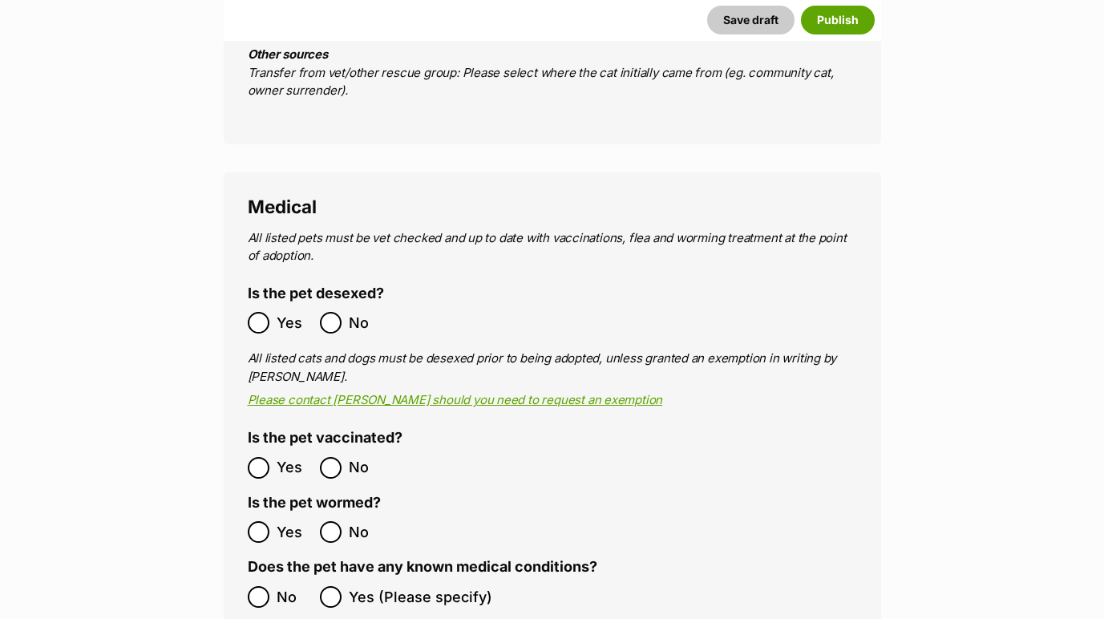
scroll to position [2929, 0]
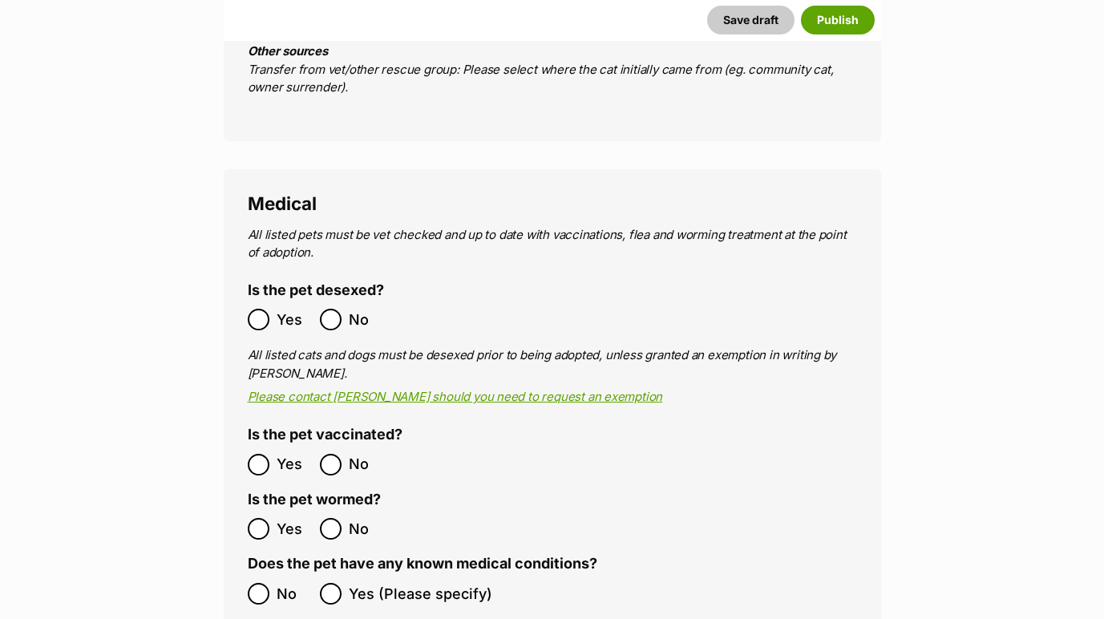
click at [258, 575] on ol "No Yes (Please specify)" at bounding box center [552, 594] width 609 height 38
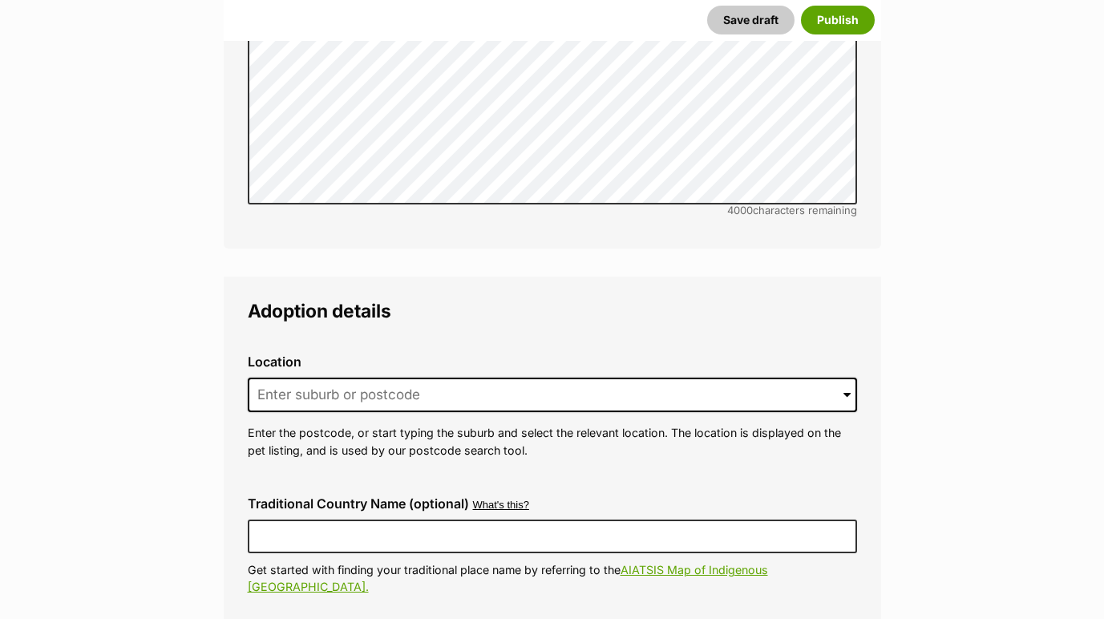
scroll to position [3821, 0]
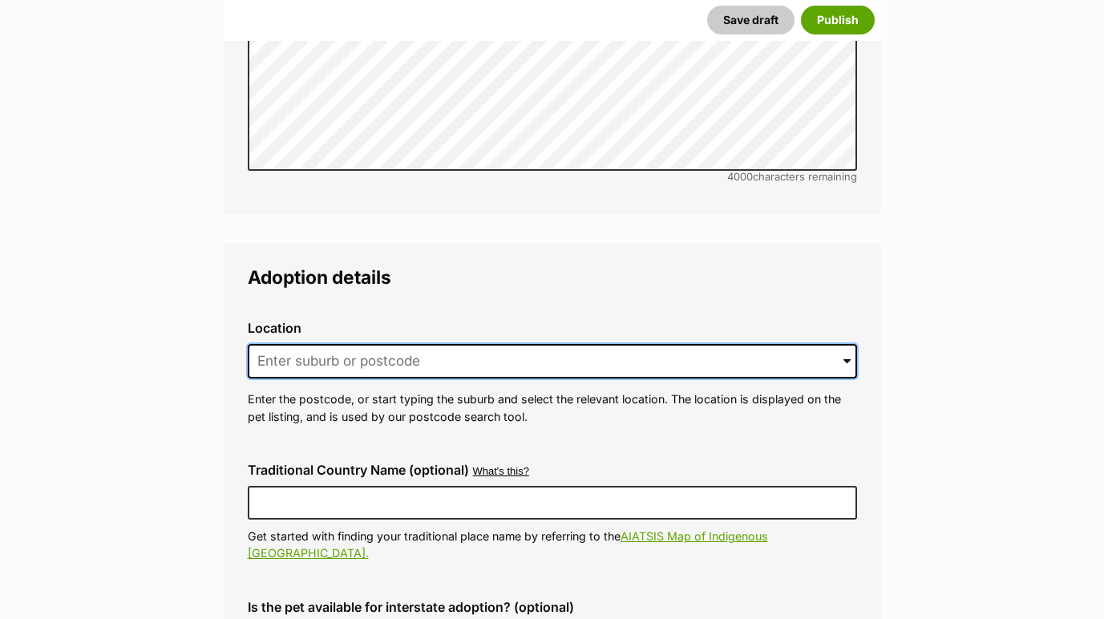
click at [340, 344] on input at bounding box center [552, 361] width 609 height 35
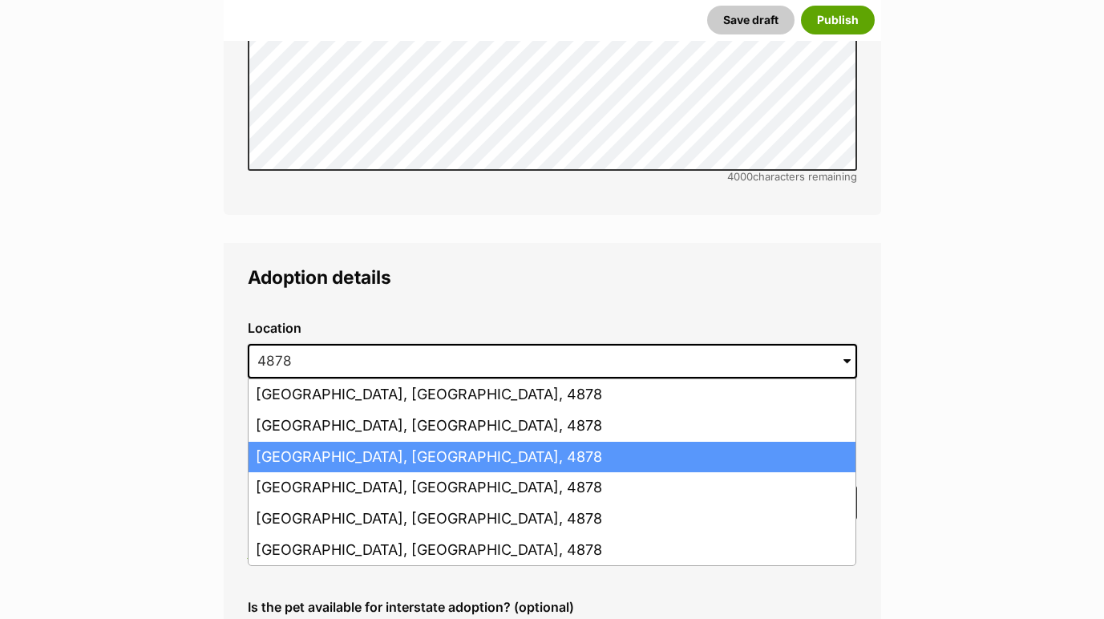
click at [346, 442] on li "Smithfield, Queensland, 4878" at bounding box center [552, 457] width 607 height 31
type input "Smithfield, Queensland, 4878"
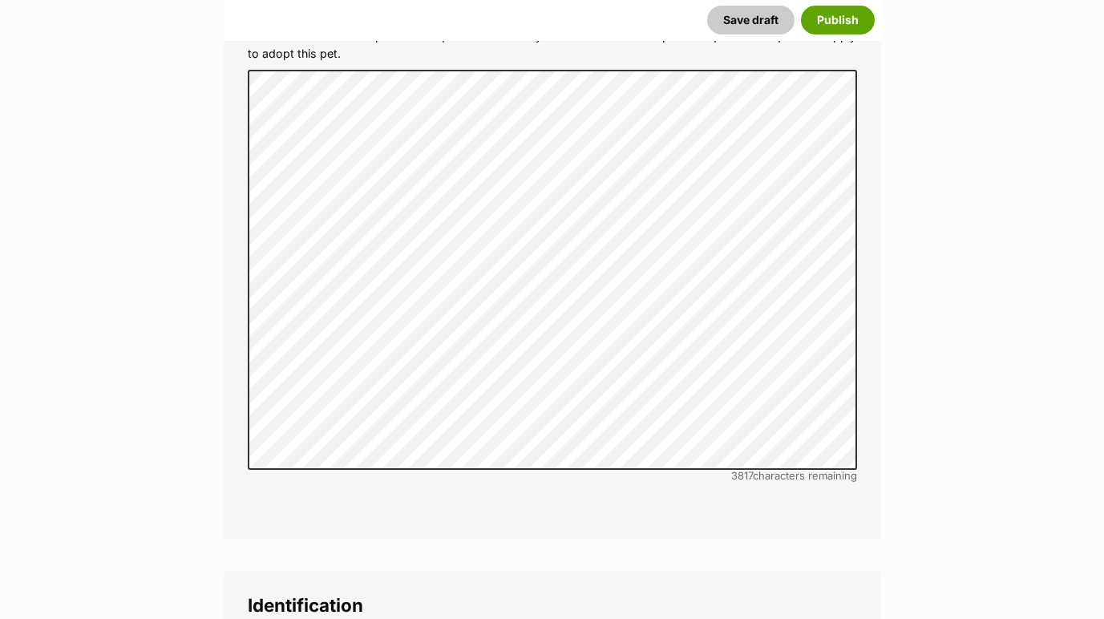
scroll to position [5063, 0]
radio input "true"
paste input "991003001063504"
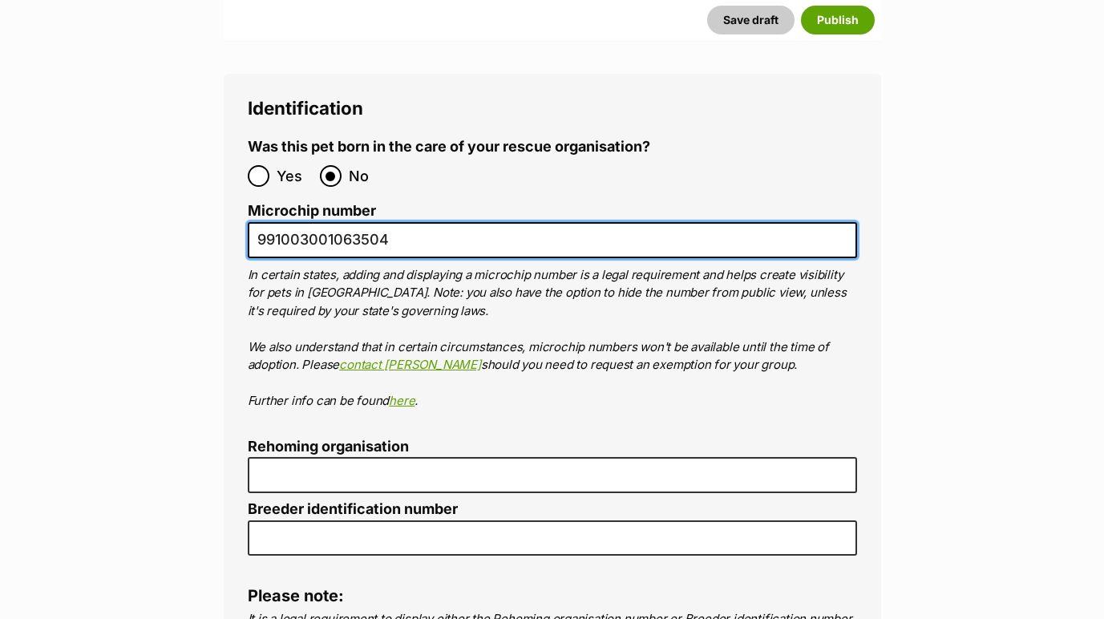
scroll to position [5572, 0]
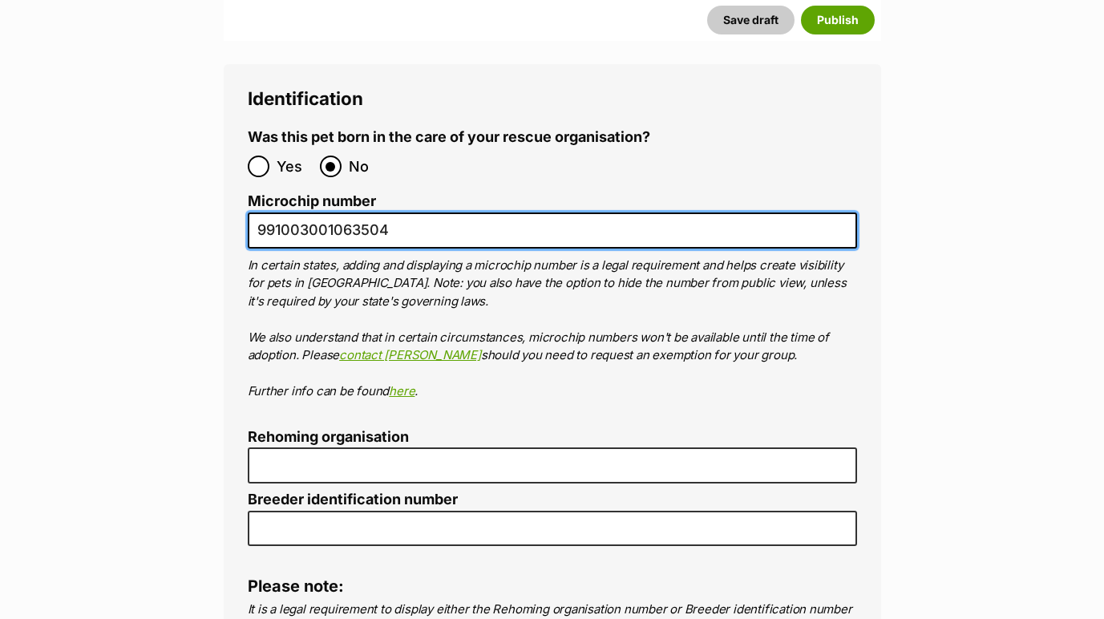
type input "991003001063504"
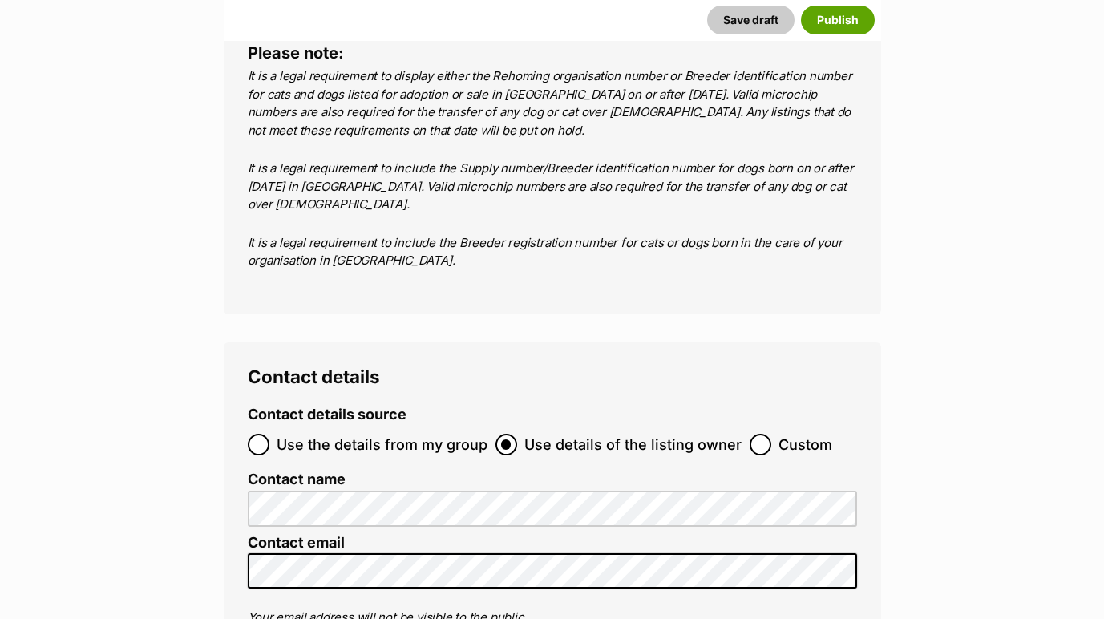
scroll to position [6121, 0]
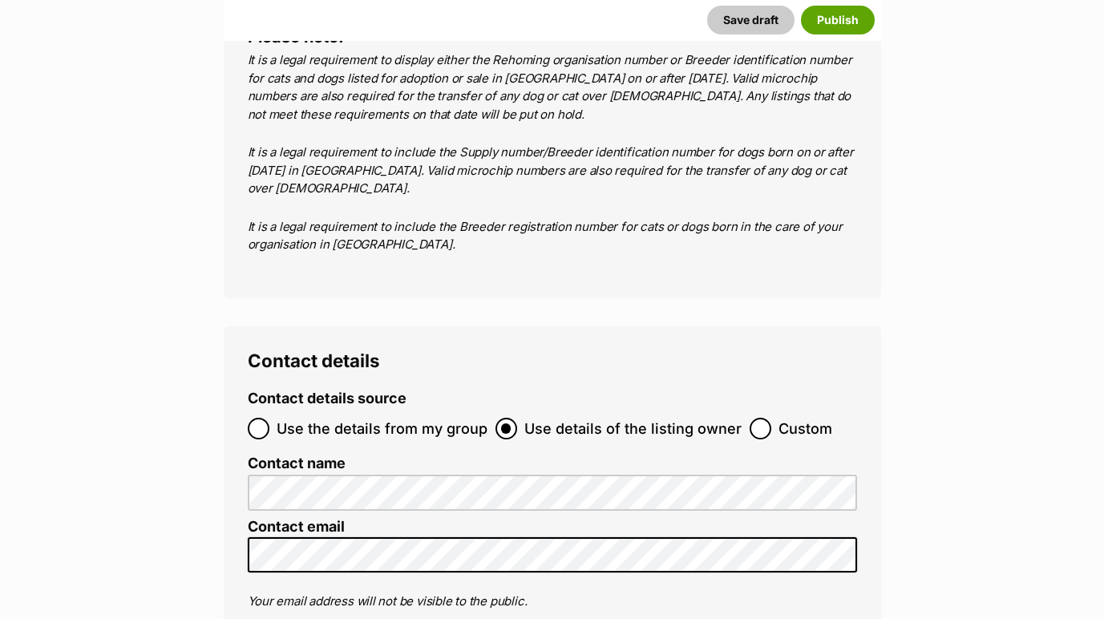
type input "4 The Love of Cats"
click at [254, 418] on input "Use the details from my group" at bounding box center [259, 429] width 22 height 22
radio input "true"
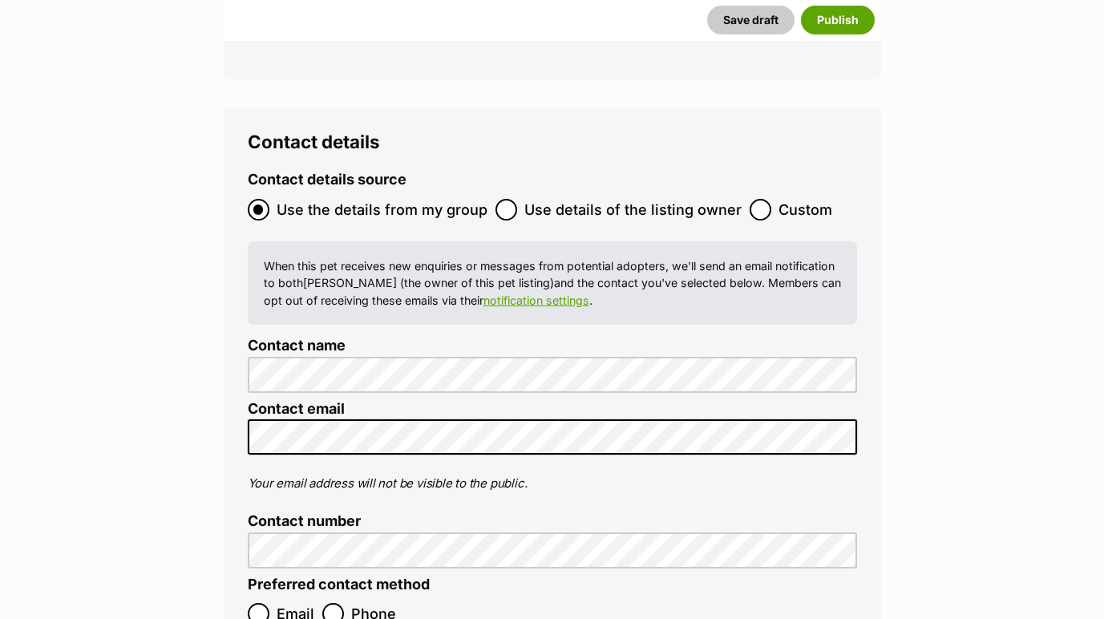
scroll to position [6351, 0]
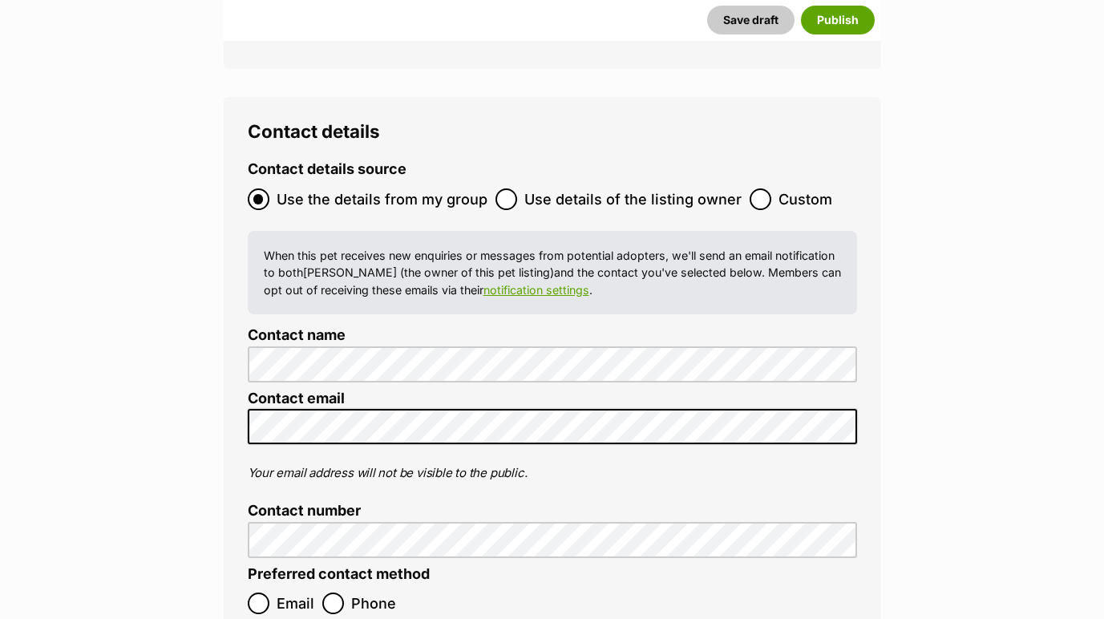
click at [268, 592] on input "Email" at bounding box center [259, 603] width 22 height 22
radio input "true"
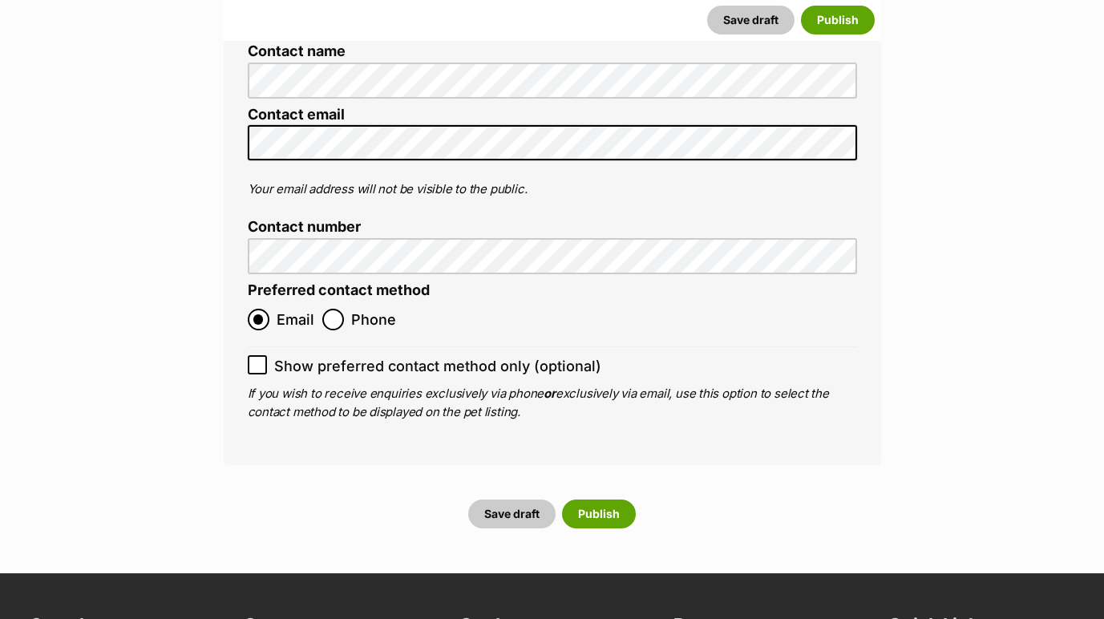
scroll to position [6725, 0]
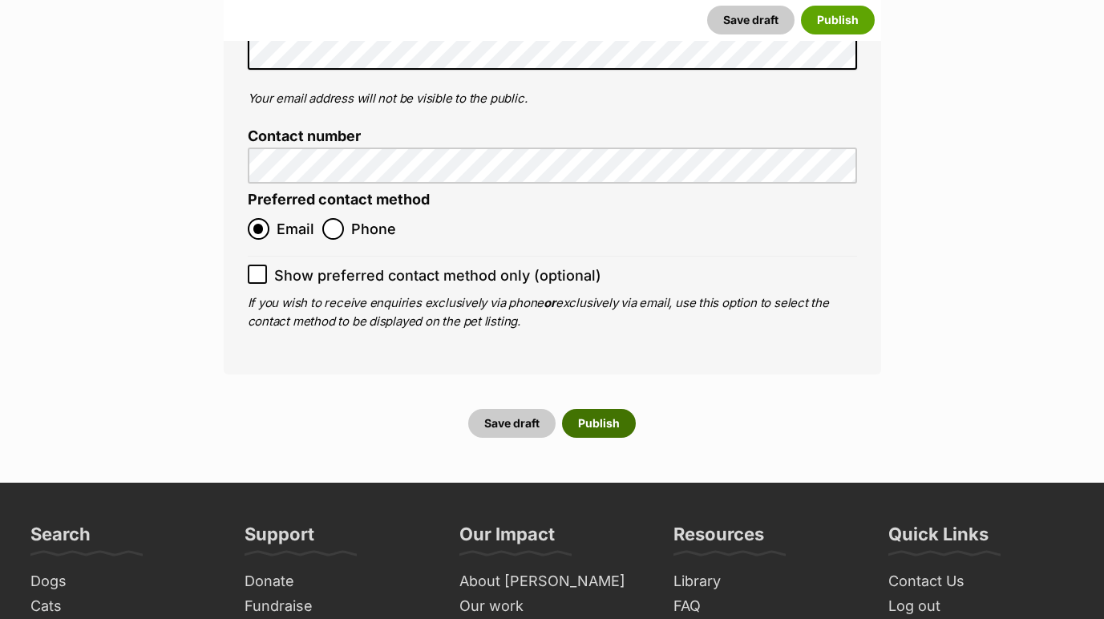
click at [614, 409] on button "Publish" at bounding box center [599, 423] width 74 height 29
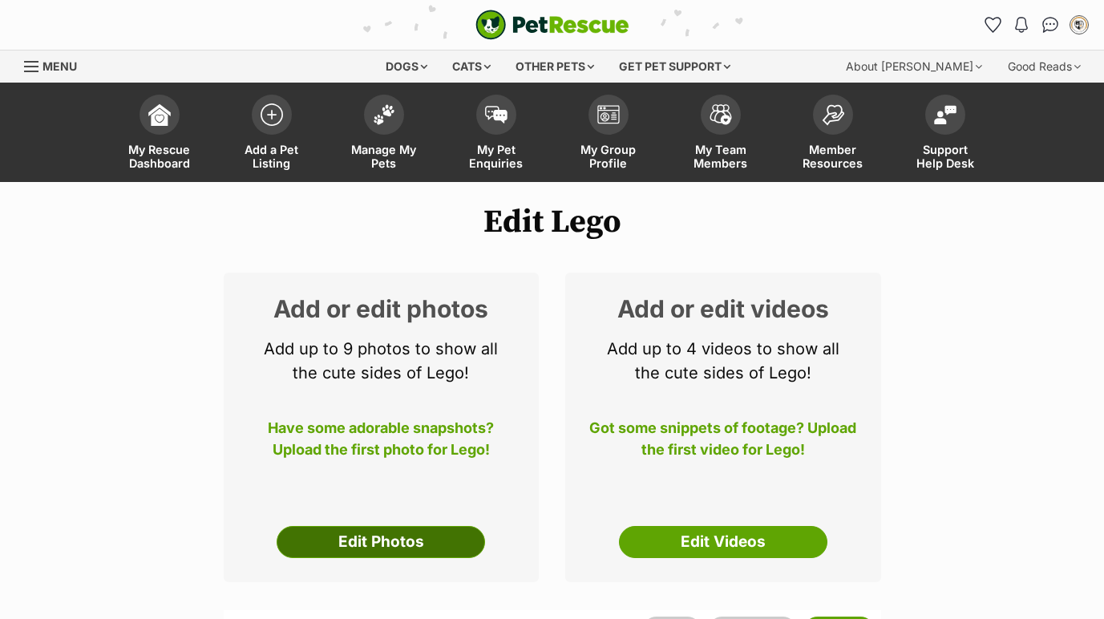
click at [387, 545] on link "Edit Photos" at bounding box center [381, 542] width 208 height 32
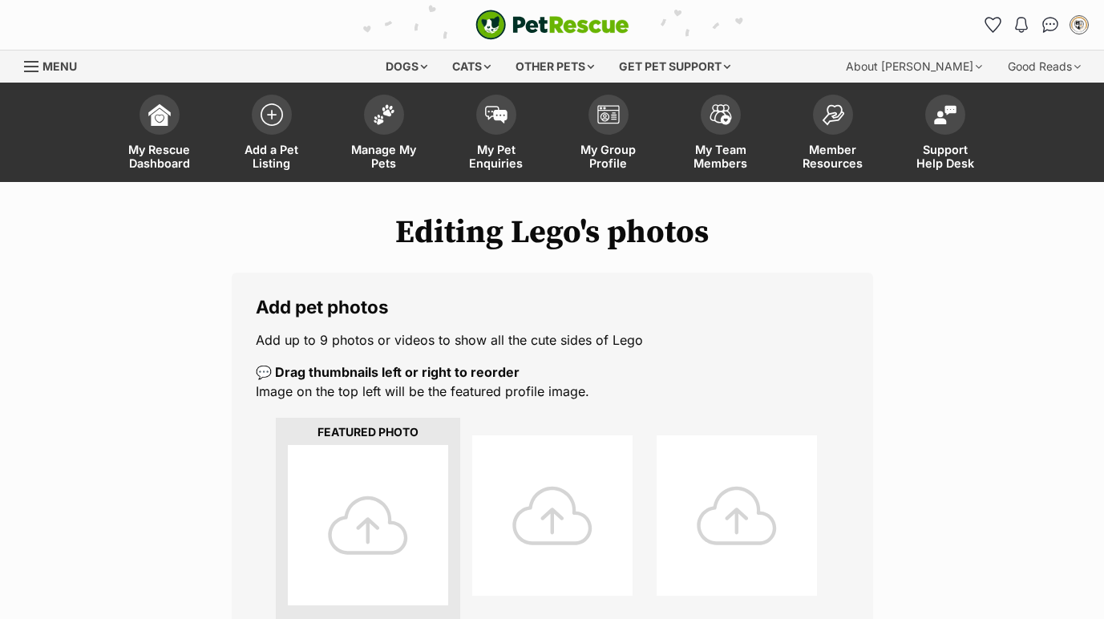
click at [353, 486] on div at bounding box center [368, 525] width 160 height 160
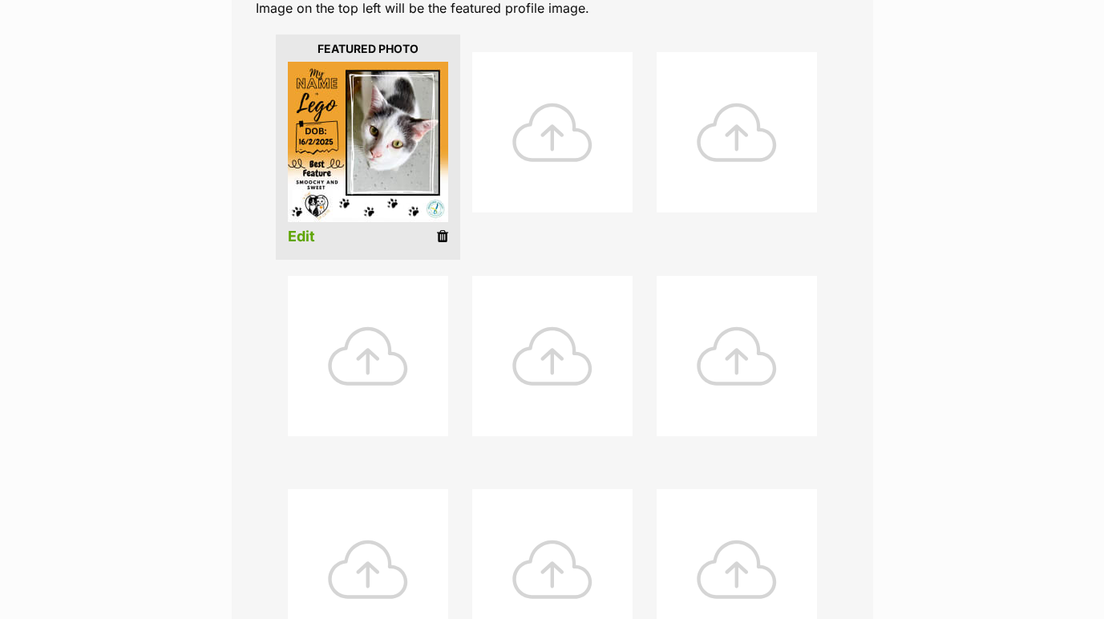
scroll to position [878, 0]
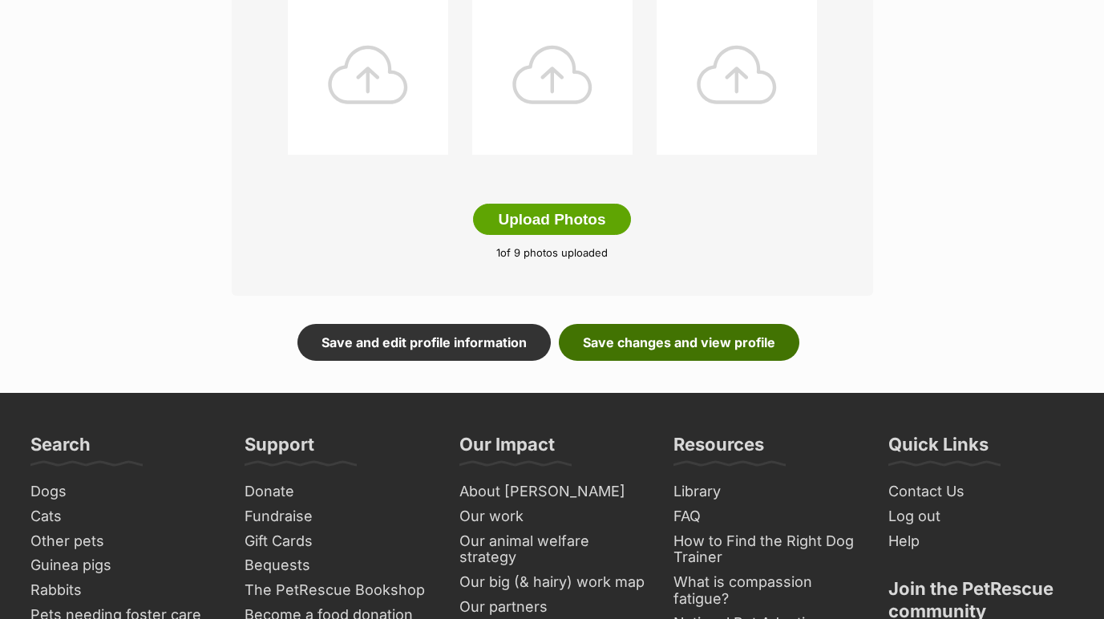
click at [687, 338] on link "Save changes and view profile" at bounding box center [679, 342] width 240 height 37
